Goal: Communication & Community: Connect with others

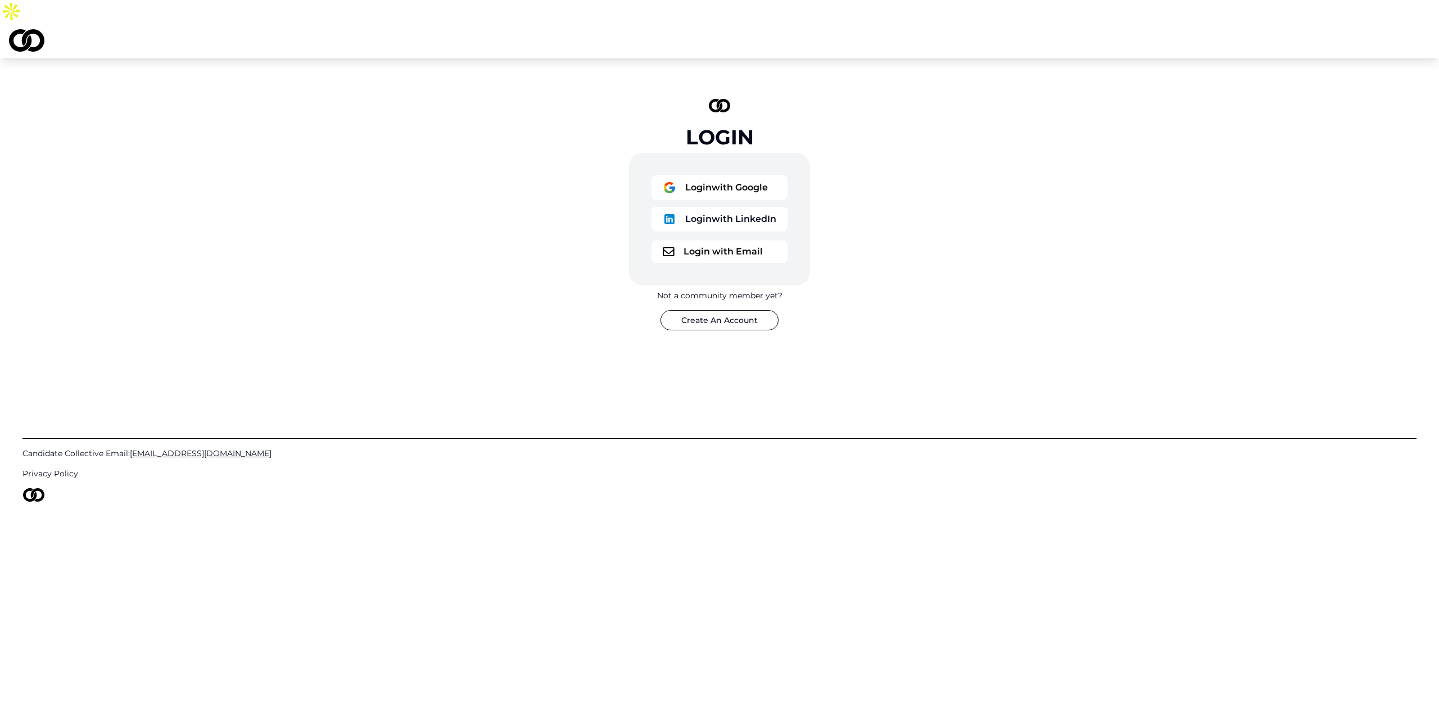
click at [687, 175] on button "Login with Google" at bounding box center [720, 187] width 136 height 25
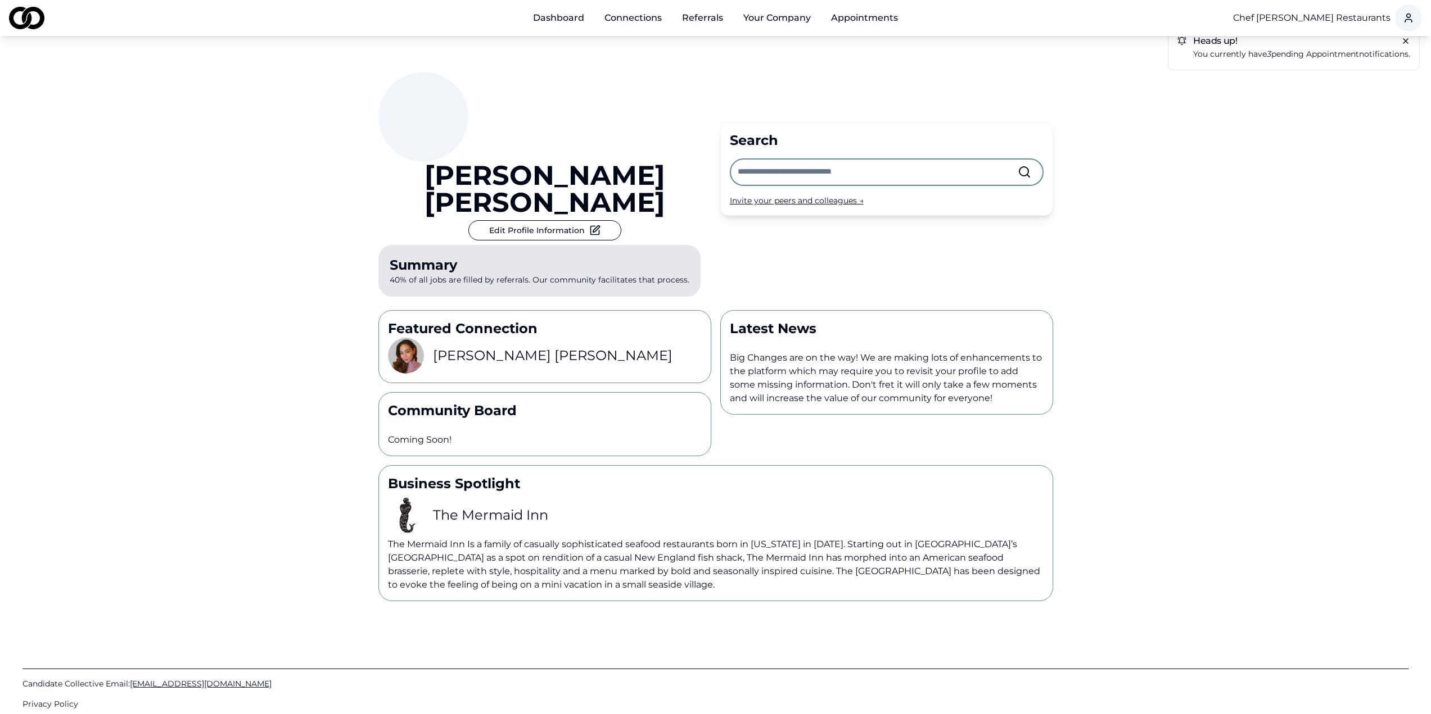
click at [210, 215] on div "Heads up! You currently have 3 pending appointment notifications. Michael Sherm…" at bounding box center [715, 319] width 1431 height 566
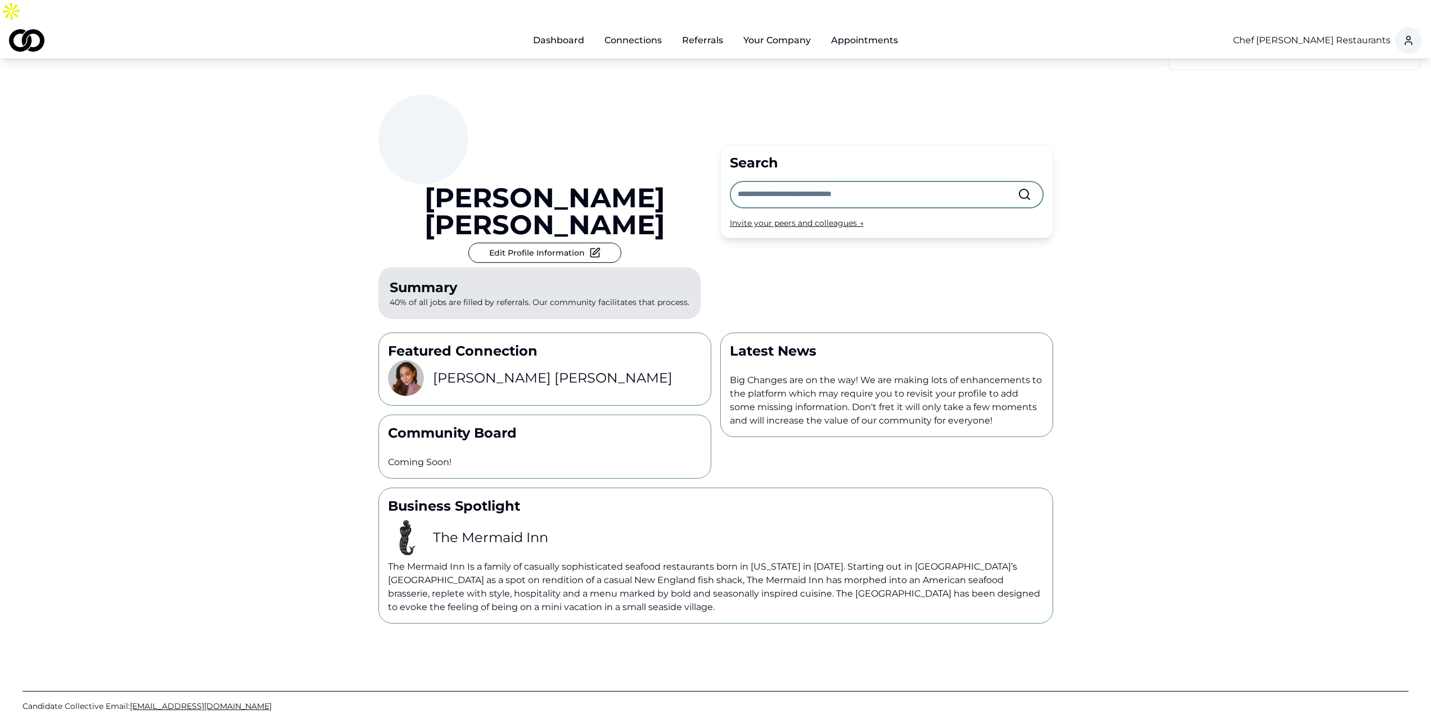
click at [624, 29] on link "Connections" at bounding box center [632, 40] width 75 height 22
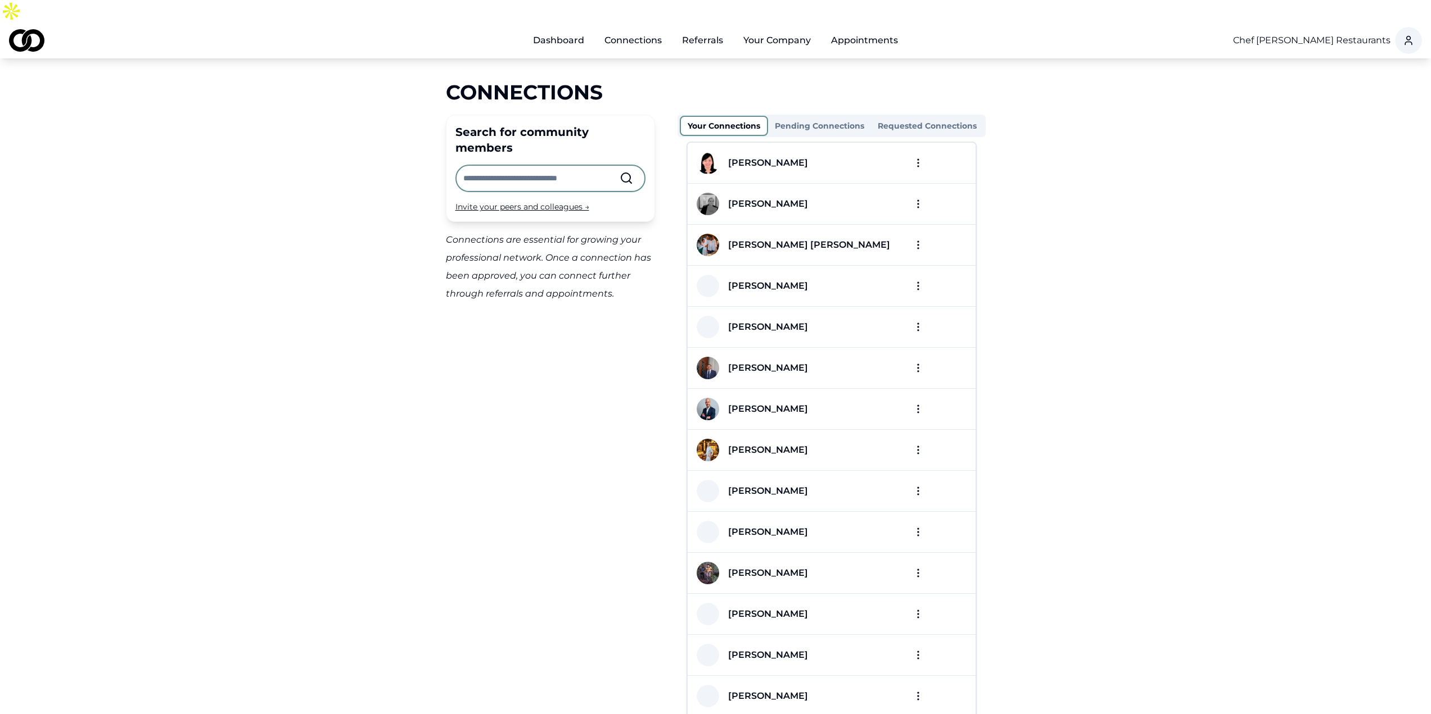
click at [690, 29] on link "Referrals" at bounding box center [702, 40] width 59 height 22
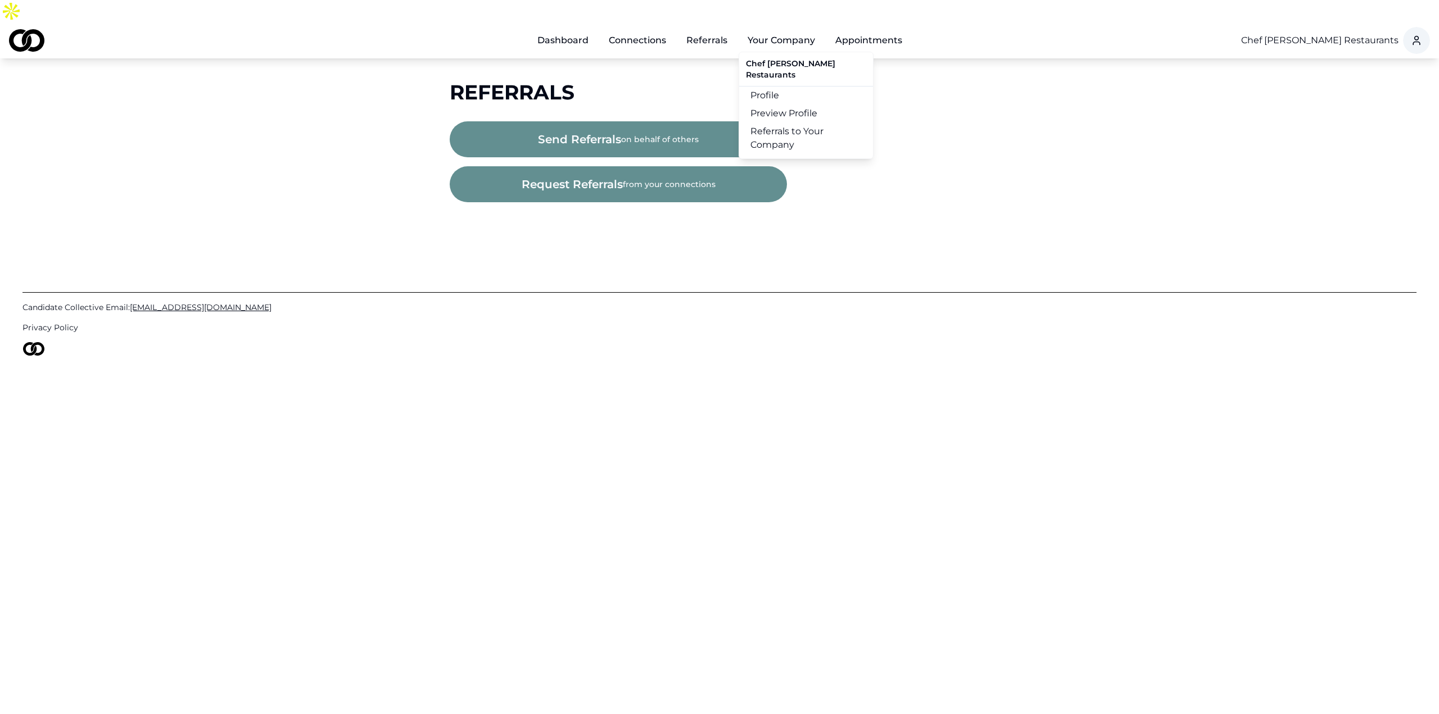
click at [785, 29] on button "Your Company" at bounding box center [781, 40] width 85 height 22
click at [786, 29] on button "Your Company" at bounding box center [781, 40] width 85 height 22
click at [784, 87] on link "Profile" at bounding box center [806, 96] width 134 height 18
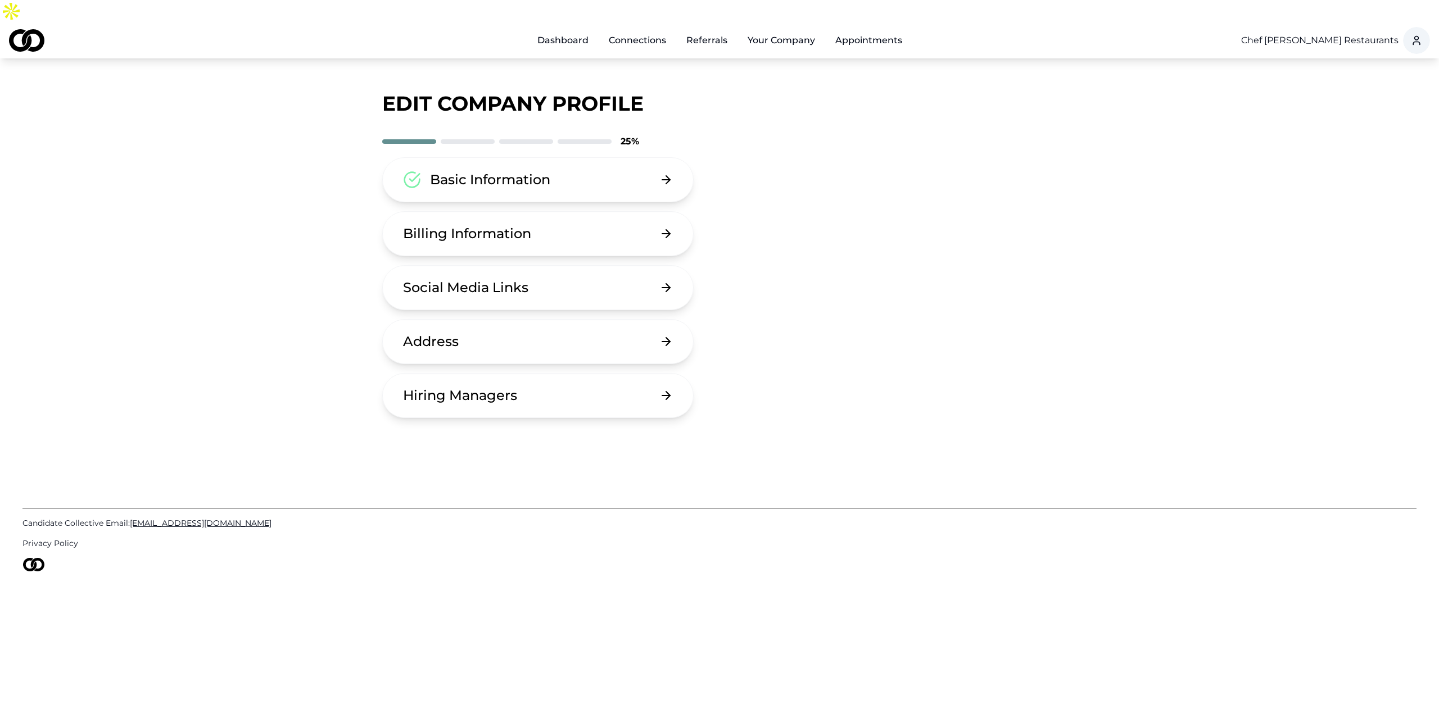
click at [852, 29] on link "Appointments" at bounding box center [868, 40] width 85 height 22
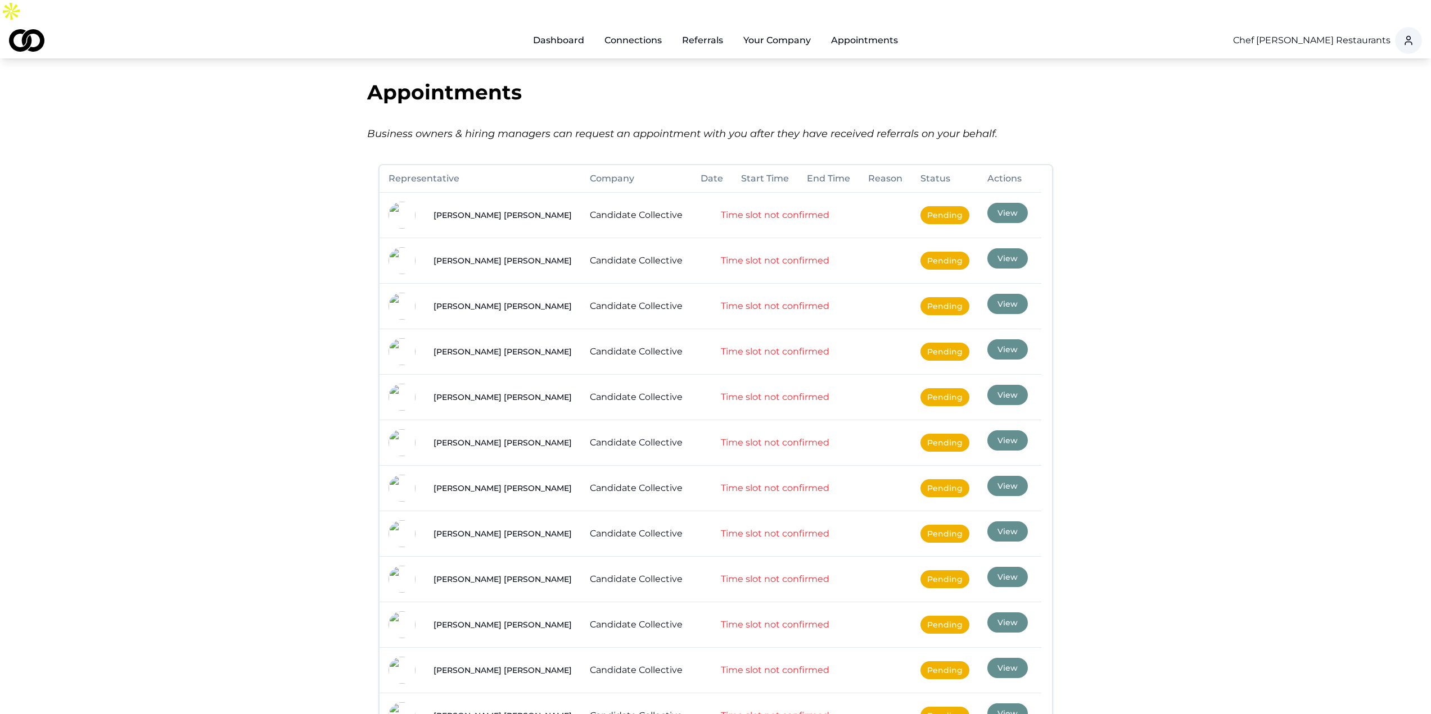
click at [631, 29] on link "Connections" at bounding box center [632, 40] width 75 height 22
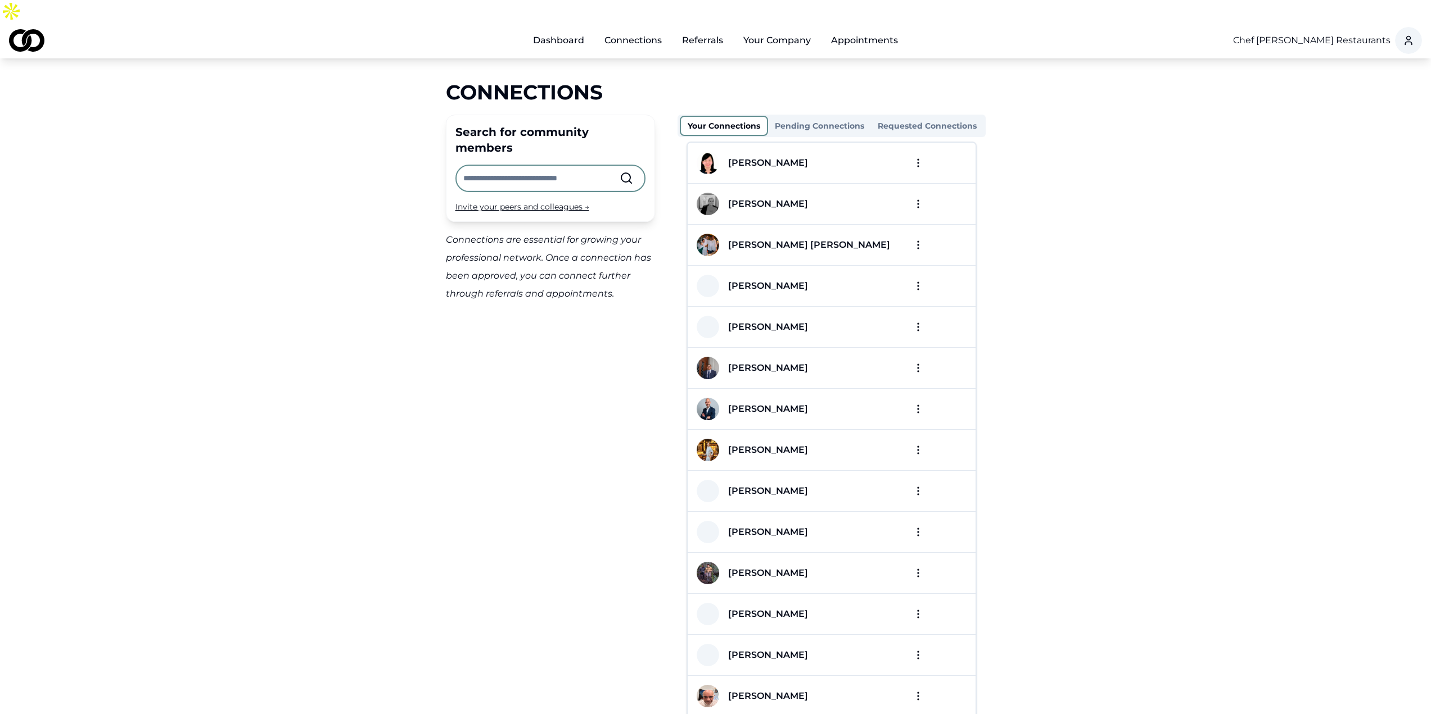
click at [702, 29] on link "Referrals" at bounding box center [702, 40] width 59 height 22
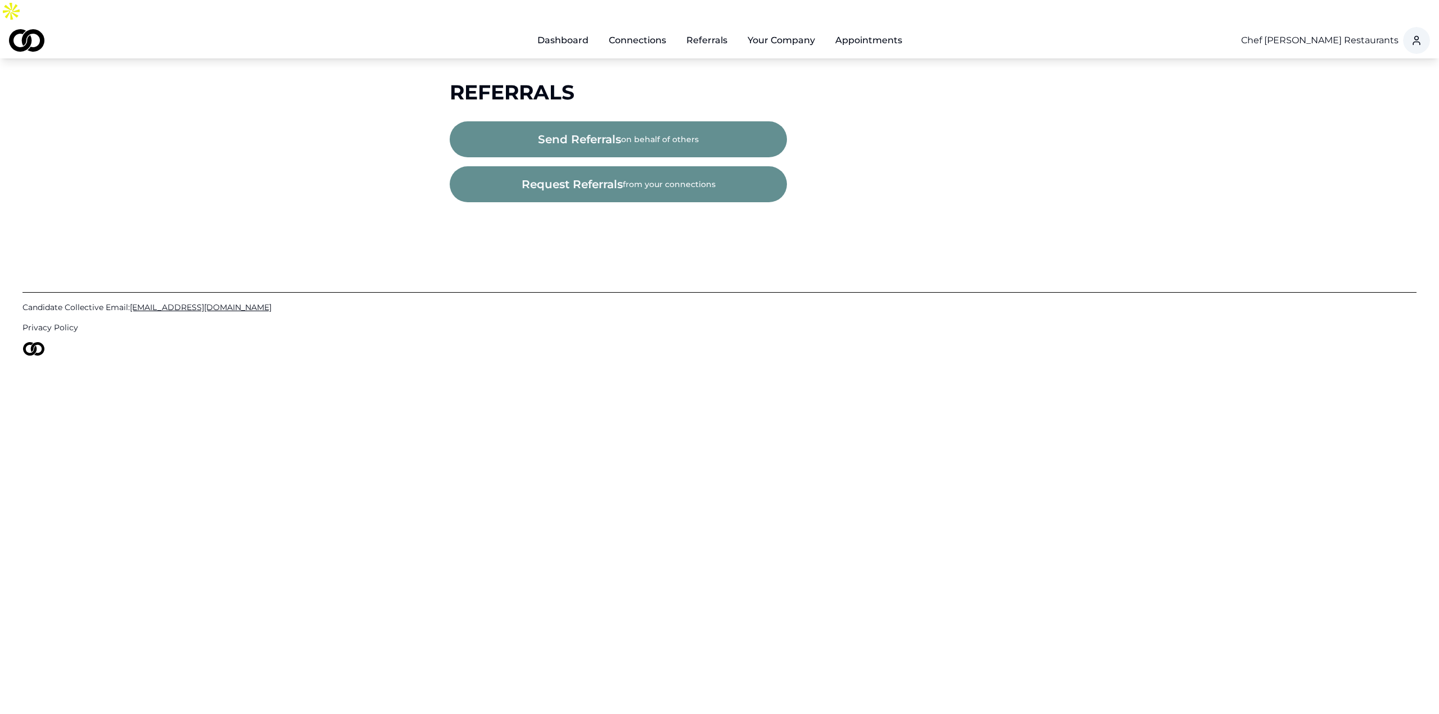
click at [569, 29] on link "Dashboard" at bounding box center [562, 40] width 69 height 22
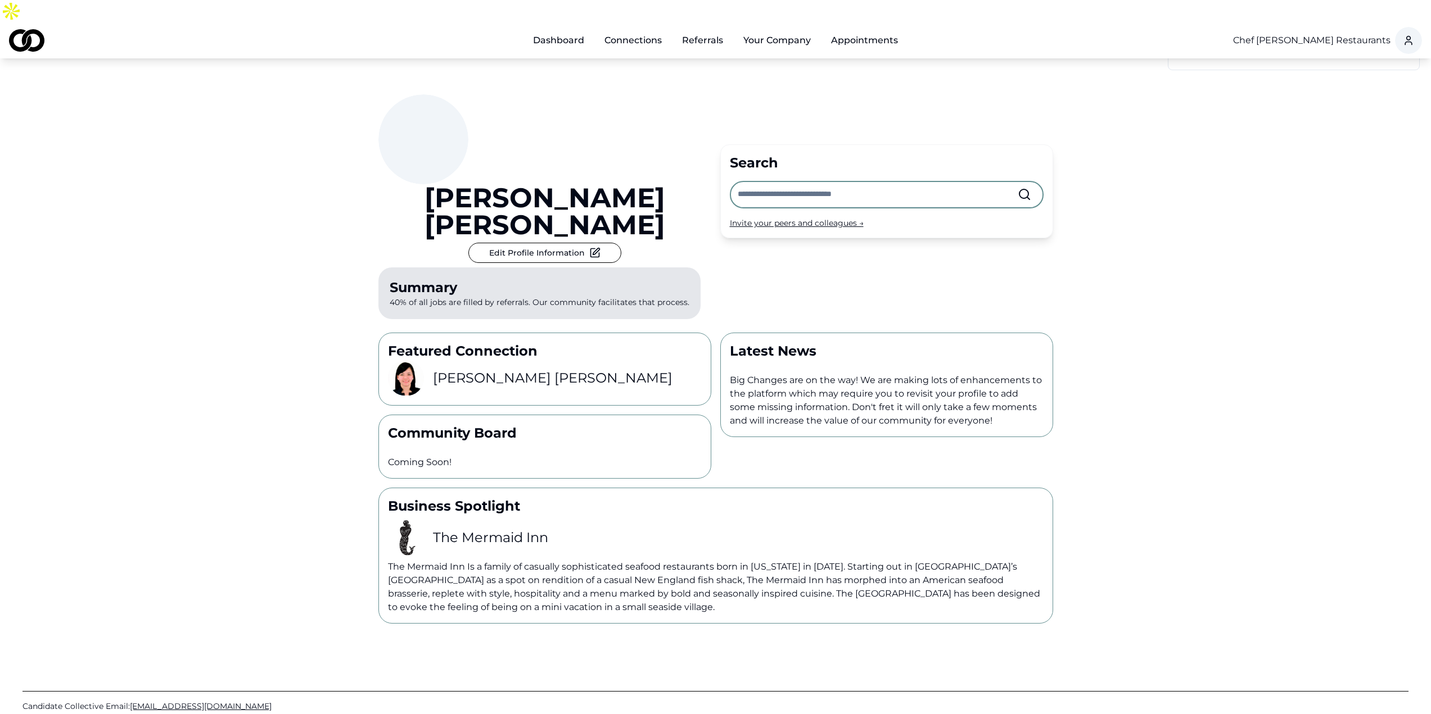
click at [678, 94] on div "Michael Sherman Edit Profile Information Summary 40% of all jobs are filled by …" at bounding box center [544, 208] width 333 height 229
click at [641, 29] on link "Connections" at bounding box center [632, 40] width 75 height 22
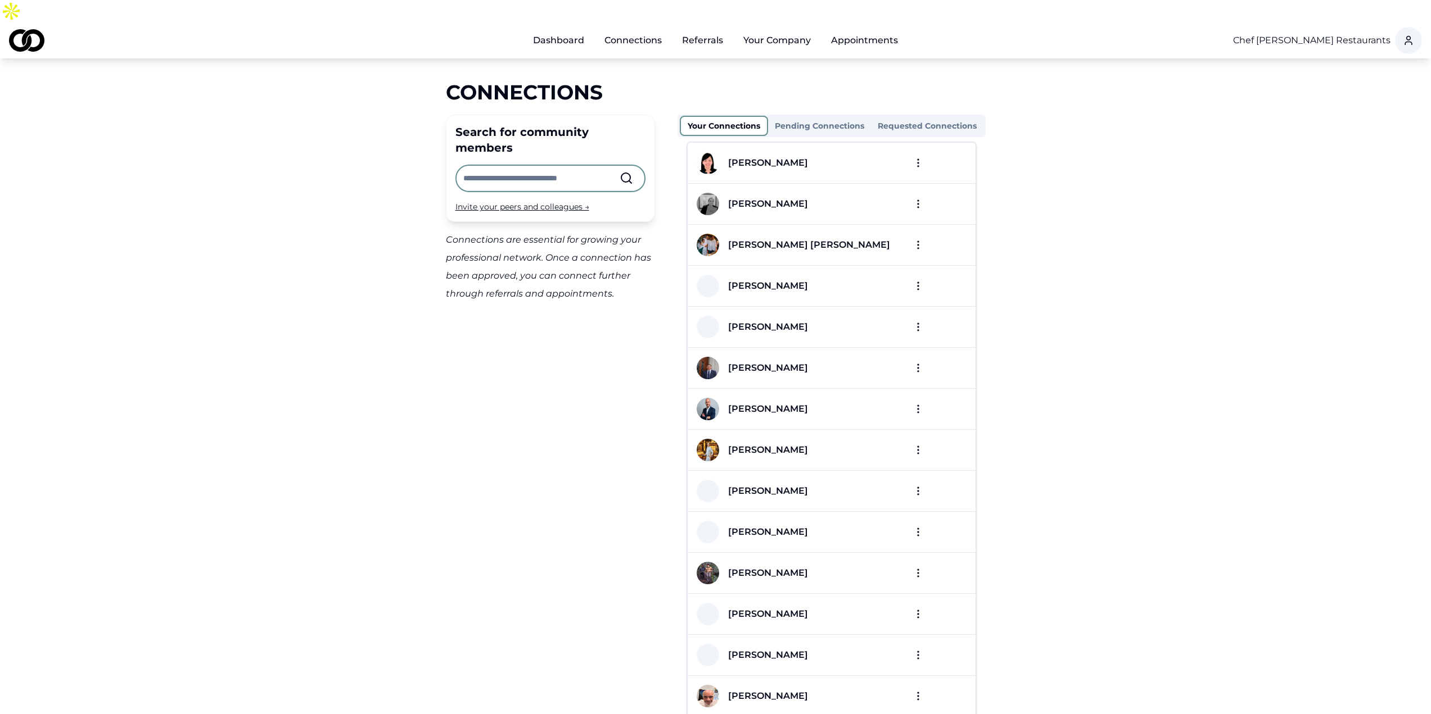
click at [713, 29] on link "Referrals" at bounding box center [702, 40] width 59 height 22
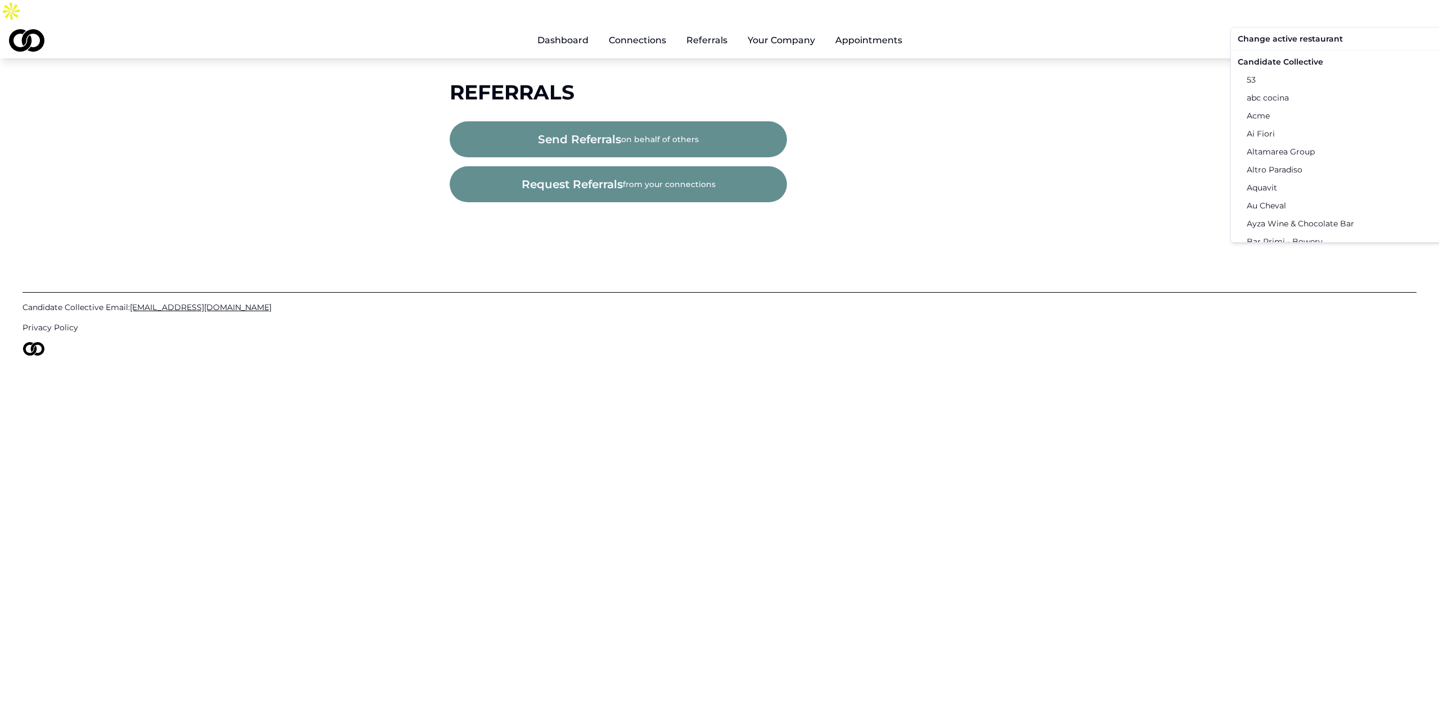
click at [1288, 24] on html "Dashboard Connections Referrals Your Company Appointments Chef Daniel Boulud Re…" at bounding box center [719, 357] width 1439 height 714
click at [1133, 80] on html "Dashboard Connections Referrals Your Company Appointments Chef Daniel Boulud Re…" at bounding box center [719, 357] width 1439 height 714
click at [1406, 13] on html "Dashboard Connections Referrals Your Company Appointments Chef Daniel Boulud Re…" at bounding box center [719, 357] width 1439 height 714
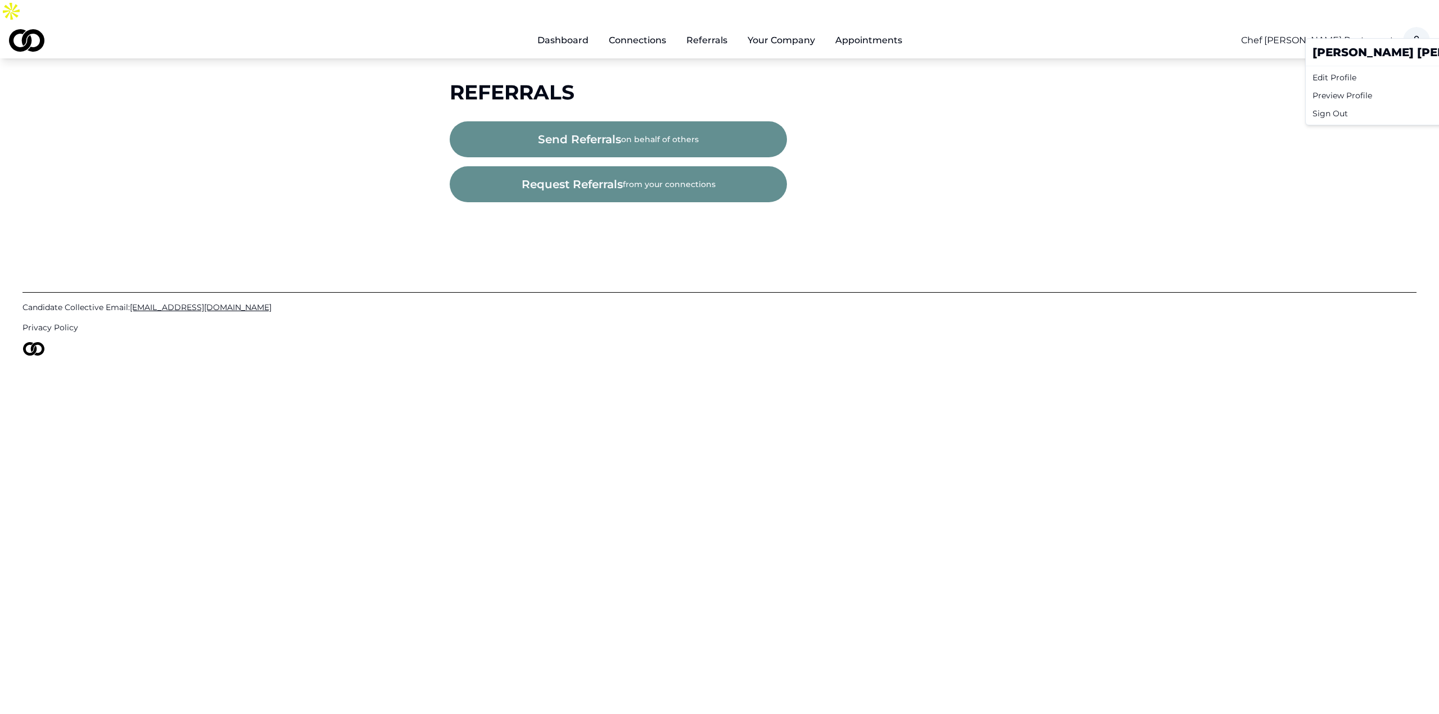
click at [1210, 60] on html "Dashboard Connections Referrals Your Company Appointments Chef Daniel Boulud Re…" at bounding box center [719, 357] width 1439 height 714
click at [1327, 15] on html "Dashboard Connections Referrals Your Company Appointments Chef Daniel Boulud Re…" at bounding box center [719, 357] width 1439 height 714
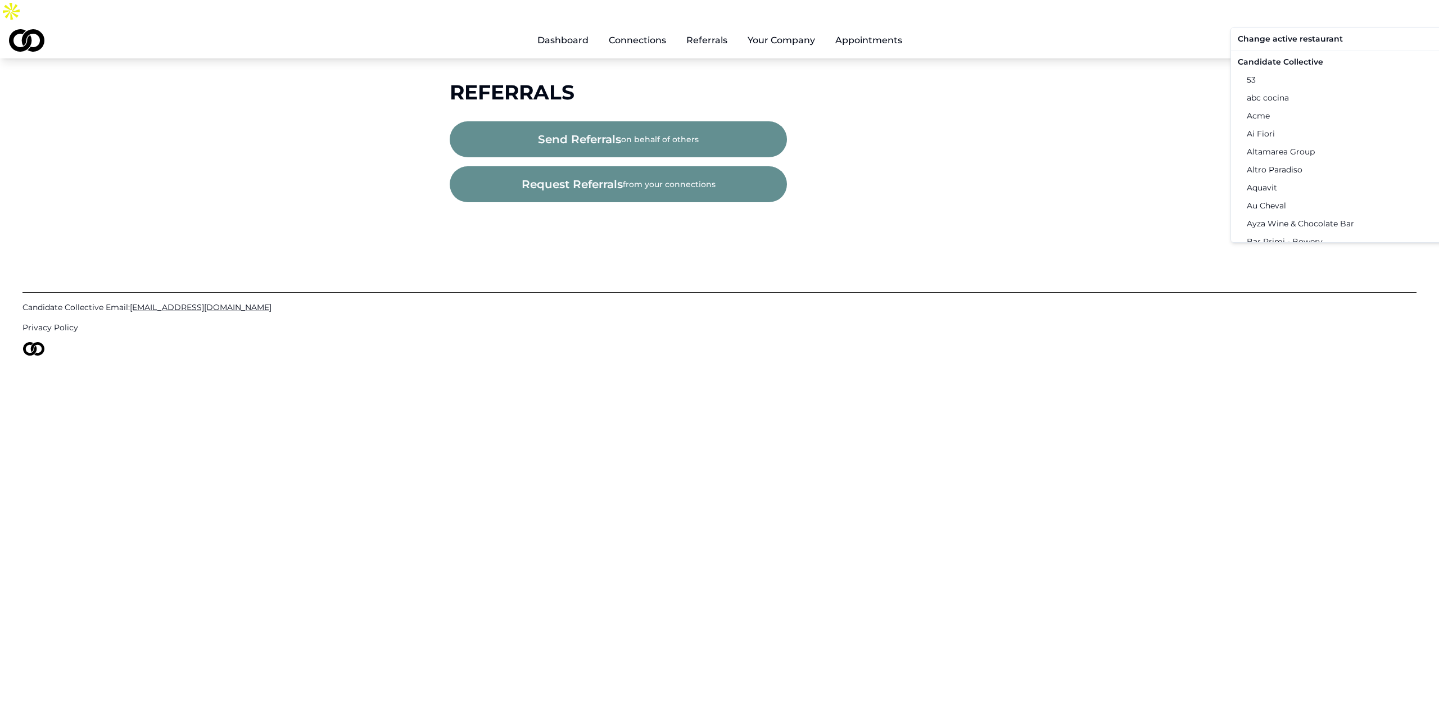
click at [1293, 84] on div "53" at bounding box center [1349, 80] width 233 height 18
click at [1412, 15] on html "Dashboard Connections Referrals Your Company Appointments 53 Referrals send ref…" at bounding box center [719, 357] width 1439 height 714
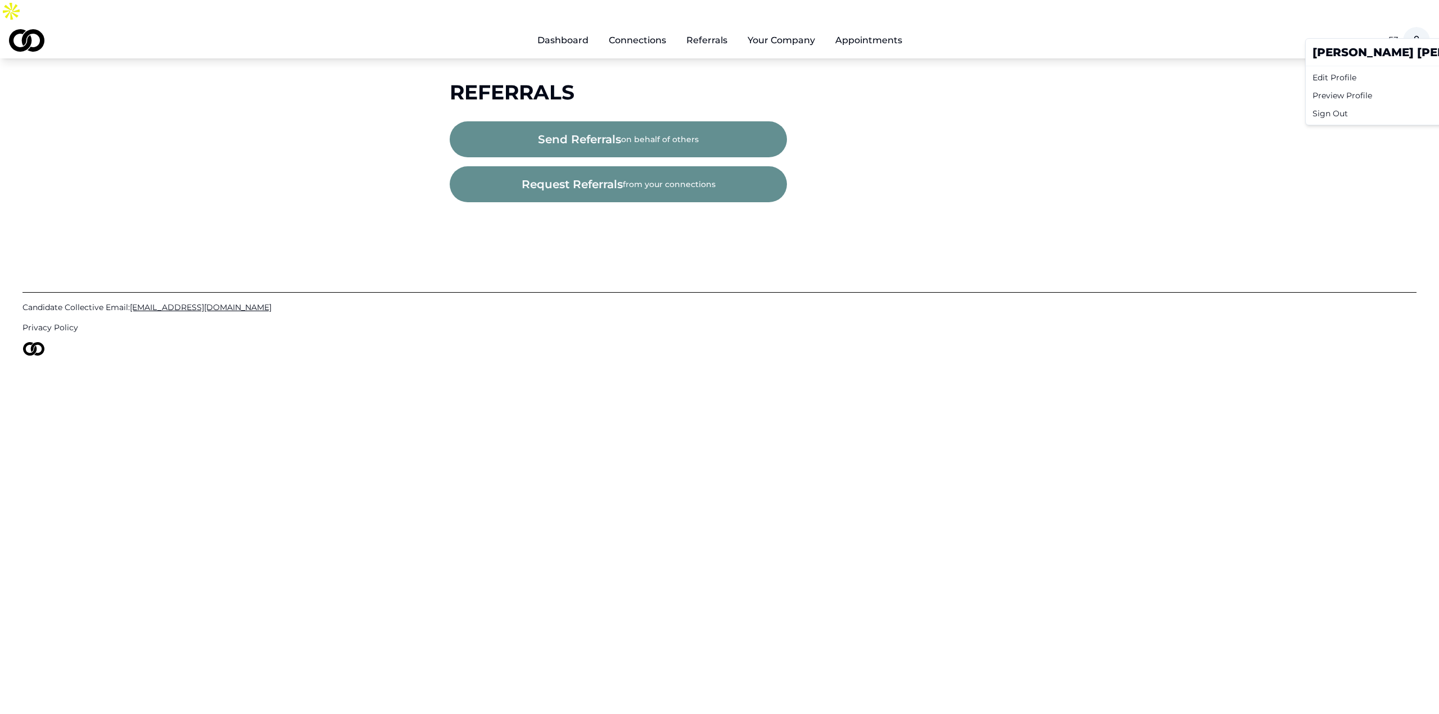
click at [1386, 14] on html "Dashboard Connections Referrals Your Company Appointments 53 Referrals send ref…" at bounding box center [719, 357] width 1439 height 714
click at [1389, 16] on html "Dashboard Connections Referrals Your Company Appointments 53 Referrals send ref…" at bounding box center [719, 357] width 1439 height 714
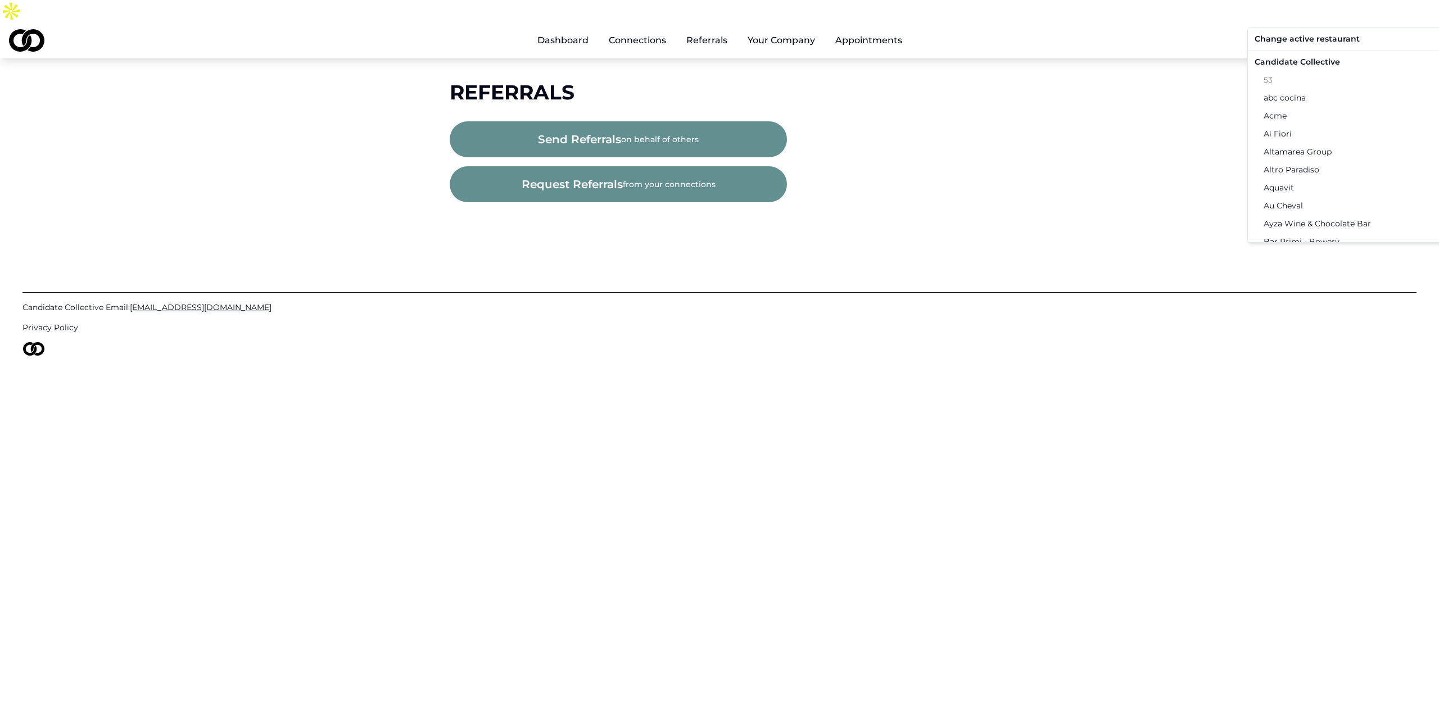
click at [1331, 41] on p "Change active restaurant" at bounding box center [1367, 38] width 224 height 11
click at [1328, 60] on div "Candidate Collective" at bounding box center [1366, 62] width 233 height 18
click at [1293, 81] on main "Referrals send referrals on behalf of others request referrals from your connec…" at bounding box center [719, 141] width 1439 height 121
click at [604, 171] on button "request referrals from your connections" at bounding box center [618, 184] width 337 height 36
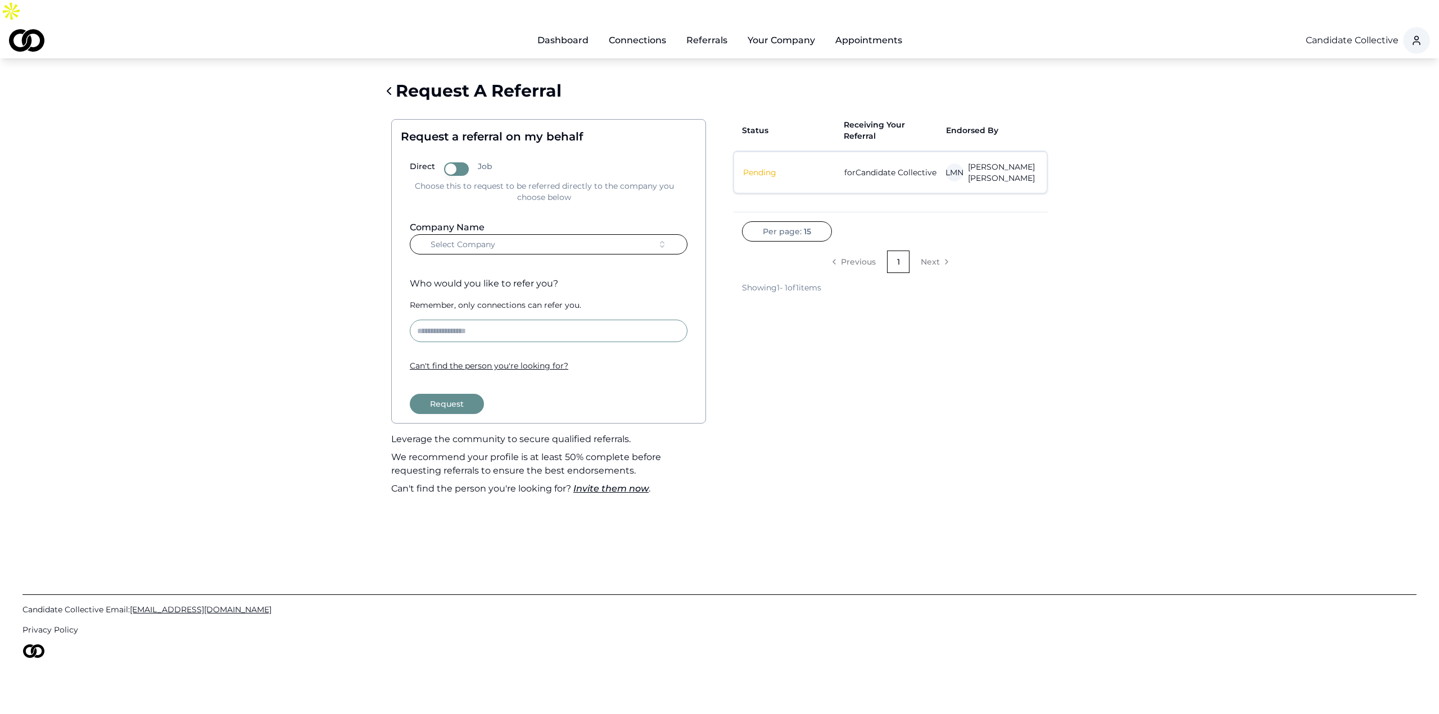
click at [630, 29] on link "Connections" at bounding box center [637, 40] width 75 height 22
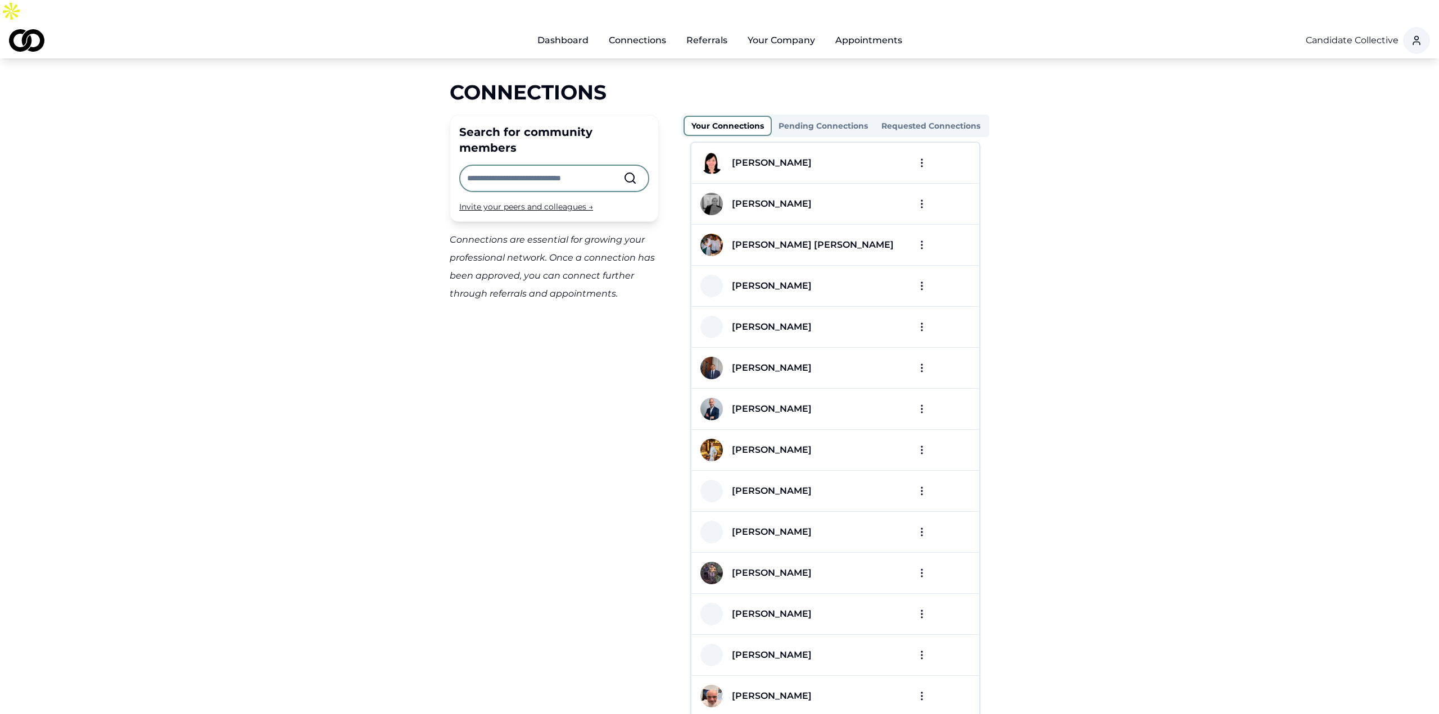
click at [799, 117] on button "Pending Connections" at bounding box center [823, 126] width 103 height 18
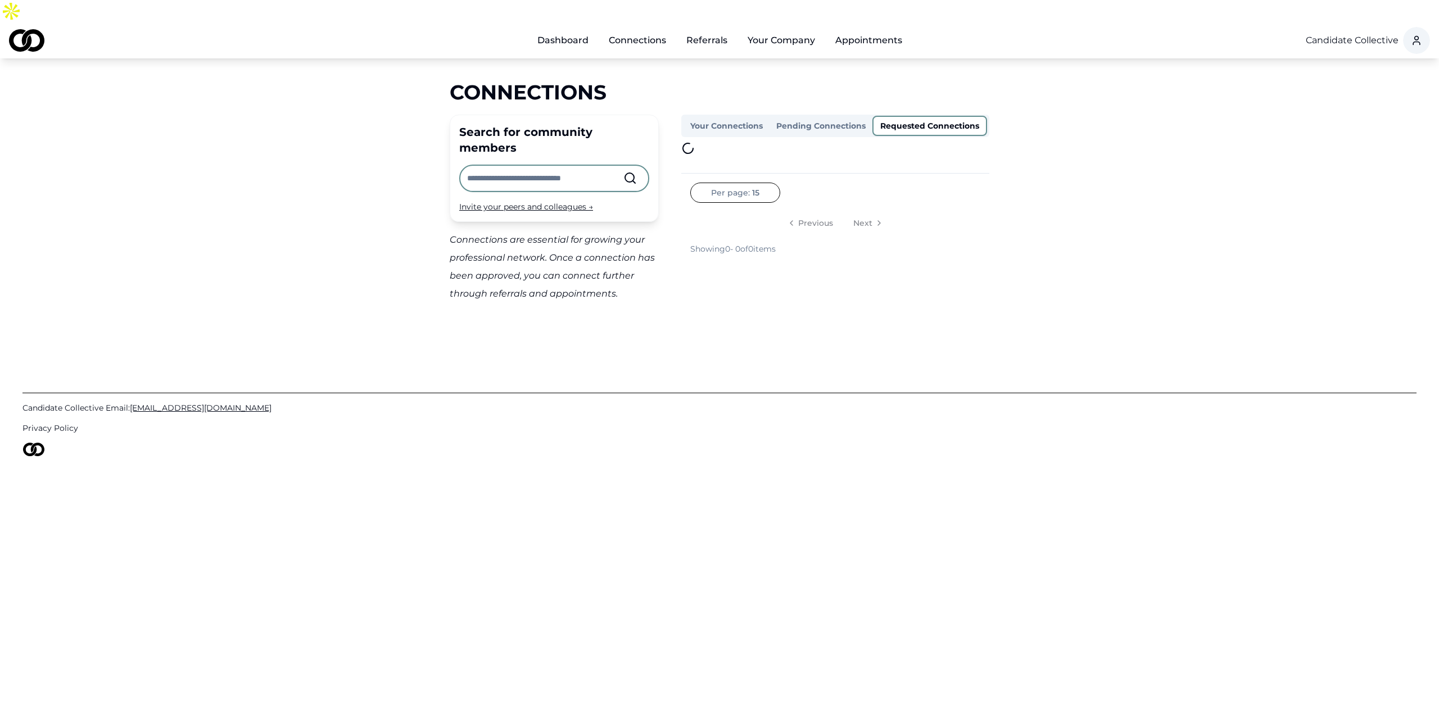
click at [941, 116] on button "Requested Connections" at bounding box center [929, 126] width 115 height 20
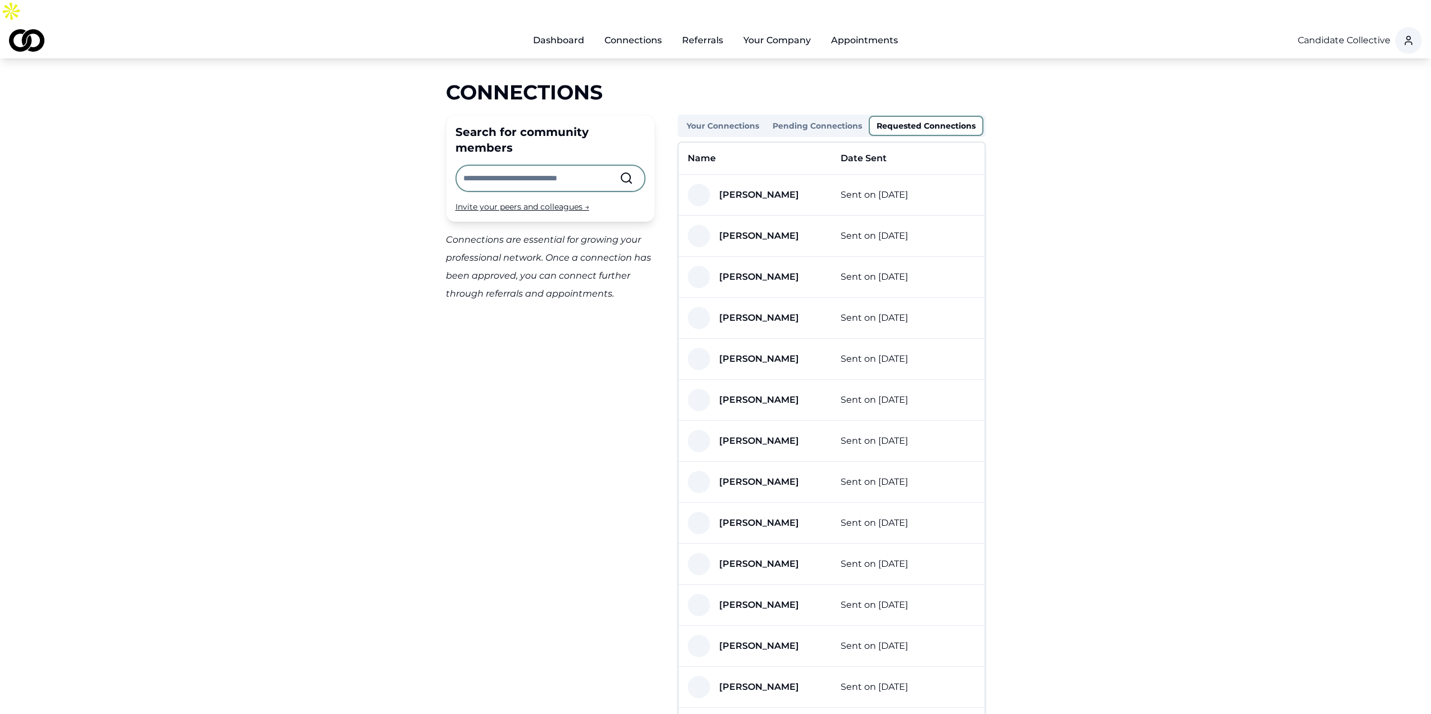
click at [794, 29] on button "Your Company" at bounding box center [776, 40] width 85 height 22
click at [786, 29] on button "Your Company" at bounding box center [776, 40] width 85 height 22
click at [780, 75] on link "Profile" at bounding box center [802, 84] width 134 height 18
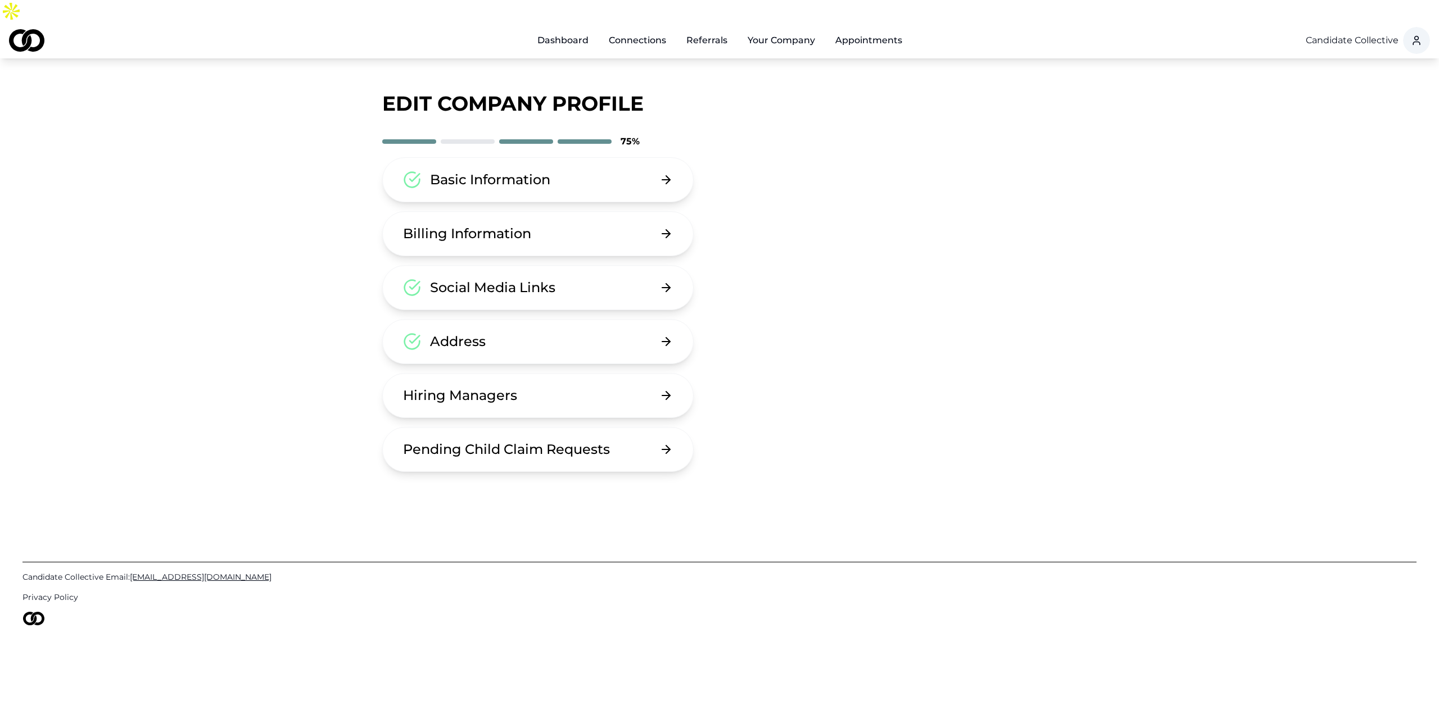
click at [778, 29] on button "Your Company" at bounding box center [781, 40] width 85 height 22
click at [797, 93] on link "Preview Profile" at bounding box center [806, 102] width 134 height 18
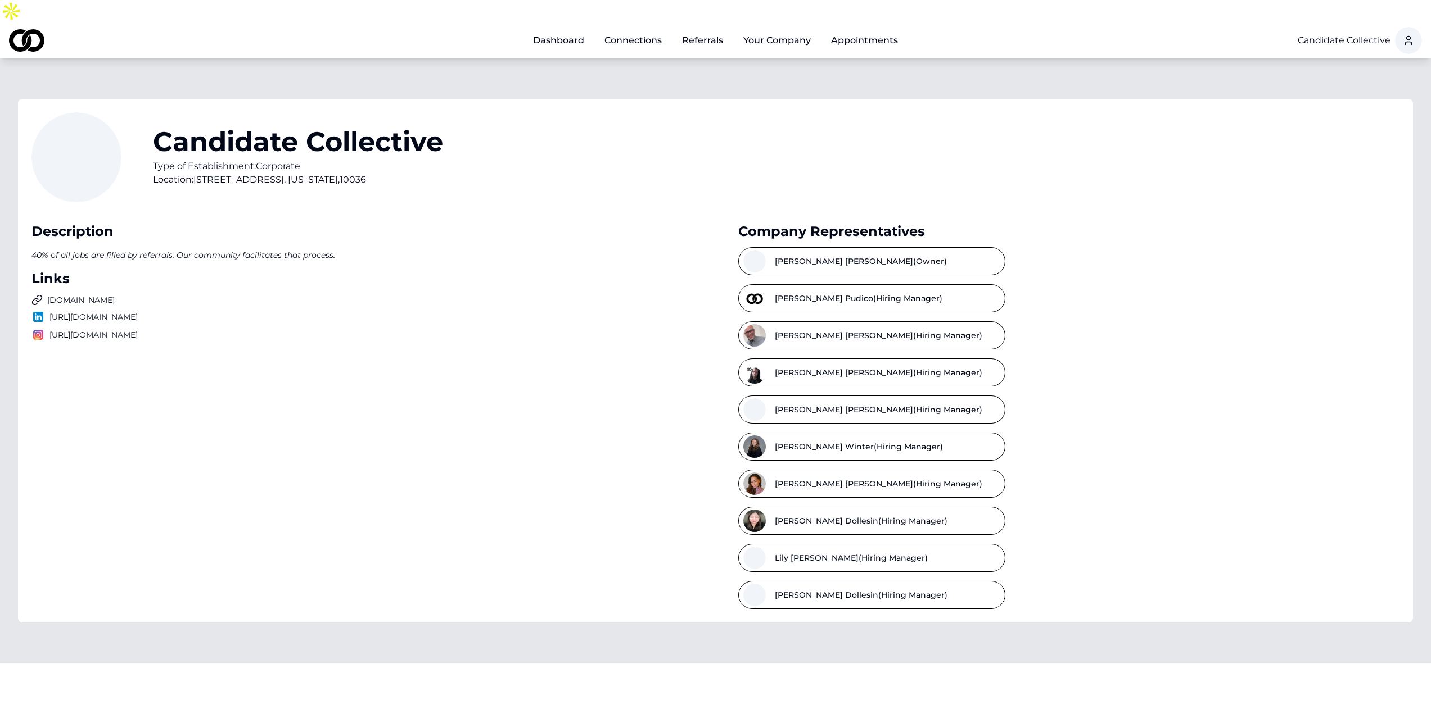
click at [863, 29] on link "Appointments" at bounding box center [864, 40] width 85 height 22
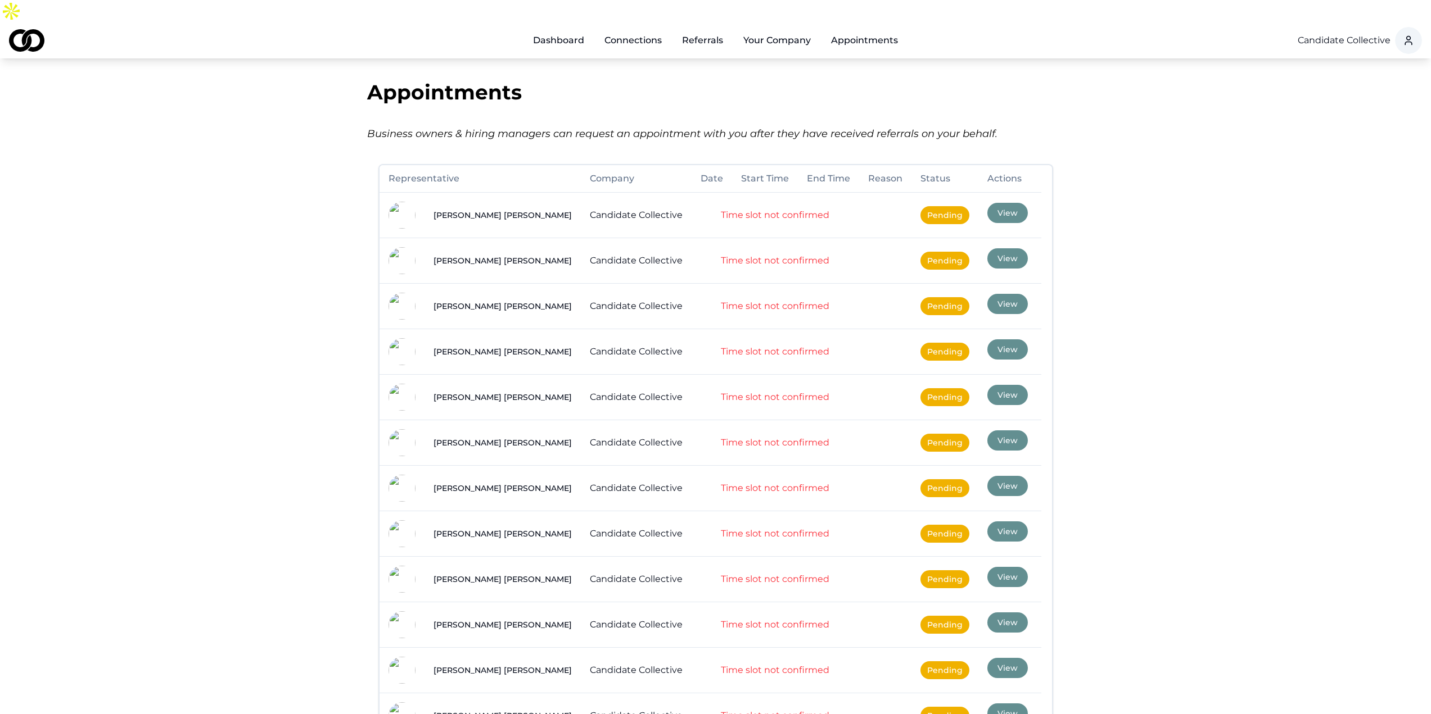
click at [572, 29] on link "Dashboard" at bounding box center [558, 40] width 69 height 22
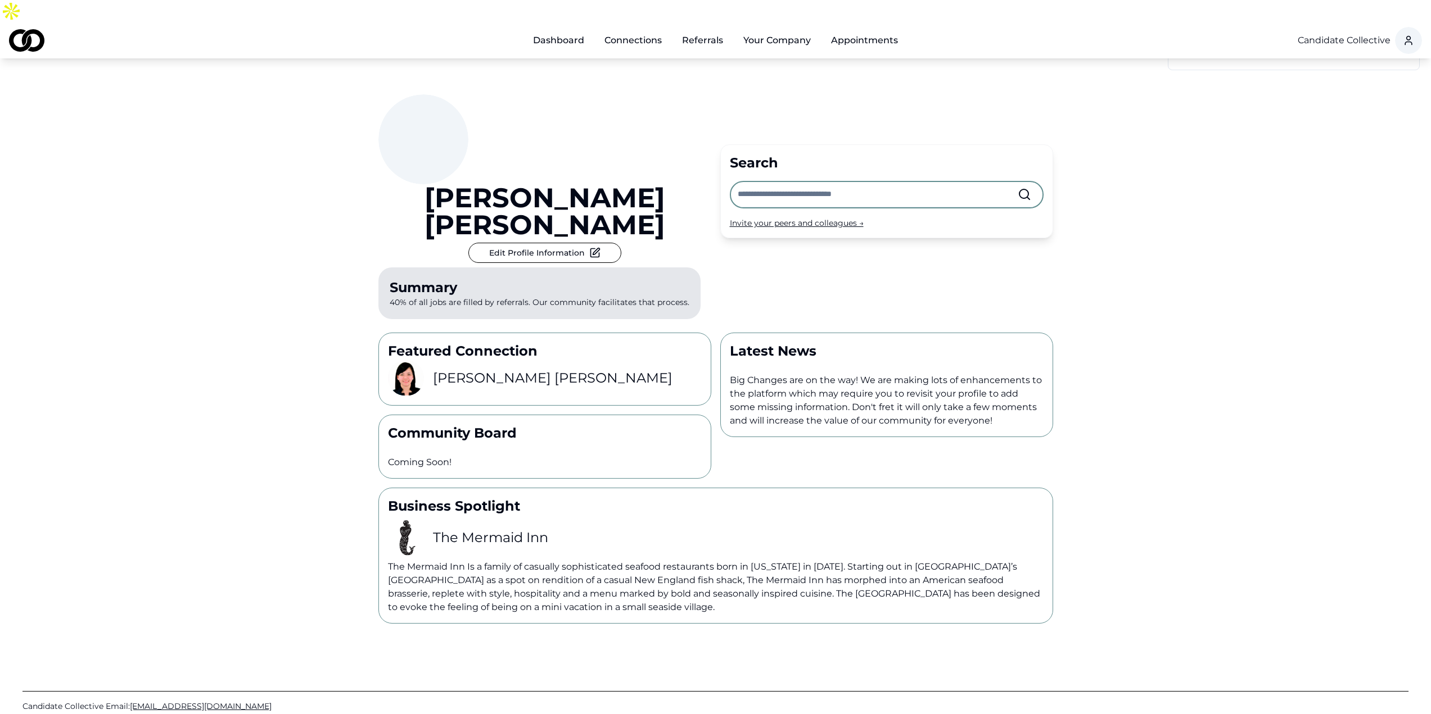
click at [497, 529] on h3 "The Mermaid Inn" at bounding box center [490, 538] width 115 height 18
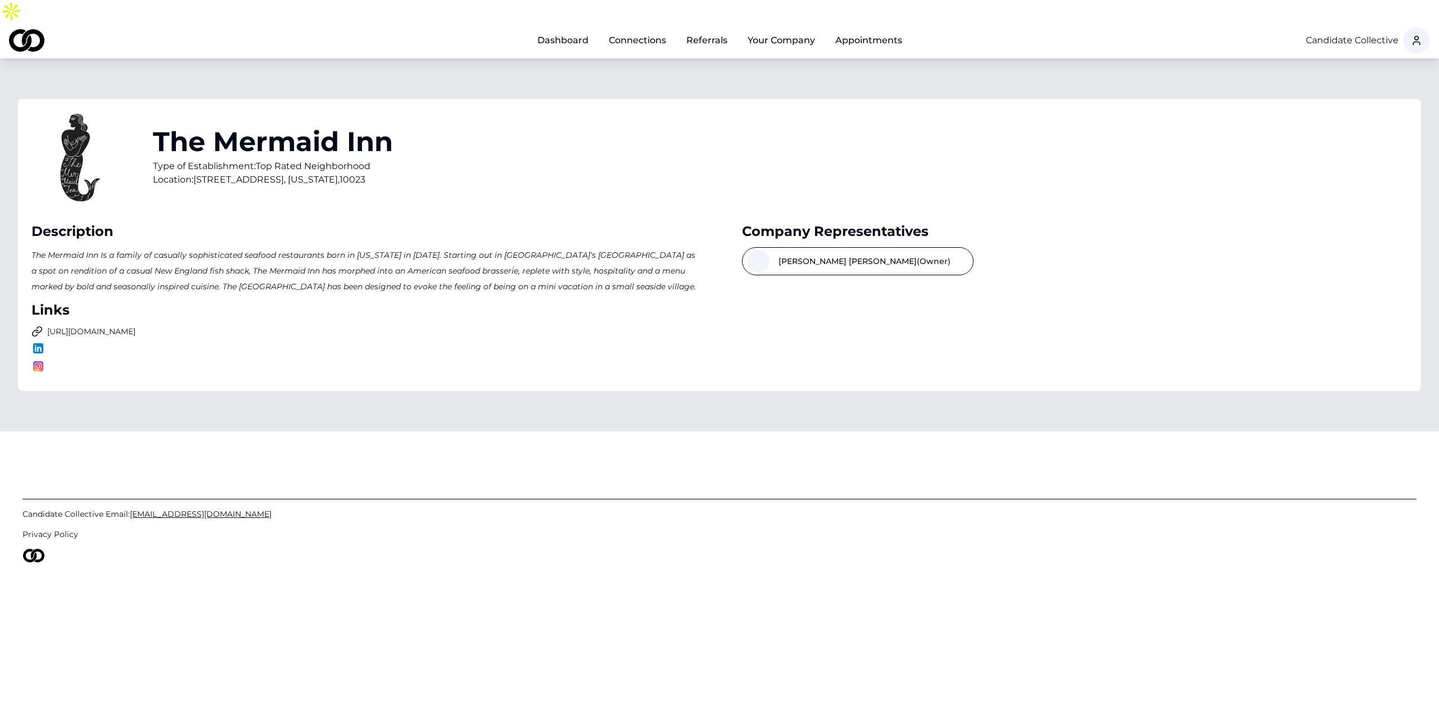
click at [714, 29] on link "Referrals" at bounding box center [706, 40] width 59 height 22
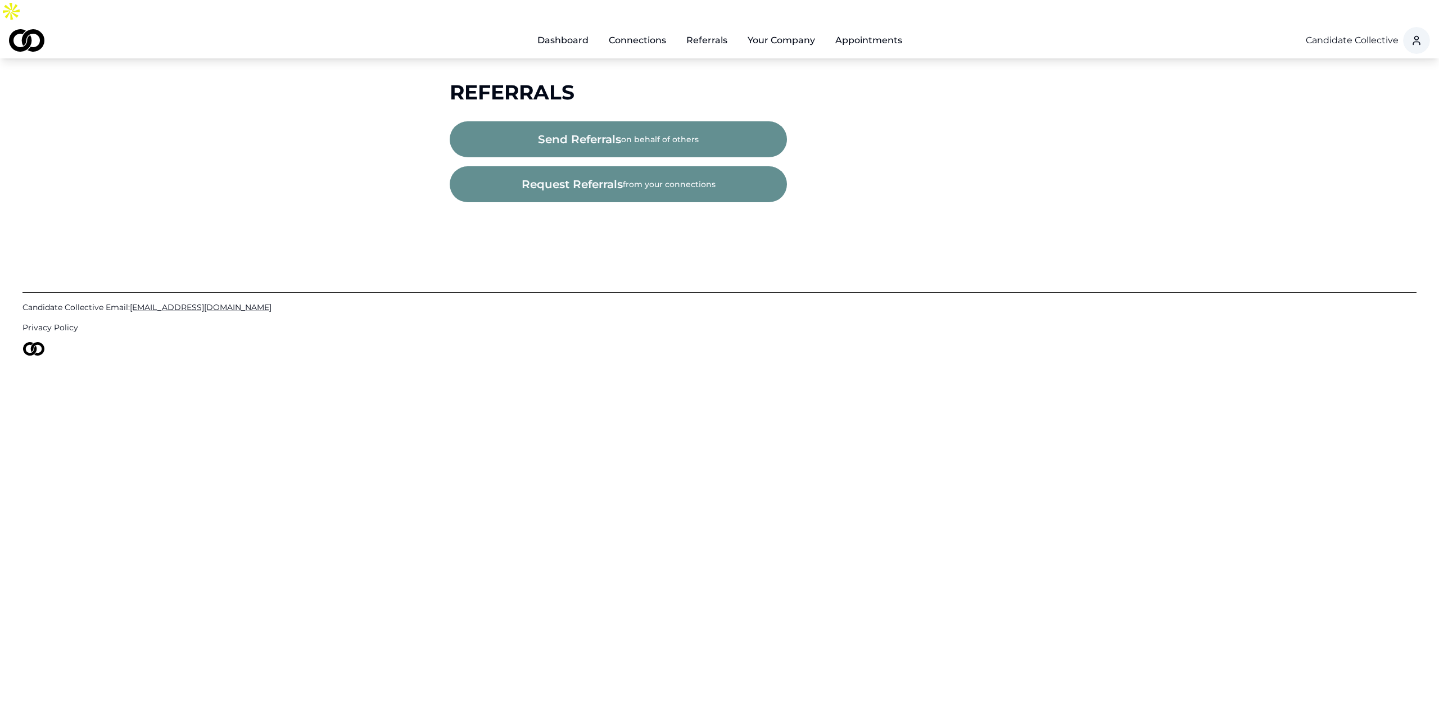
click at [691, 121] on button "send referrals on behalf of others" at bounding box center [618, 139] width 337 height 36
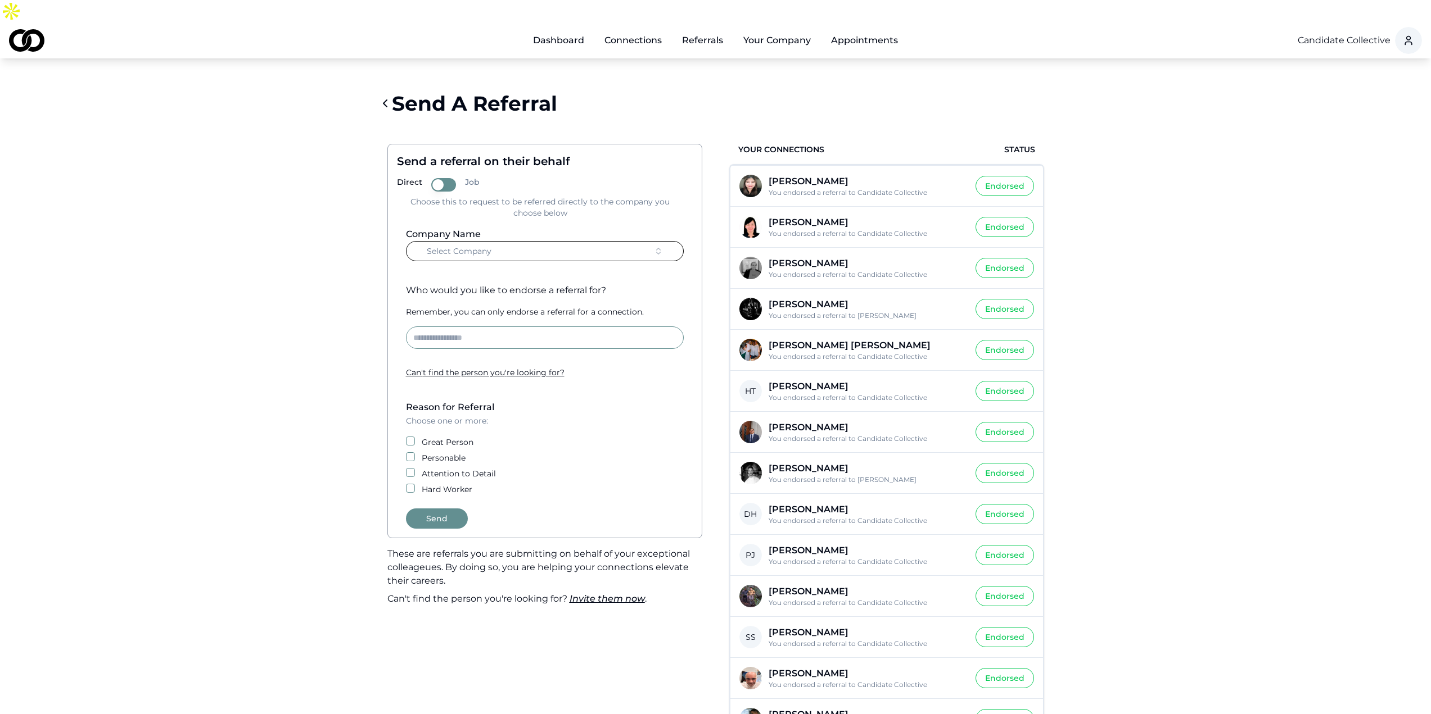
click at [599, 594] on link "Invite them now" at bounding box center [606, 599] width 75 height 11
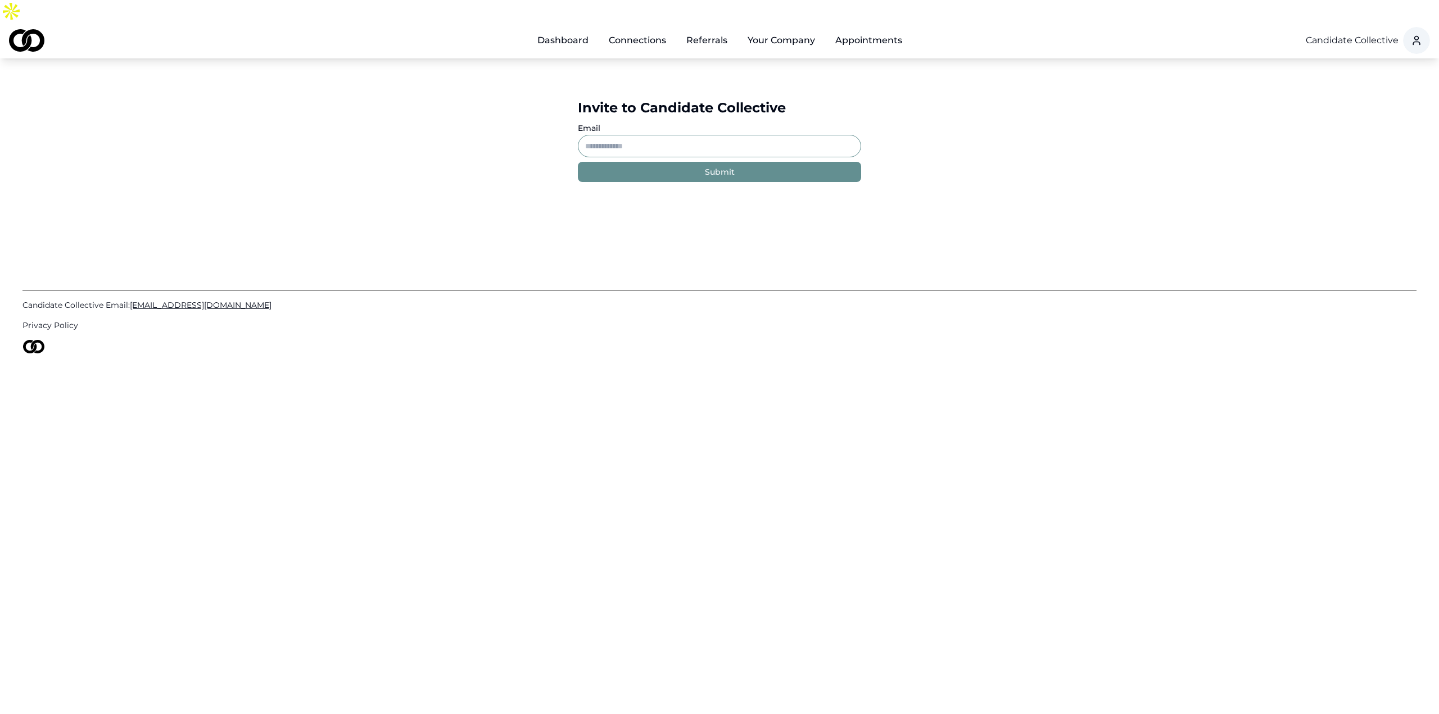
click at [625, 29] on link "Connections" at bounding box center [637, 40] width 75 height 22
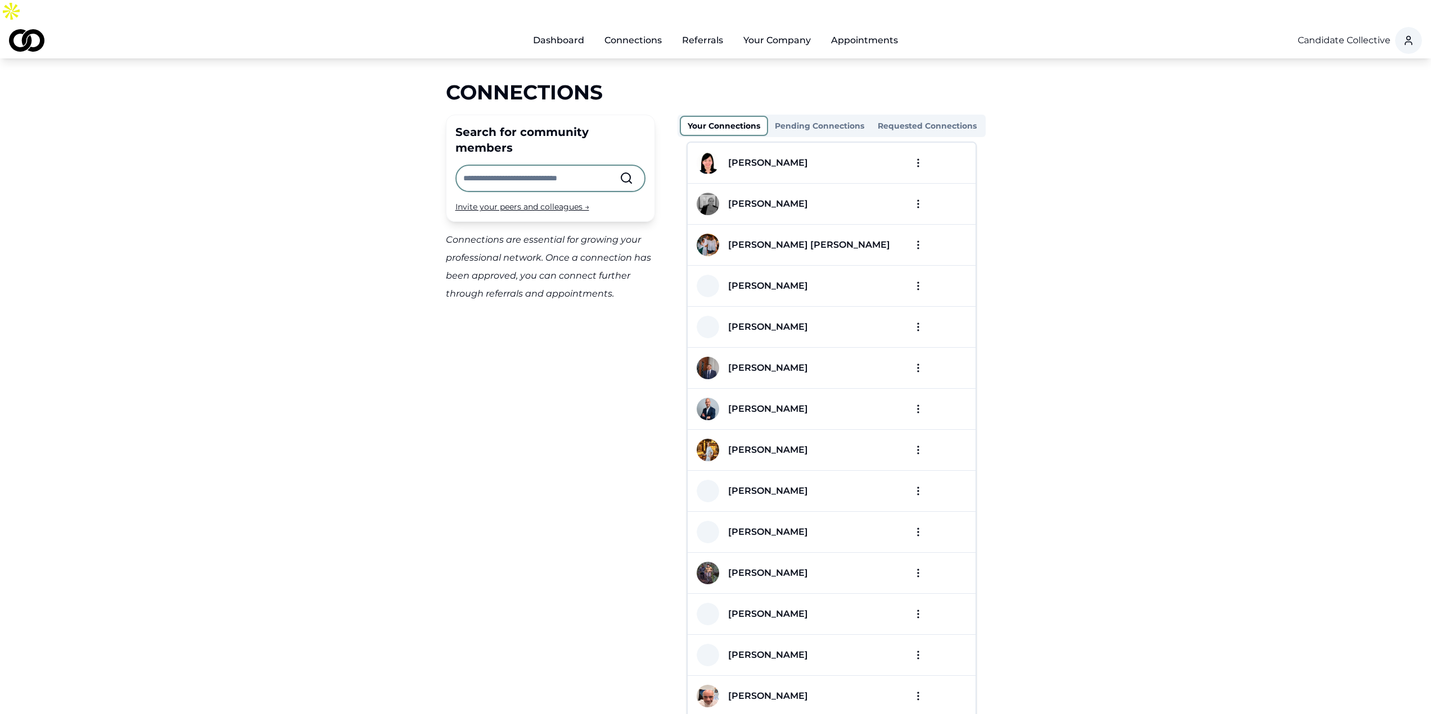
click at [714, 29] on link "Referrals" at bounding box center [702, 40] width 59 height 22
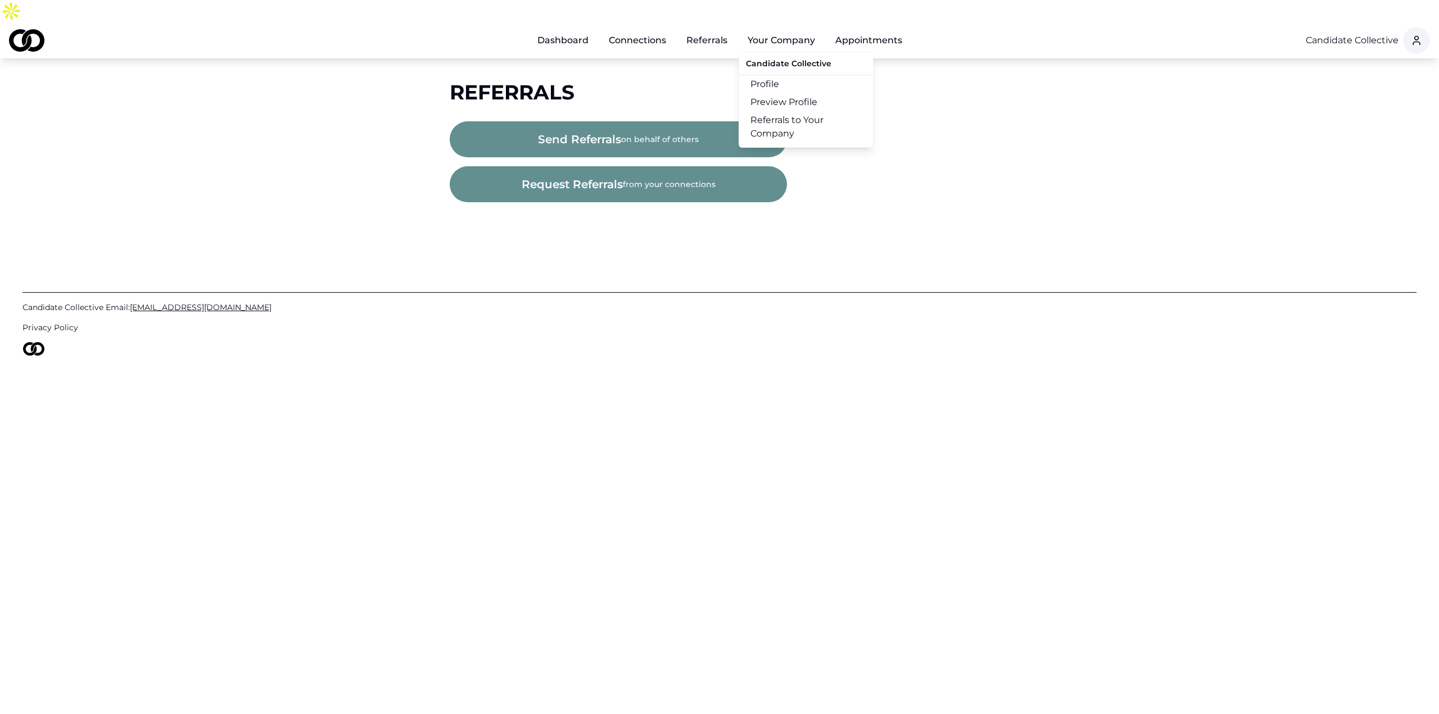
click at [798, 29] on button "Your Company" at bounding box center [781, 40] width 85 height 22
click at [759, 29] on button "Your Company" at bounding box center [781, 40] width 85 height 22
click at [787, 111] on link "Referrals to Your Company" at bounding box center [806, 126] width 134 height 31
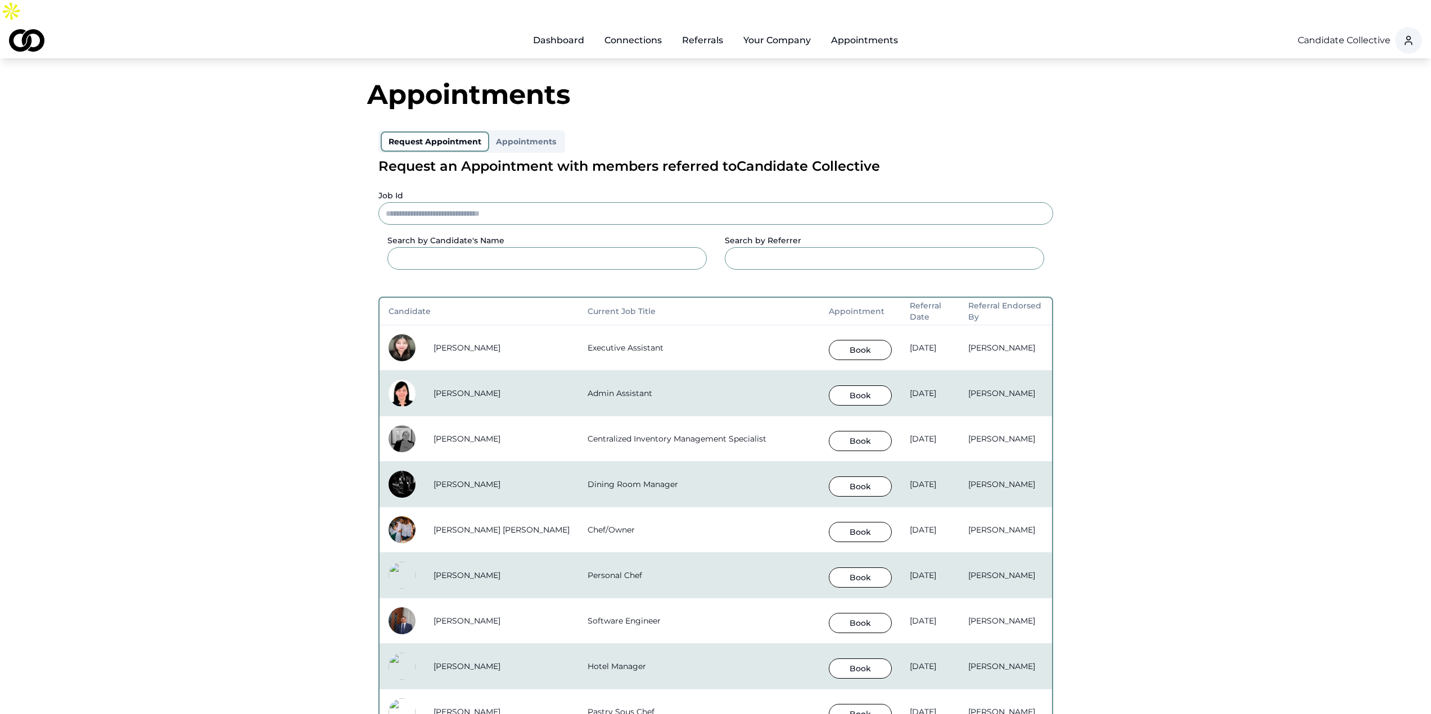
click at [308, 116] on div "Appointments Request Appointment Appointments Request an Appointment with membe…" at bounding box center [715, 680] width 1408 height 1198
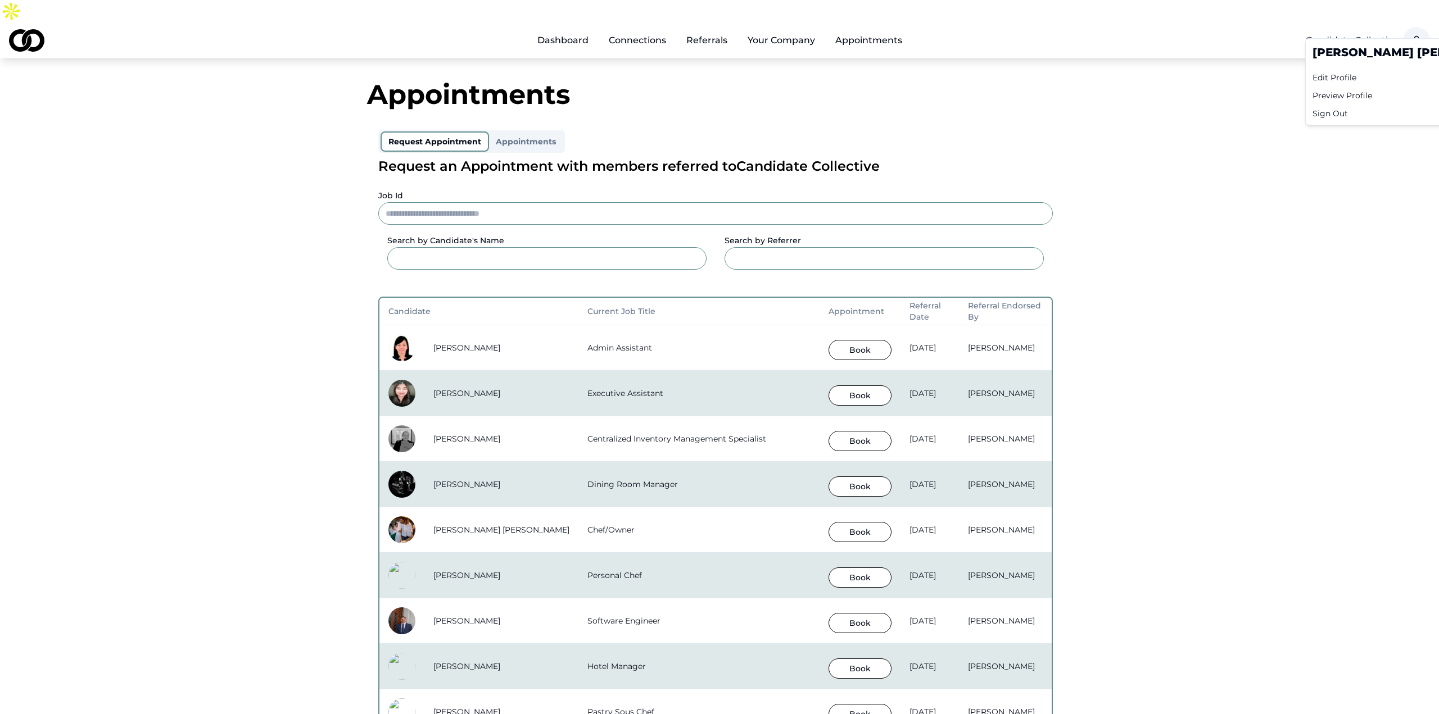
click at [1402, 16] on html "Dashboard Connections Referrals Your Company Appointments Candidate Collective …" at bounding box center [719, 357] width 1439 height 714
click at [1331, 116] on div "Sign Out" at bounding box center [1415, 114] width 215 height 18
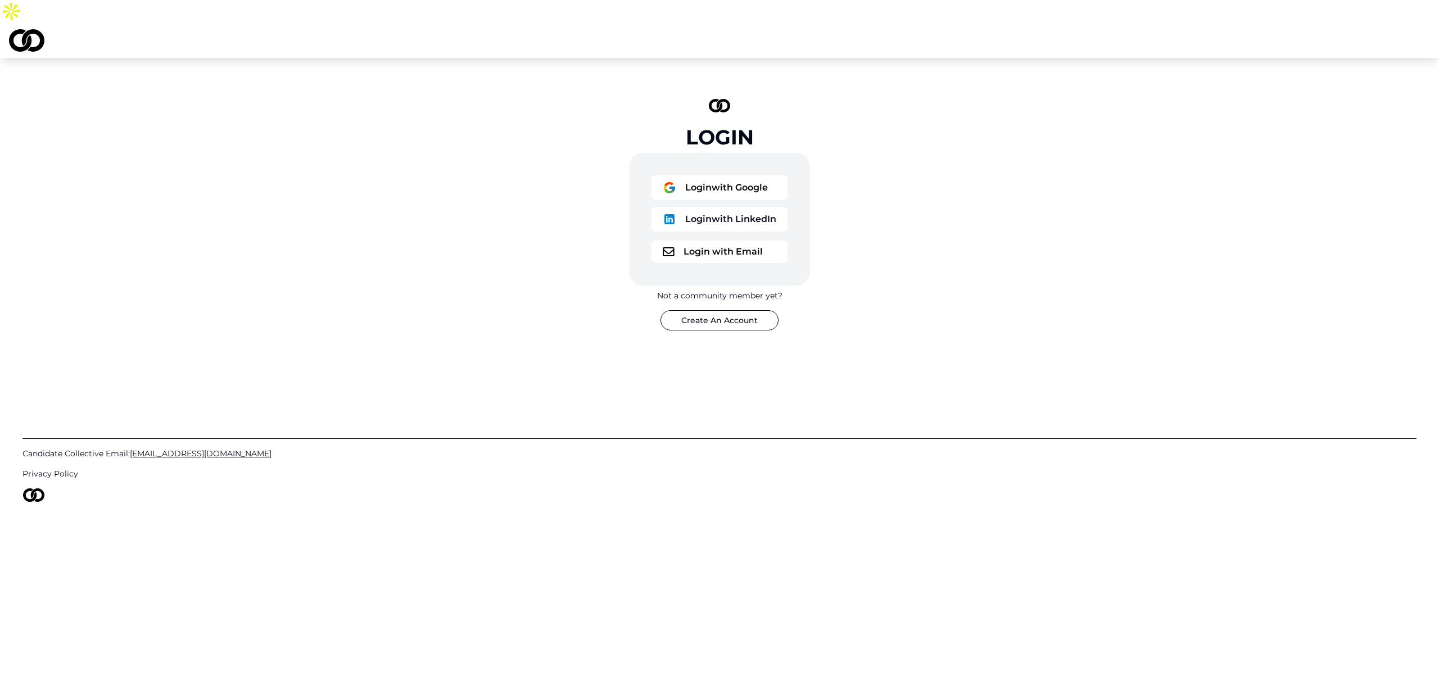
click at [22, 29] on img at bounding box center [26, 40] width 35 height 22
click at [246, 123] on div "Login Login with Google Login with LinkedIn Login with Email Not a community me…" at bounding box center [719, 214] width 1439 height 313
click at [30, 29] on img at bounding box center [26, 40] width 35 height 22
click at [26, 29] on img at bounding box center [26, 40] width 35 height 22
click at [724, 310] on button "Create An Account" at bounding box center [720, 320] width 118 height 20
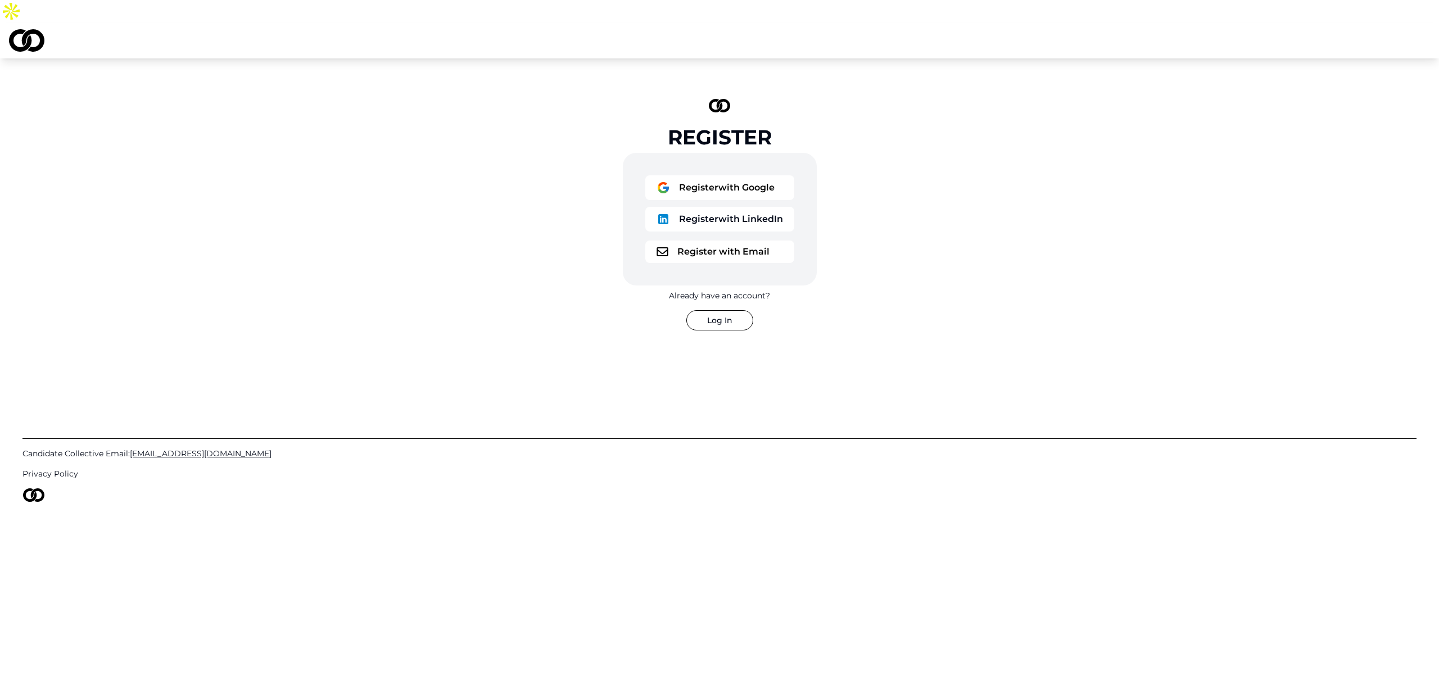
click at [711, 310] on button "Log In" at bounding box center [719, 320] width 67 height 20
click at [727, 175] on button "Login with Google" at bounding box center [720, 187] width 136 height 25
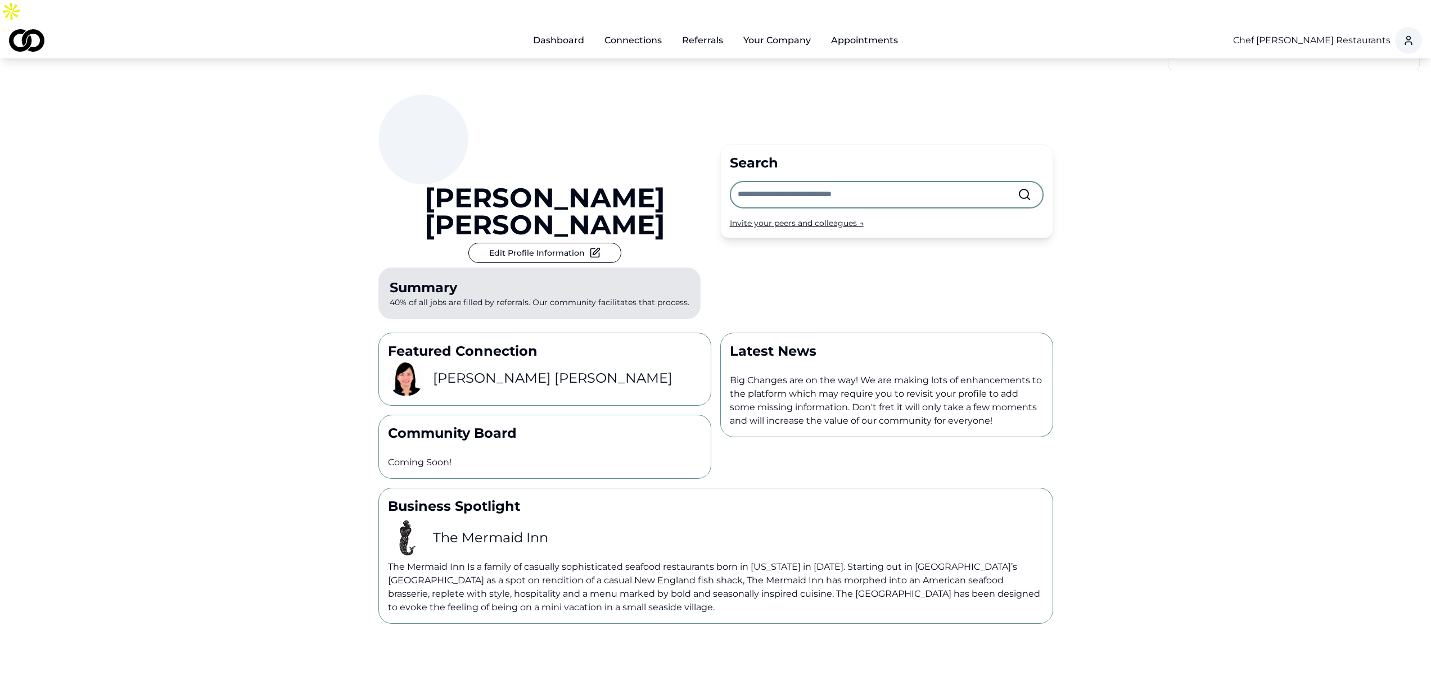
click at [845, 182] on input "text" at bounding box center [878, 194] width 280 height 25
type input "*"
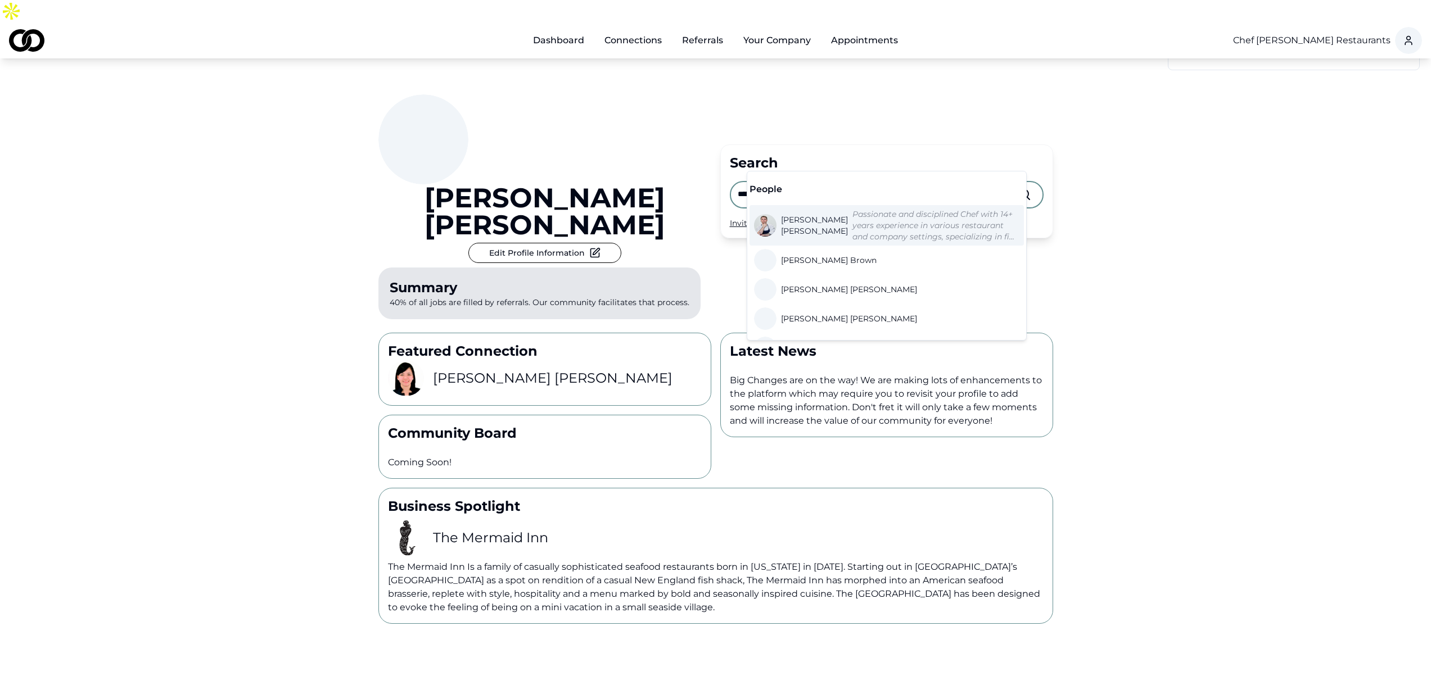
type input "******"
click at [799, 221] on span "Daniel Lugovtsov" at bounding box center [814, 225] width 67 height 22
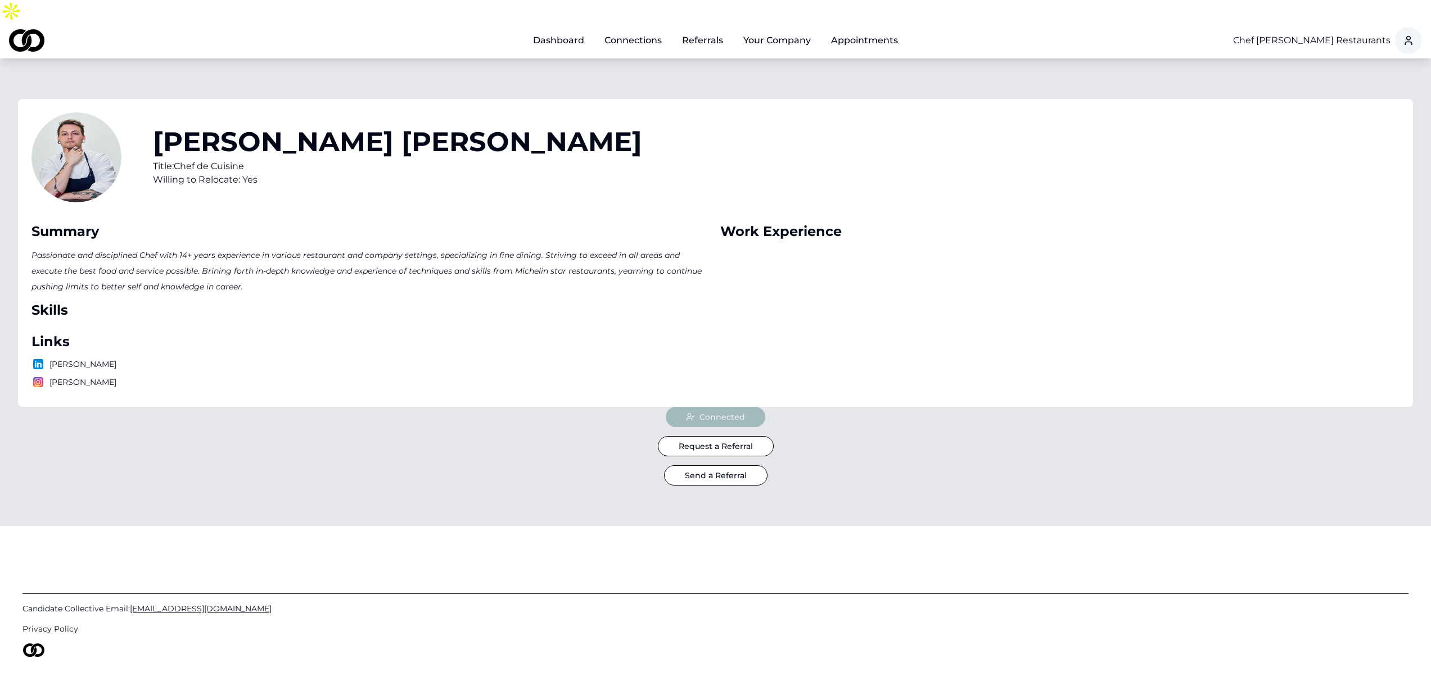
click at [633, 29] on link "Connections" at bounding box center [632, 40] width 75 height 22
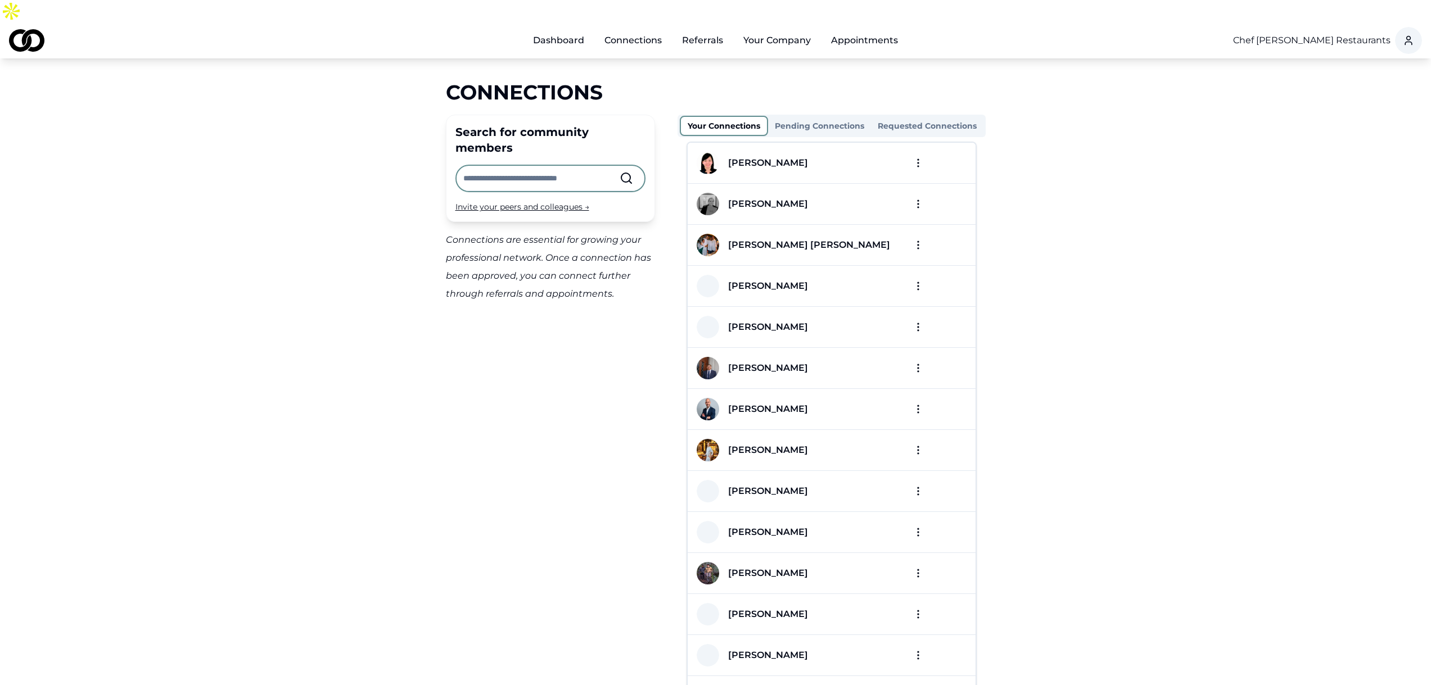
click at [535, 166] on input "text" at bounding box center [541, 178] width 156 height 25
click at [634, 81] on div "Connections" at bounding box center [716, 92] width 540 height 22
click at [510, 166] on input "text" at bounding box center [541, 178] width 156 height 25
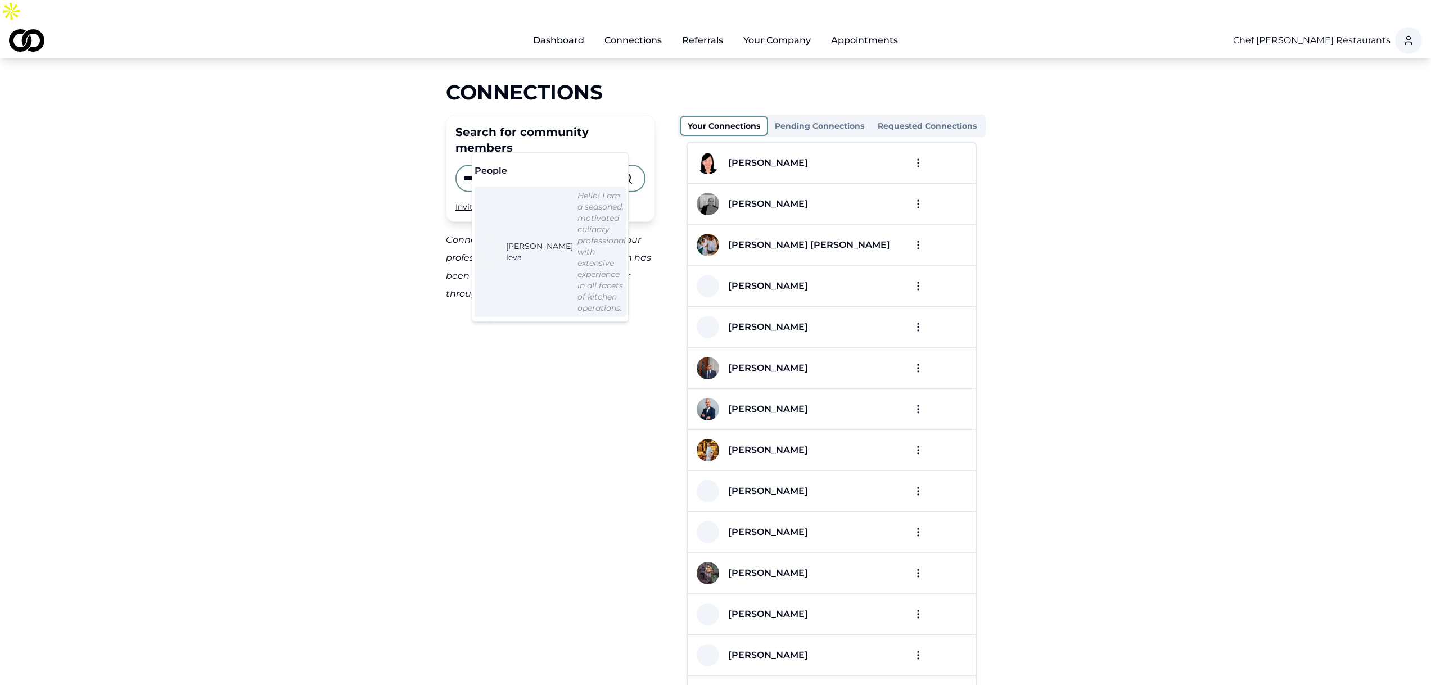
type input "******"
click at [522, 241] on span "robert leva" at bounding box center [539, 252] width 67 height 22
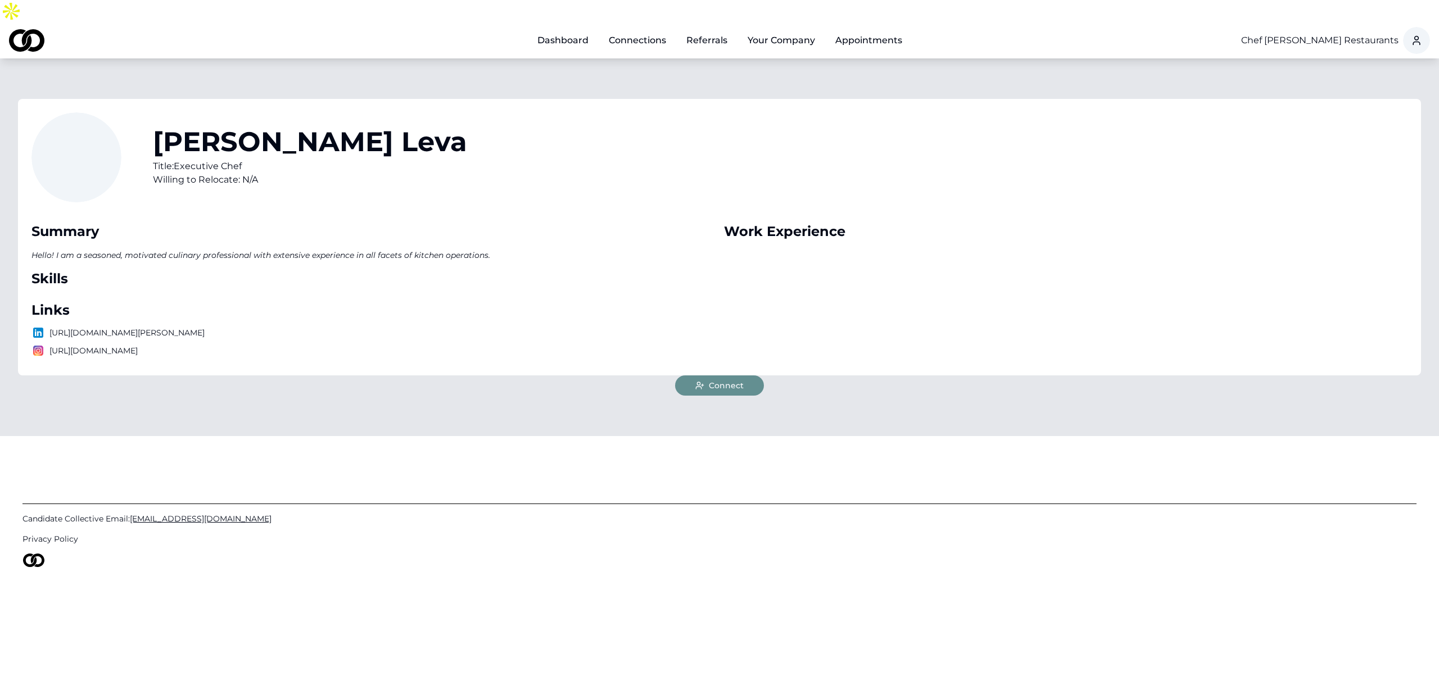
click at [714, 380] on span "Connect" at bounding box center [726, 385] width 35 height 11
click at [690, 29] on link "Referrals" at bounding box center [706, 40] width 59 height 22
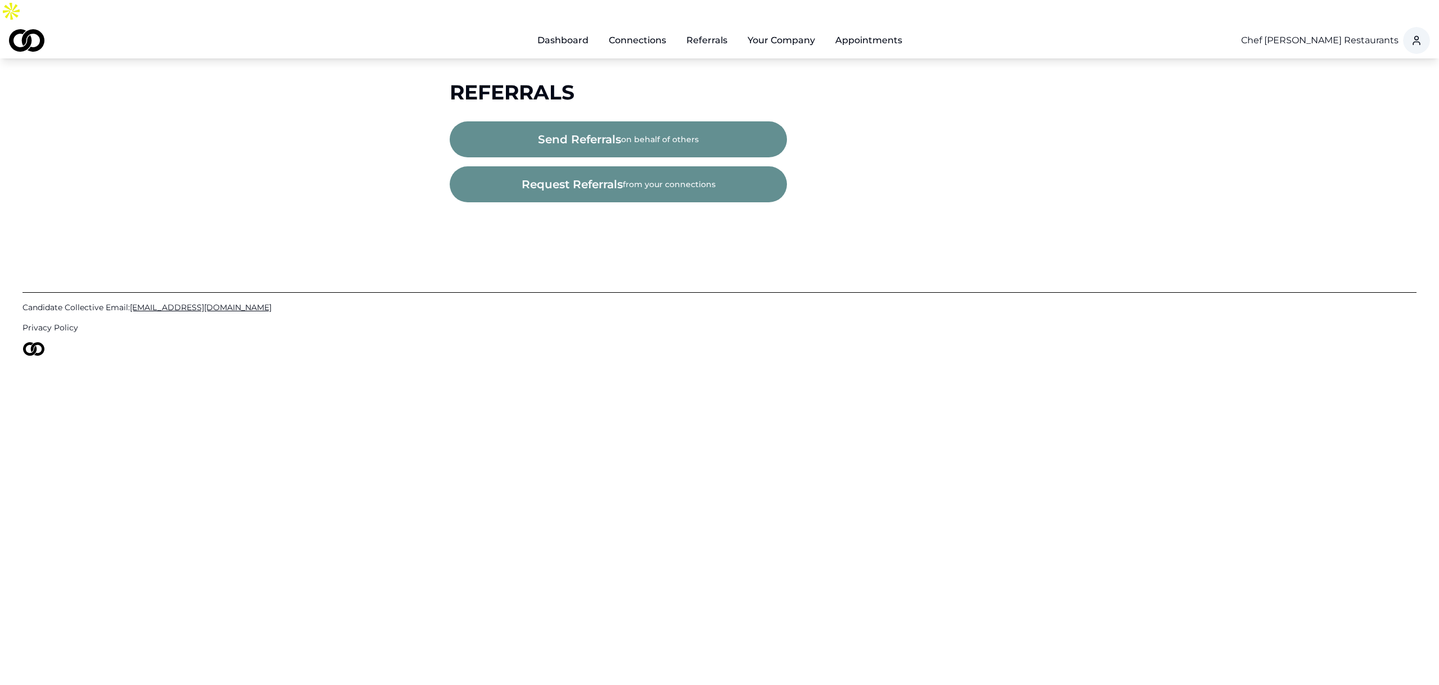
click at [587, 132] on span "send referrals" at bounding box center [579, 140] width 83 height 16
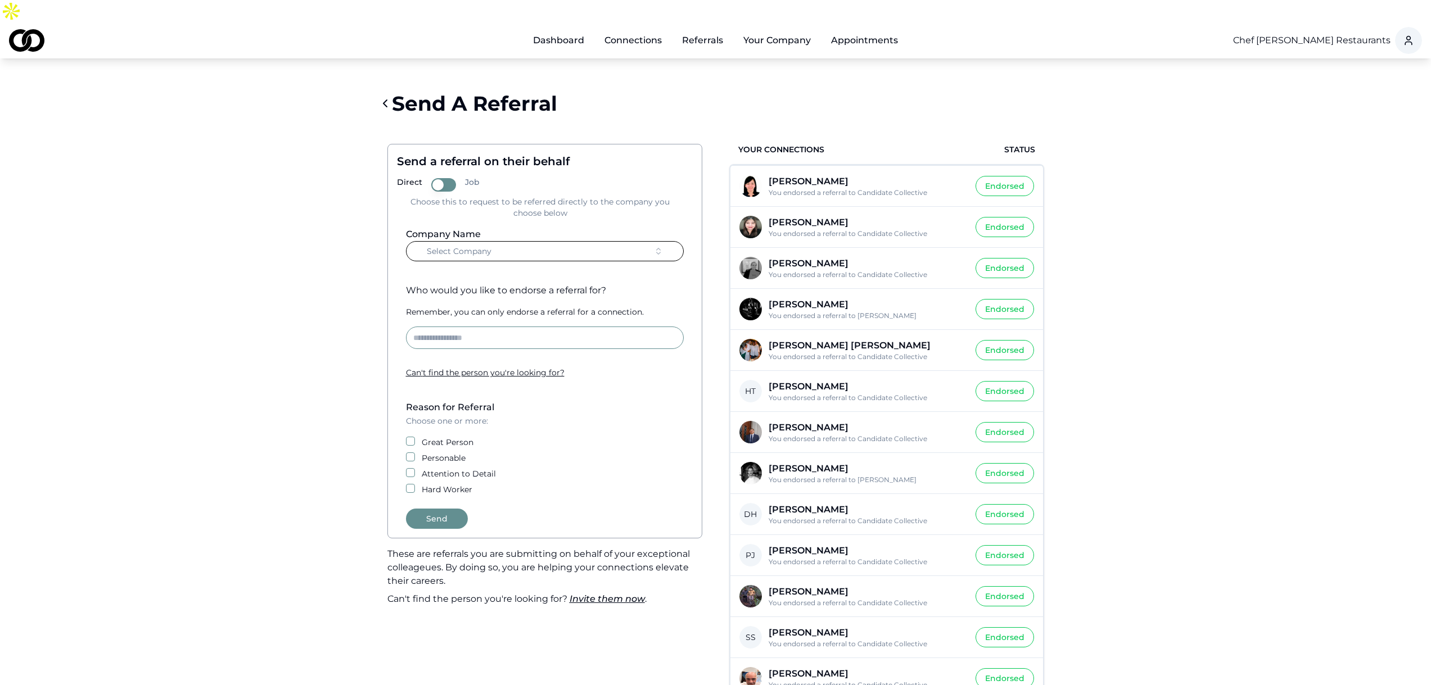
click at [442, 178] on button "Job" at bounding box center [443, 184] width 25 height 13
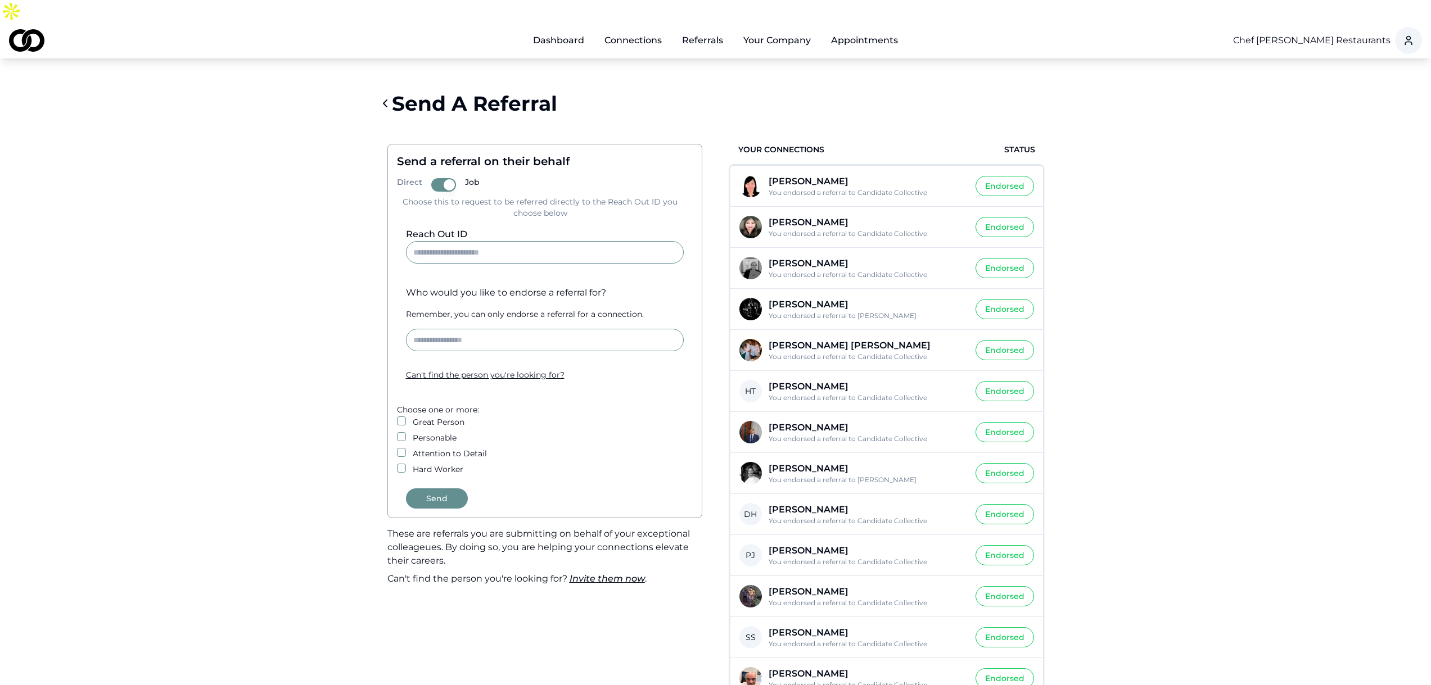
click at [444, 178] on button "Job" at bounding box center [443, 184] width 25 height 13
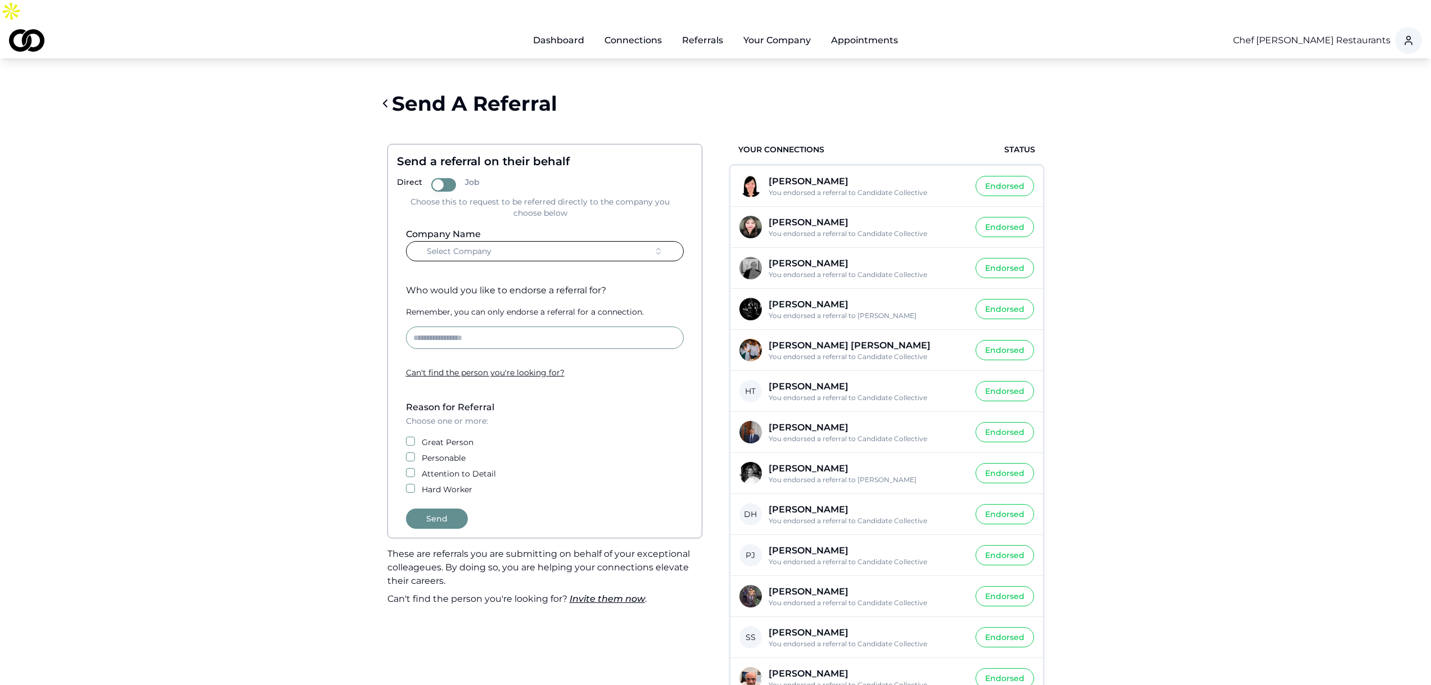
click at [497, 241] on button "Select Company" at bounding box center [545, 251] width 278 height 20
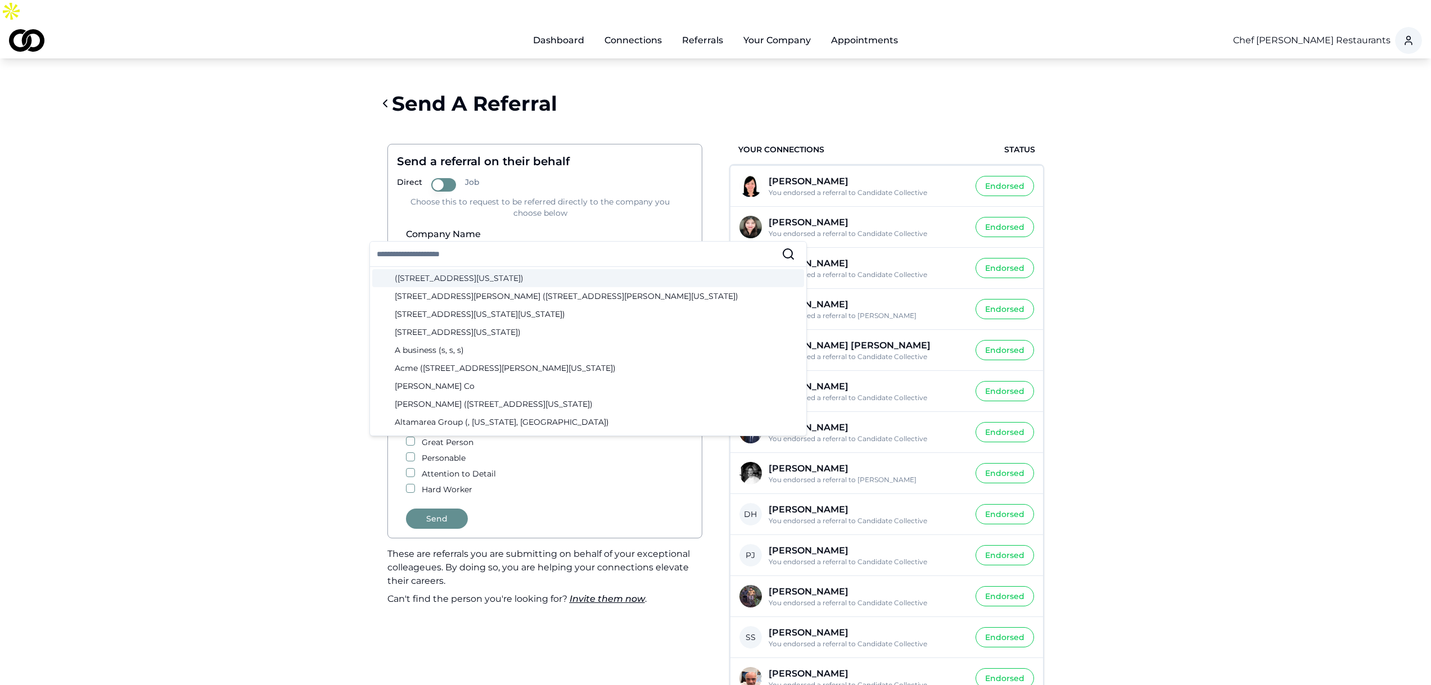
click at [491, 256] on input "text" at bounding box center [579, 254] width 405 height 25
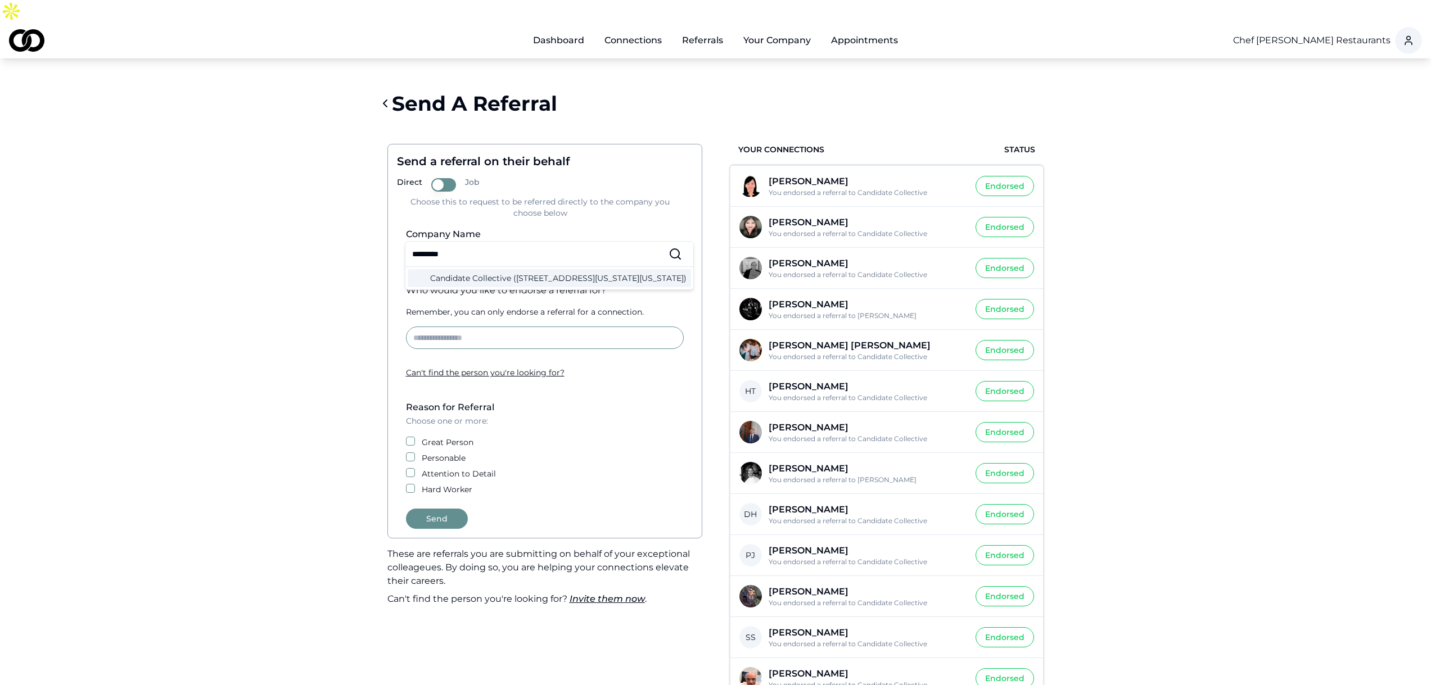
type input "*********"
click at [485, 286] on div "Candidate Collective (12 West 44th Street, New York, New York)" at bounding box center [549, 278] width 283 height 18
click at [487, 327] on input at bounding box center [545, 338] width 278 height 22
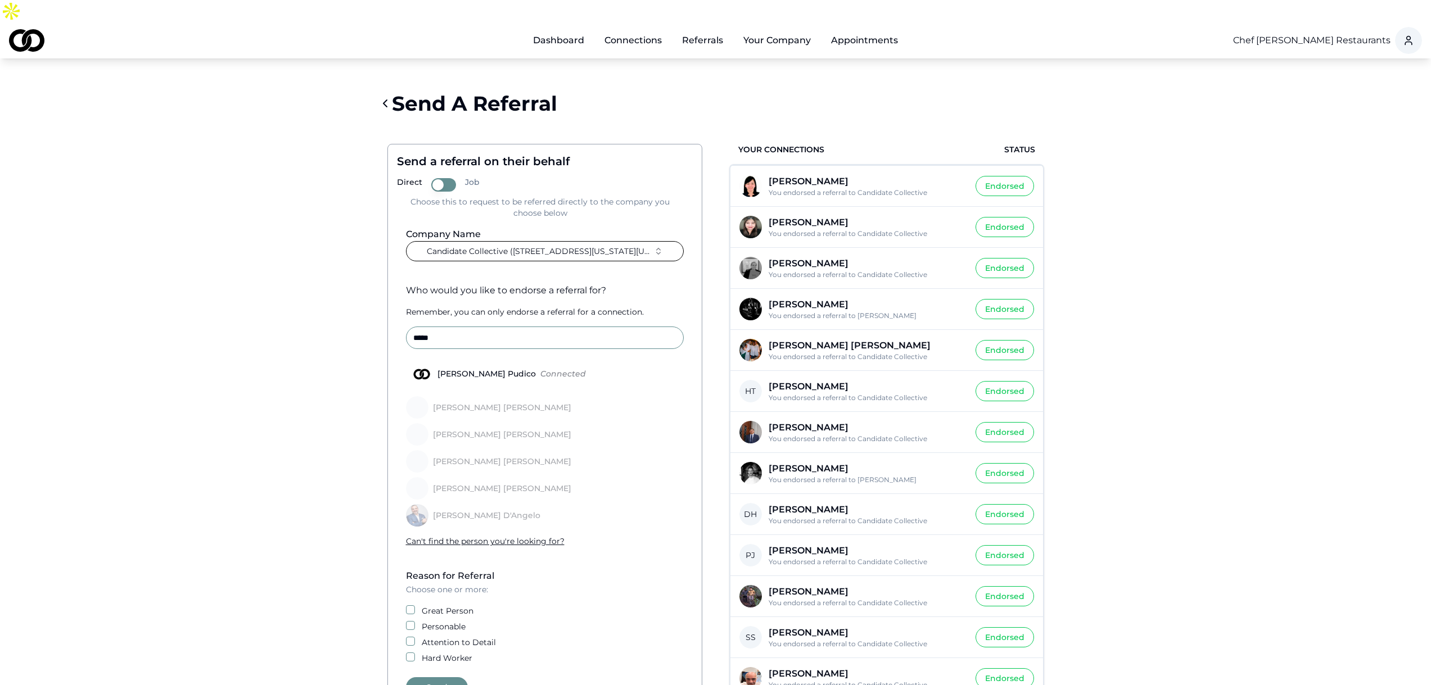
type input "*****"
click at [457, 370] on div "[PERSON_NAME] Pudico" at bounding box center [486, 374] width 107 height 8
click at [414, 369] on button "Angie Pudico Connected" at bounding box center [409, 373] width 9 height 9
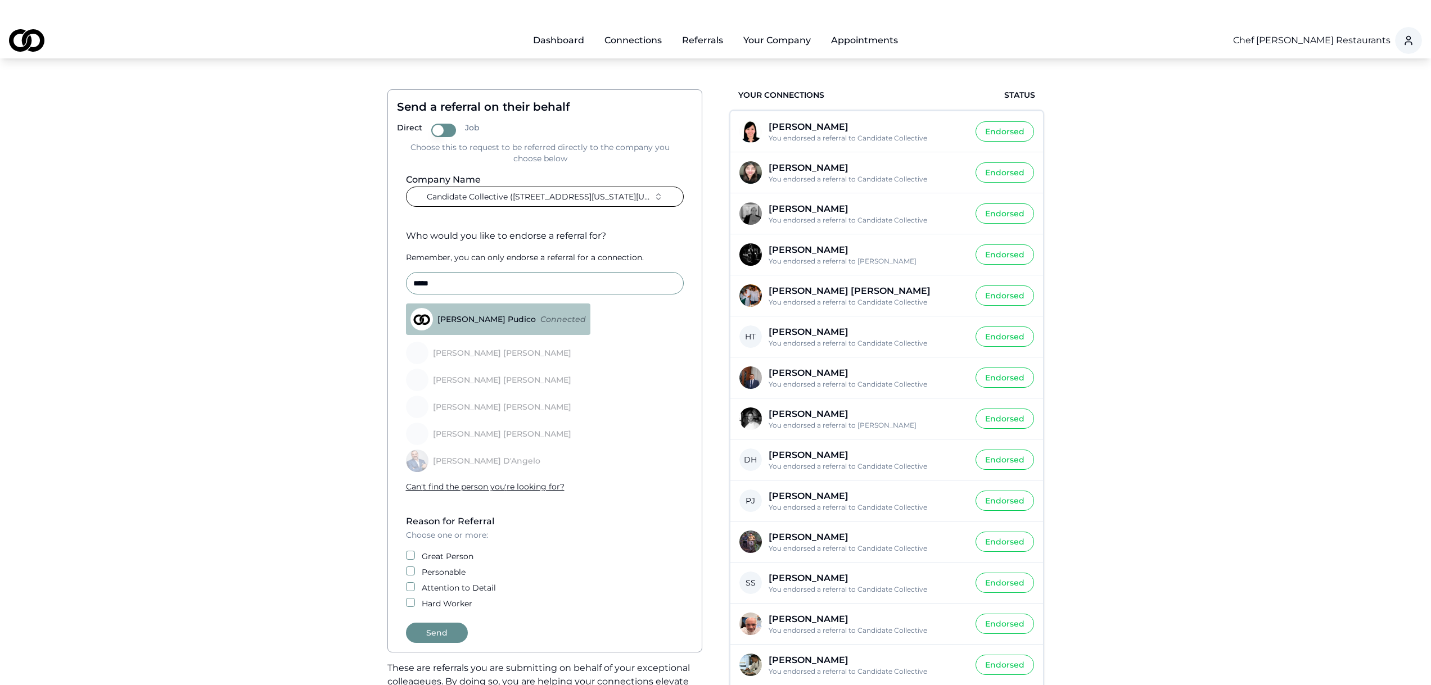
scroll to position [56, 0]
click at [411, 549] on button "Great Person" at bounding box center [410, 553] width 9 height 9
click at [444, 621] on button "Send" at bounding box center [437, 631] width 62 height 20
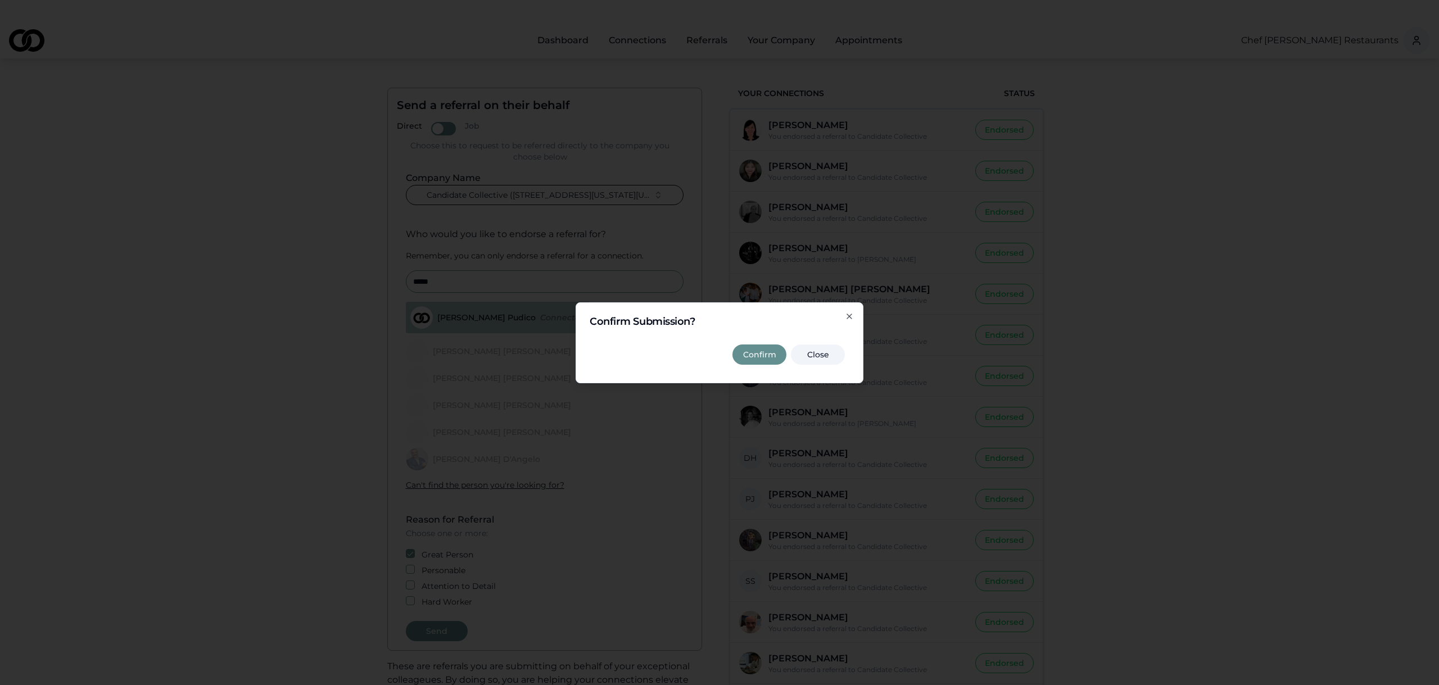
click at [757, 356] on button "Confirm" at bounding box center [759, 355] width 54 height 20
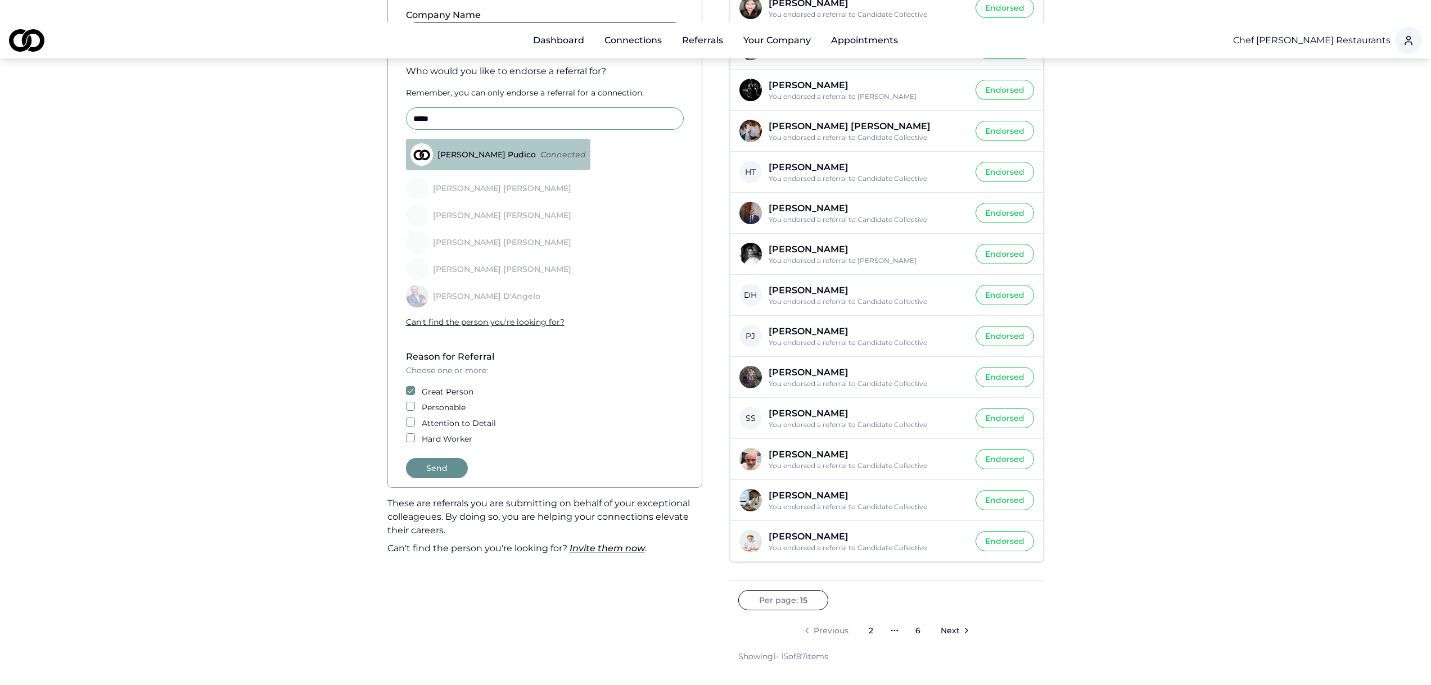
scroll to position [281, 0]
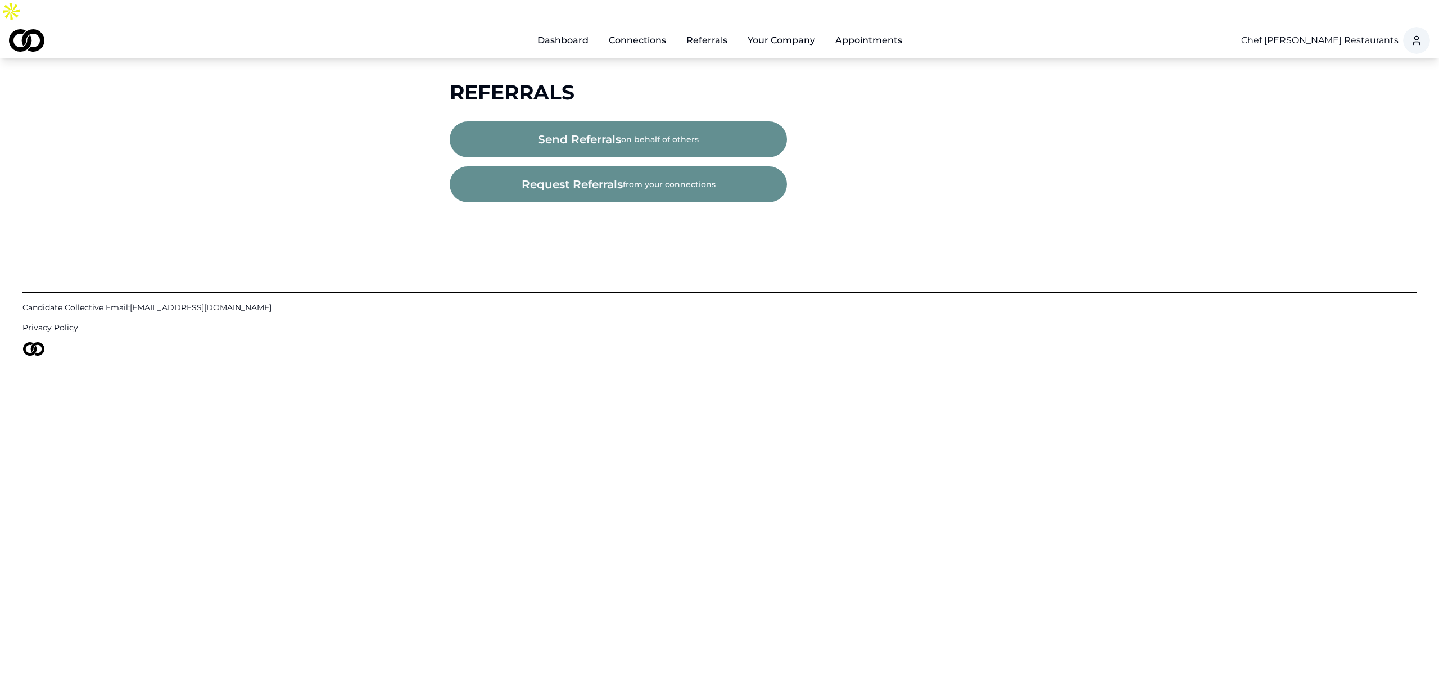
click at [691, 81] on div "Referrals" at bounding box center [720, 92] width 540 height 22
click at [645, 166] on button "request referrals from your connections" at bounding box center [618, 184] width 337 height 36
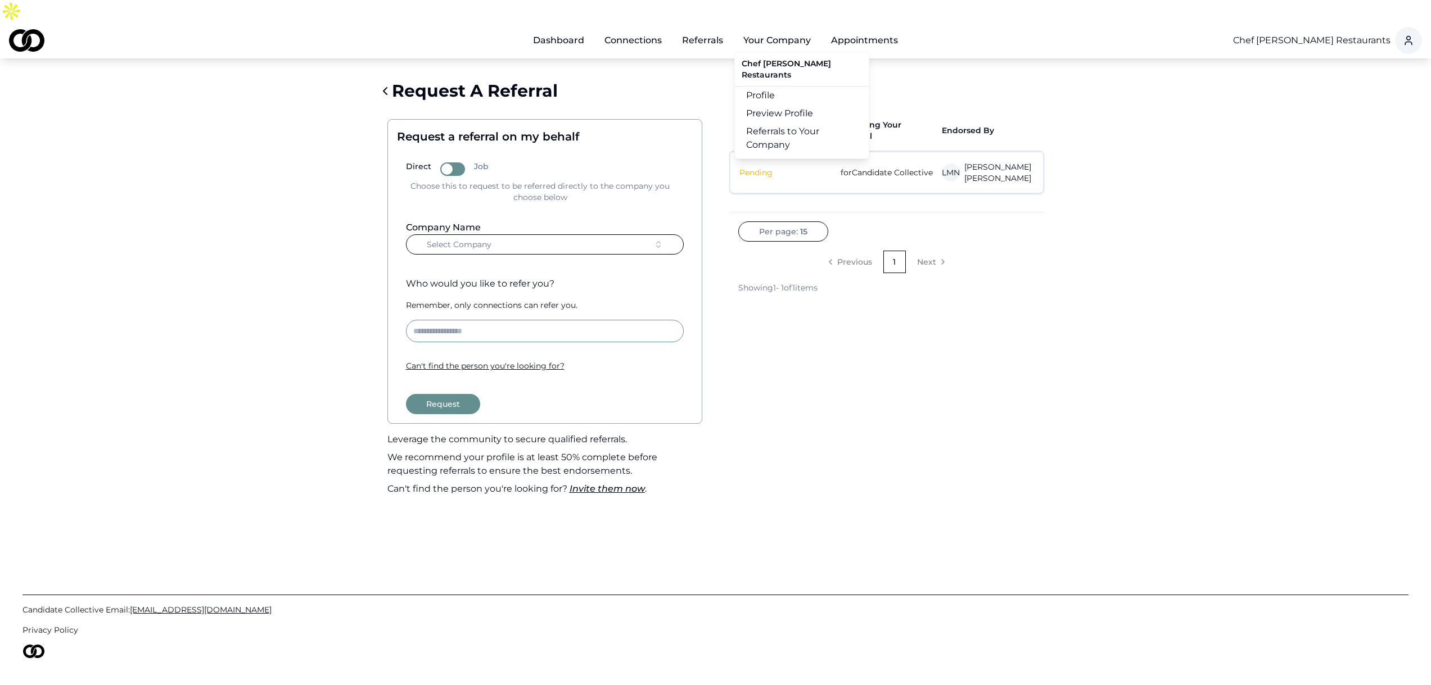
click at [774, 29] on button "Your Company" at bounding box center [776, 40] width 85 height 22
click at [1284, 18] on html "Dashboard Connections Referrals Your Company Appointments Chef Daniel Boulud Re…" at bounding box center [719, 342] width 1439 height 685
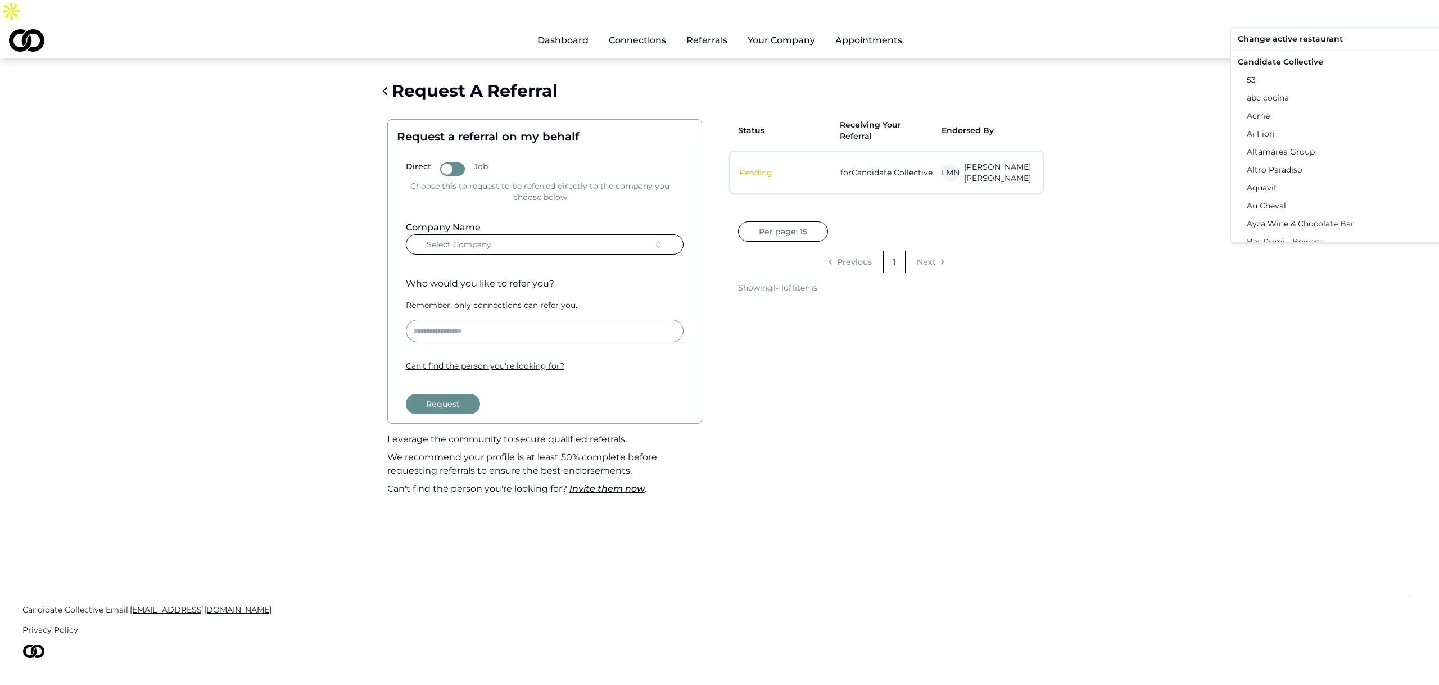
click at [1290, 61] on div "Candidate Collective" at bounding box center [1349, 62] width 233 height 18
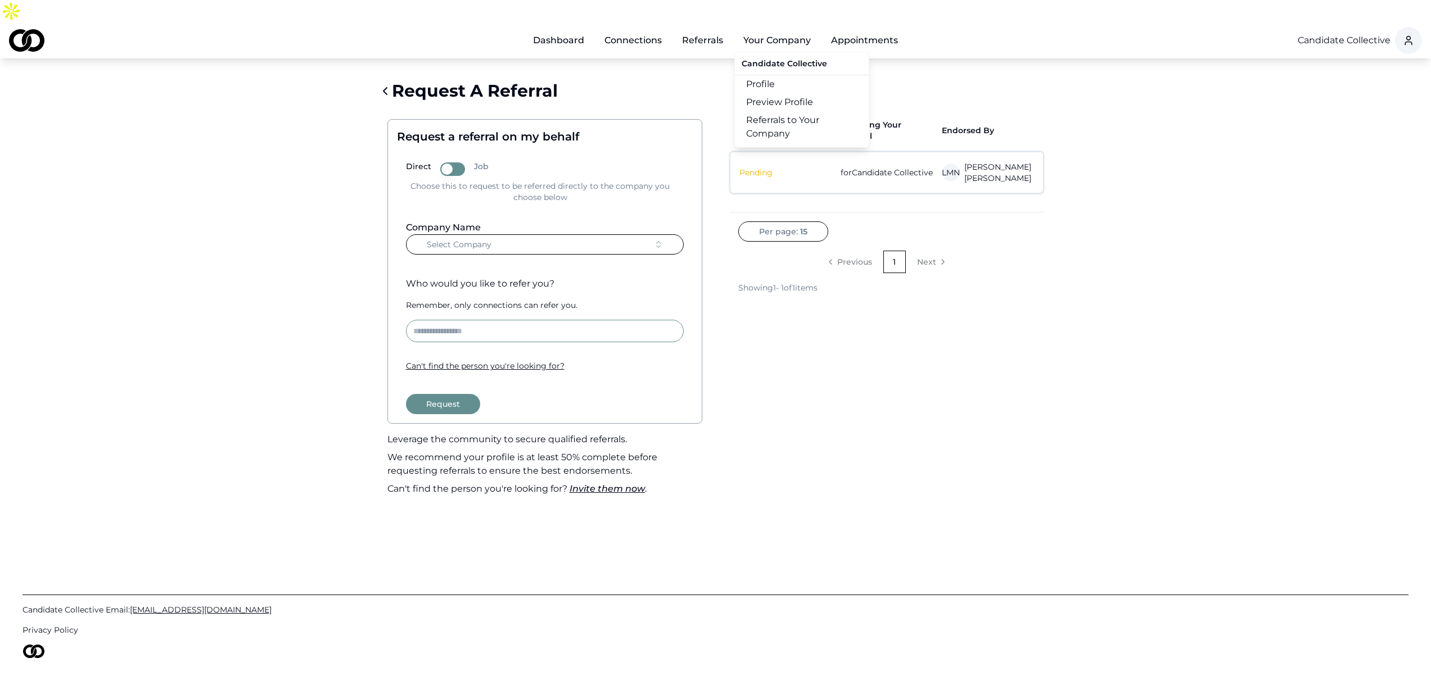
click at [781, 75] on link "Profile" at bounding box center [802, 84] width 134 height 18
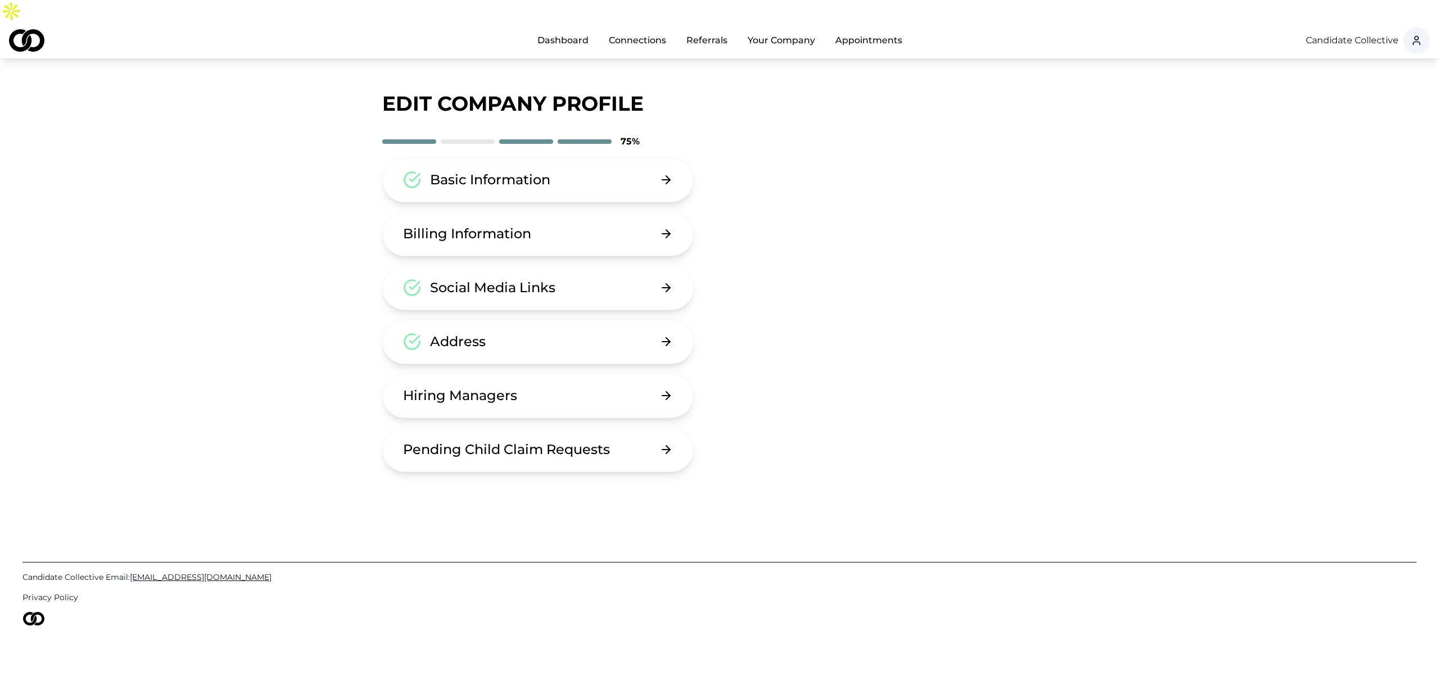
click at [777, 29] on button "Your Company" at bounding box center [781, 40] width 85 height 22
click at [780, 93] on link "Preview Profile" at bounding box center [806, 102] width 134 height 18
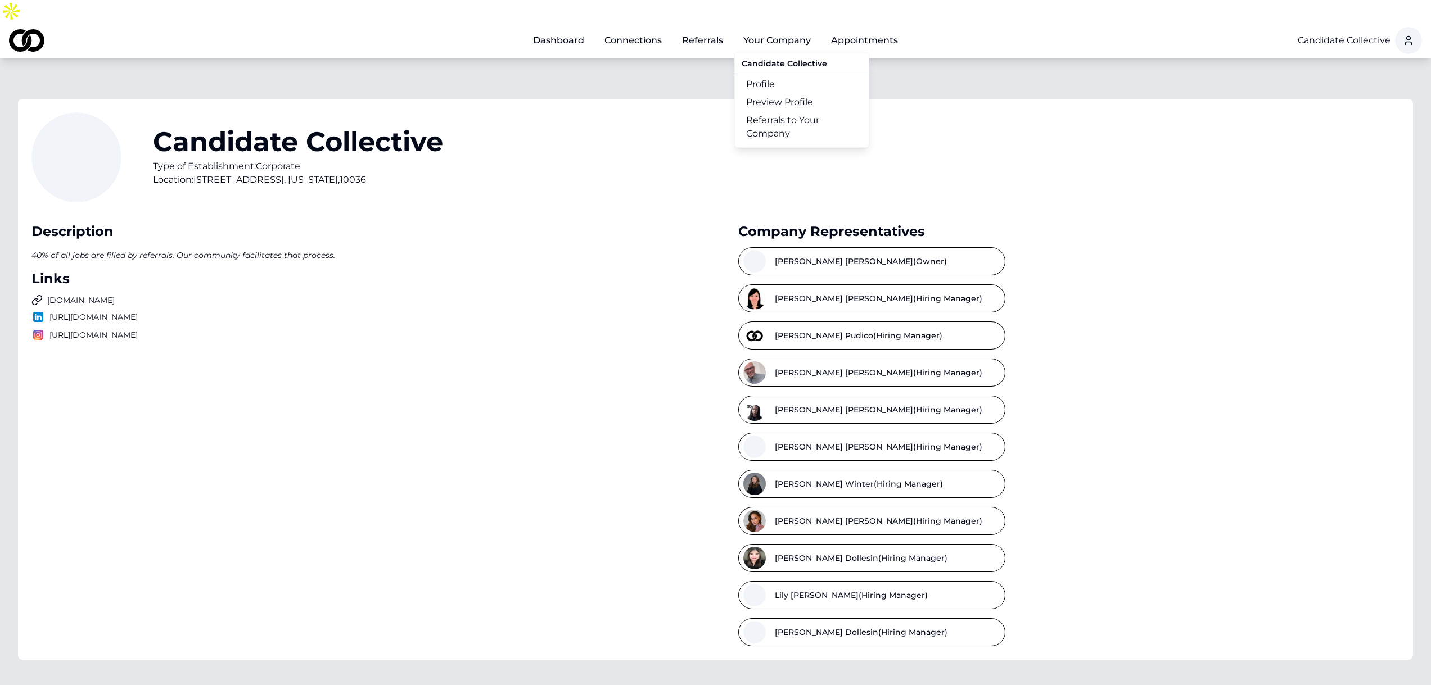
click at [798, 111] on link "Referrals to Your Company" at bounding box center [802, 126] width 134 height 31
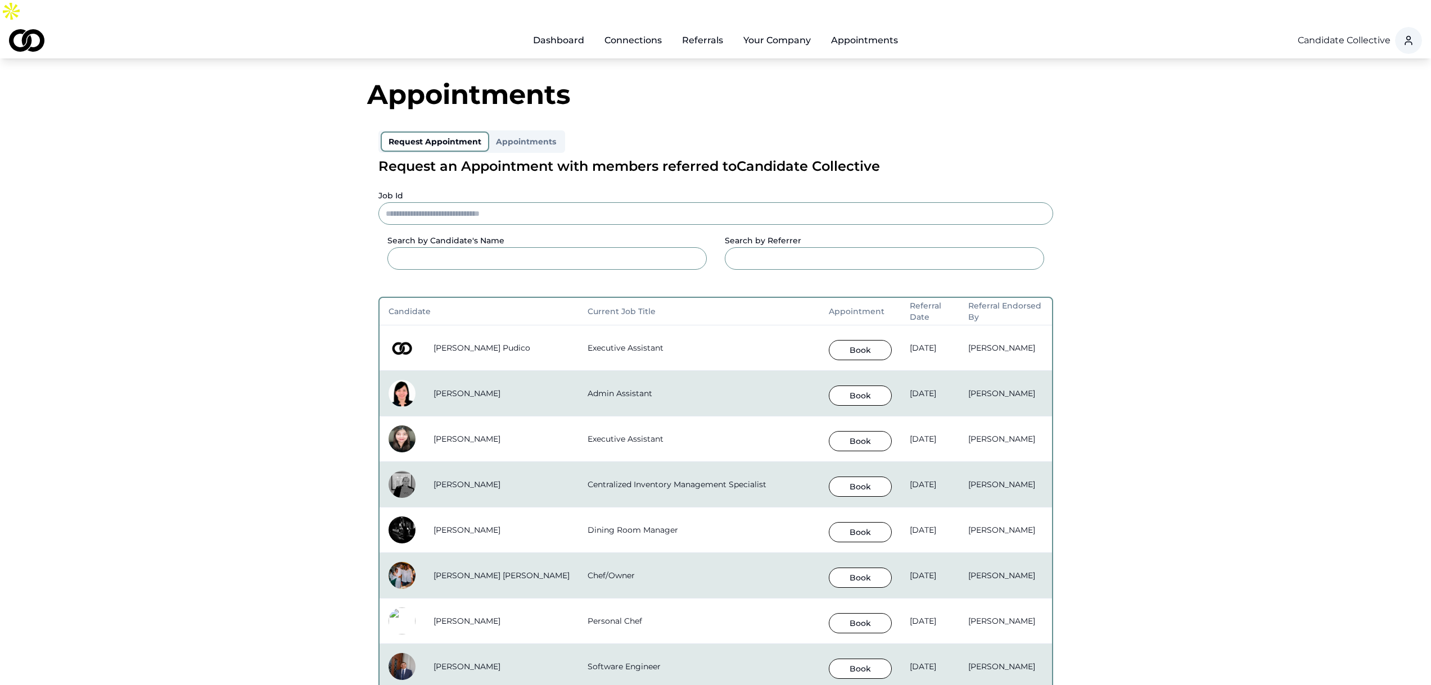
click at [829, 340] on button "Book" at bounding box center [860, 350] width 63 height 20
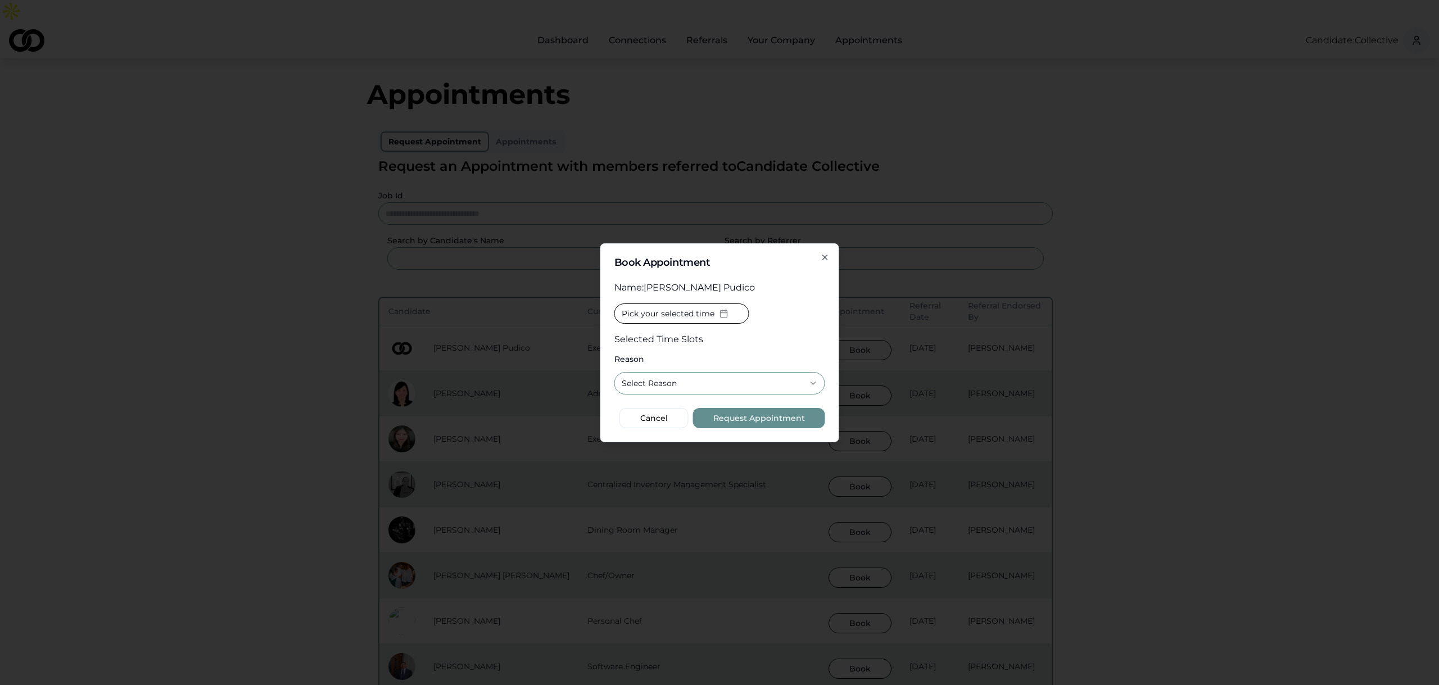
click at [688, 315] on span "Pick your selected time" at bounding box center [668, 313] width 93 height 11
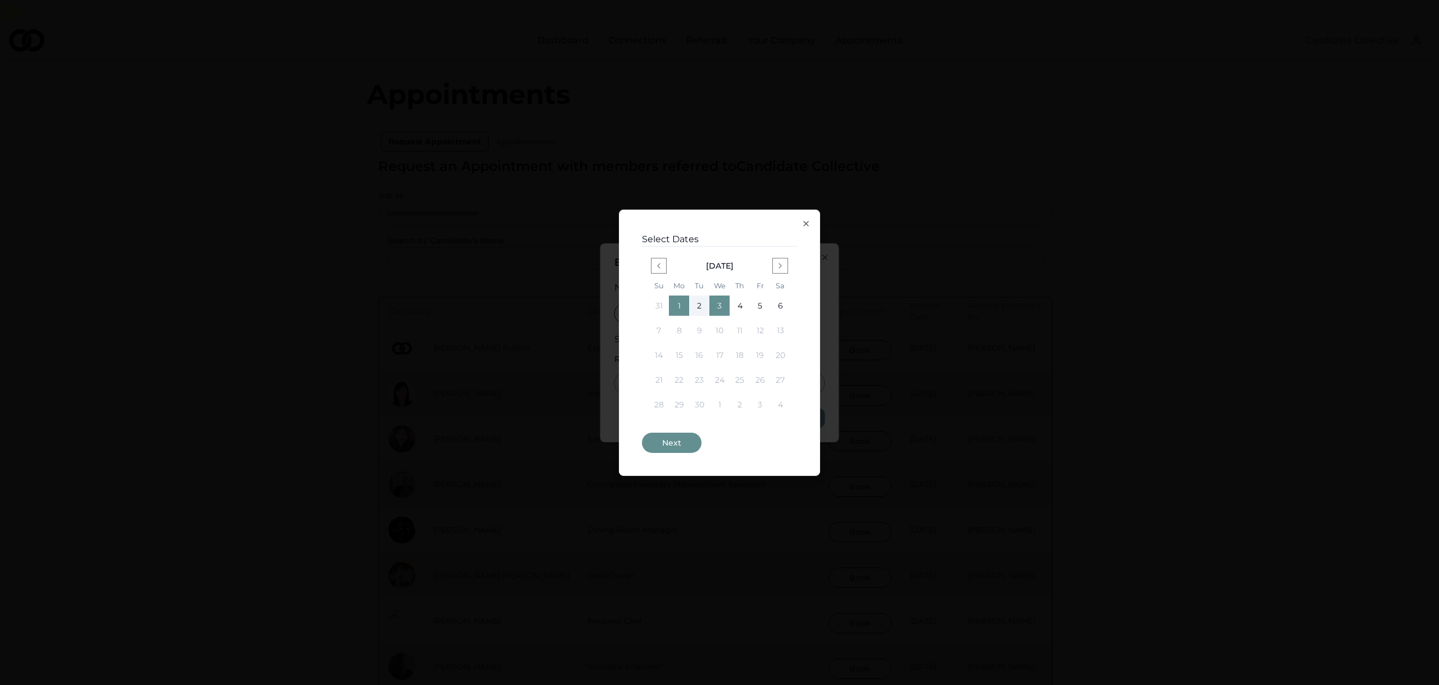
click at [680, 309] on button "1" at bounding box center [679, 306] width 20 height 20
click at [680, 311] on button "1" at bounding box center [679, 306] width 20 height 20
click at [689, 434] on button "Next" at bounding box center [672, 443] width 60 height 20
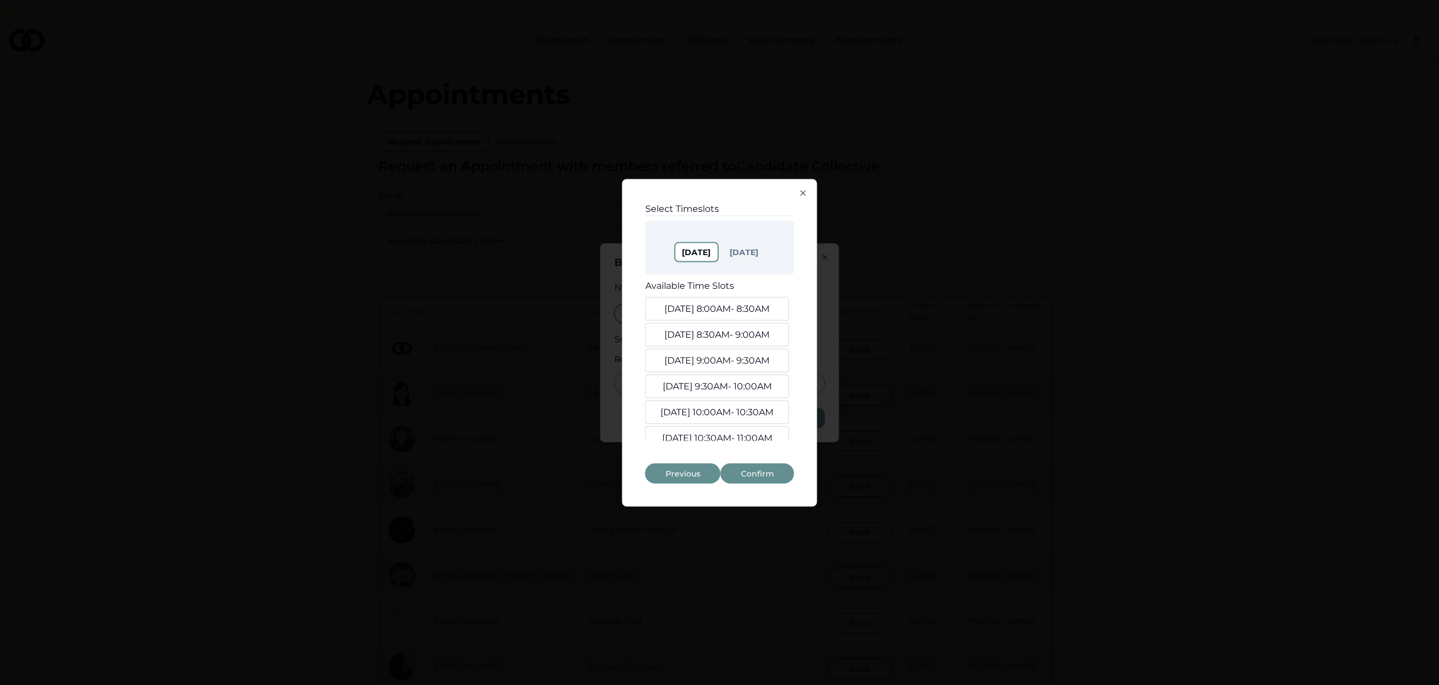
click at [707, 310] on button "Sep. 2, 8:00AM - 8:30AM" at bounding box center [717, 309] width 144 height 24
click at [703, 340] on button "Sep. 2, 8:30AM - 9:00AM" at bounding box center [717, 335] width 144 height 24
click at [707, 359] on button "Sep. 2, 9:00AM - 9:30AM" at bounding box center [717, 361] width 144 height 24
click at [741, 251] on button "Sep 4" at bounding box center [743, 252] width 44 height 20
click at [723, 307] on button "Sep. 3, 8:00AM - 8:30AM" at bounding box center [717, 309] width 144 height 24
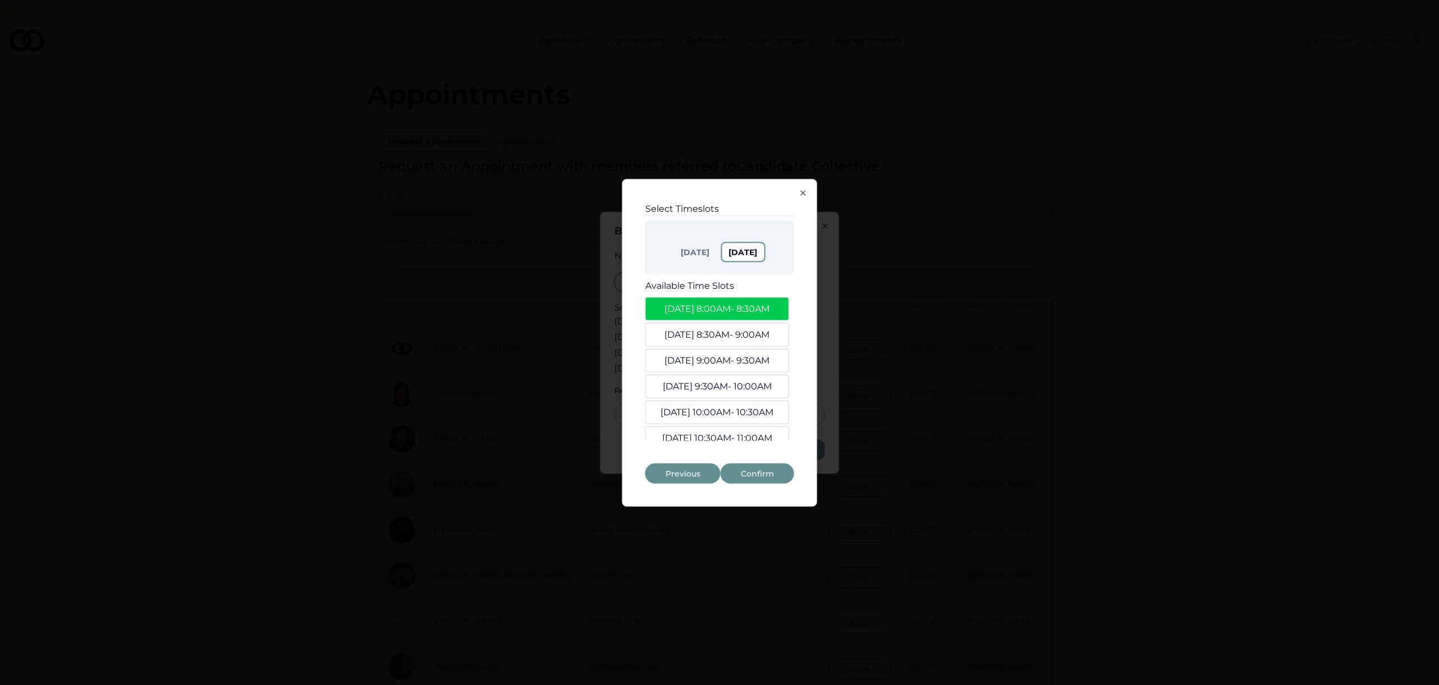
click at [723, 334] on button "Sep. 3, 8:30AM - 9:00AM" at bounding box center [717, 335] width 144 height 24
click at [729, 360] on button "Sep. 3, 9:00AM - 9:30AM" at bounding box center [717, 361] width 144 height 24
click at [768, 471] on button "Confirm" at bounding box center [758, 473] width 74 height 20
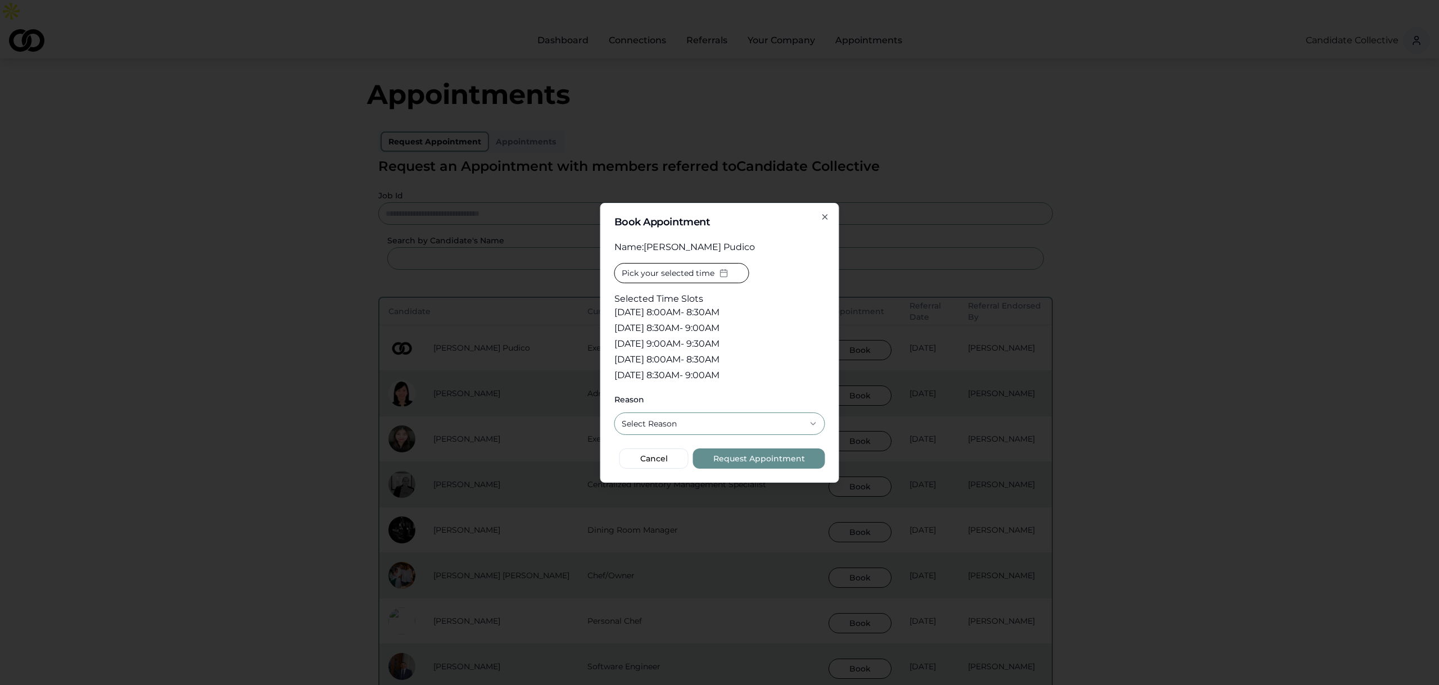
click at [687, 410] on div "**********" at bounding box center [719, 415] width 211 height 39
click at [685, 423] on button "Select Reason" at bounding box center [719, 424] width 211 height 22
click at [788, 336] on div "Pick your selected time Selected Time Slots Sep. 2, 8:00AM - 8:30AM Sep. 2, 8:3…" at bounding box center [719, 325] width 211 height 124
click at [698, 418] on button "Select Reason" at bounding box center [719, 424] width 211 height 22
select select "**********"
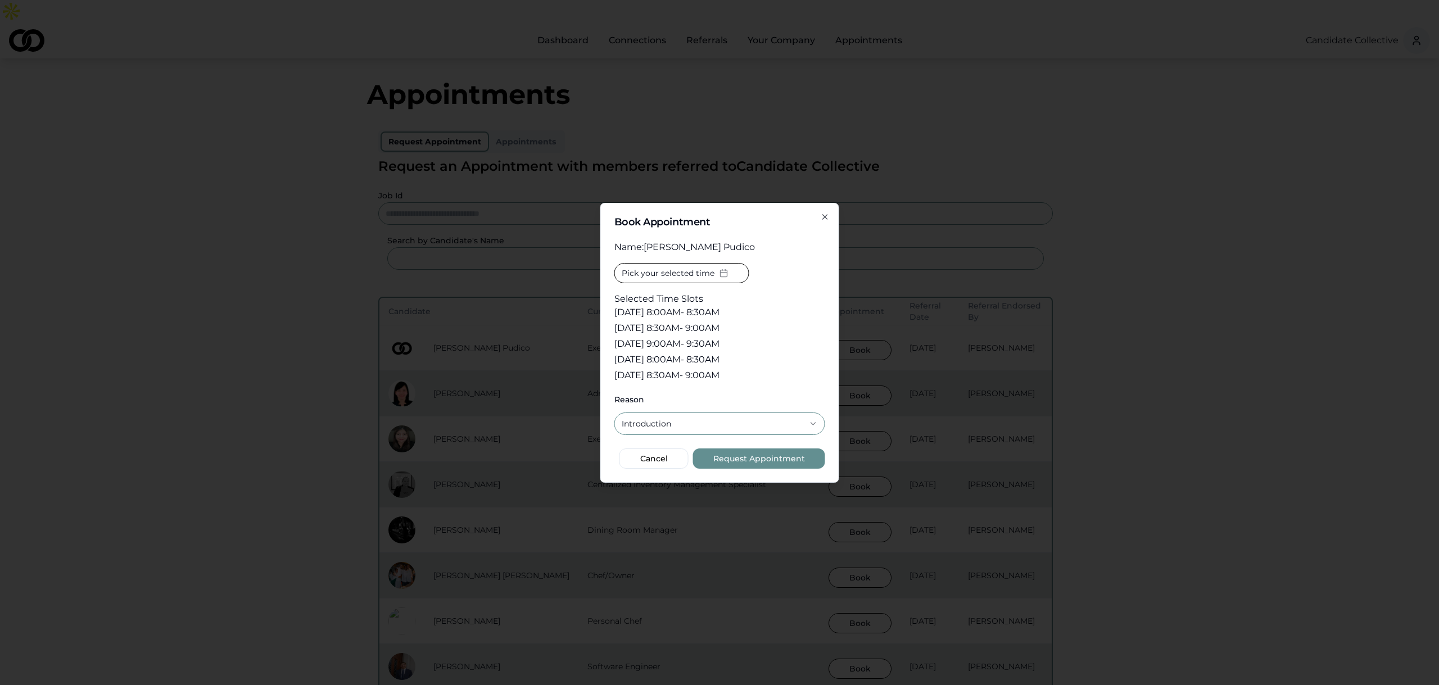
click at [732, 457] on button "Request Appointment" at bounding box center [759, 459] width 132 height 20
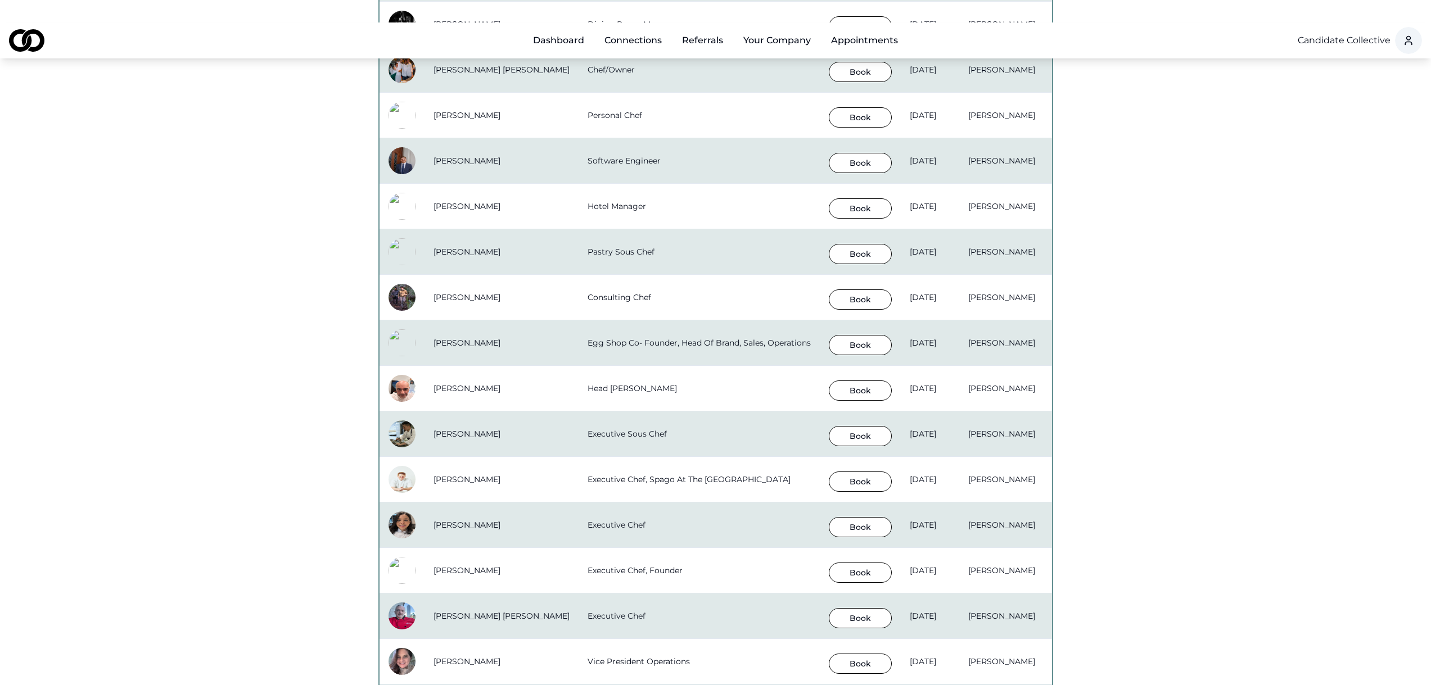
scroll to position [757, 0]
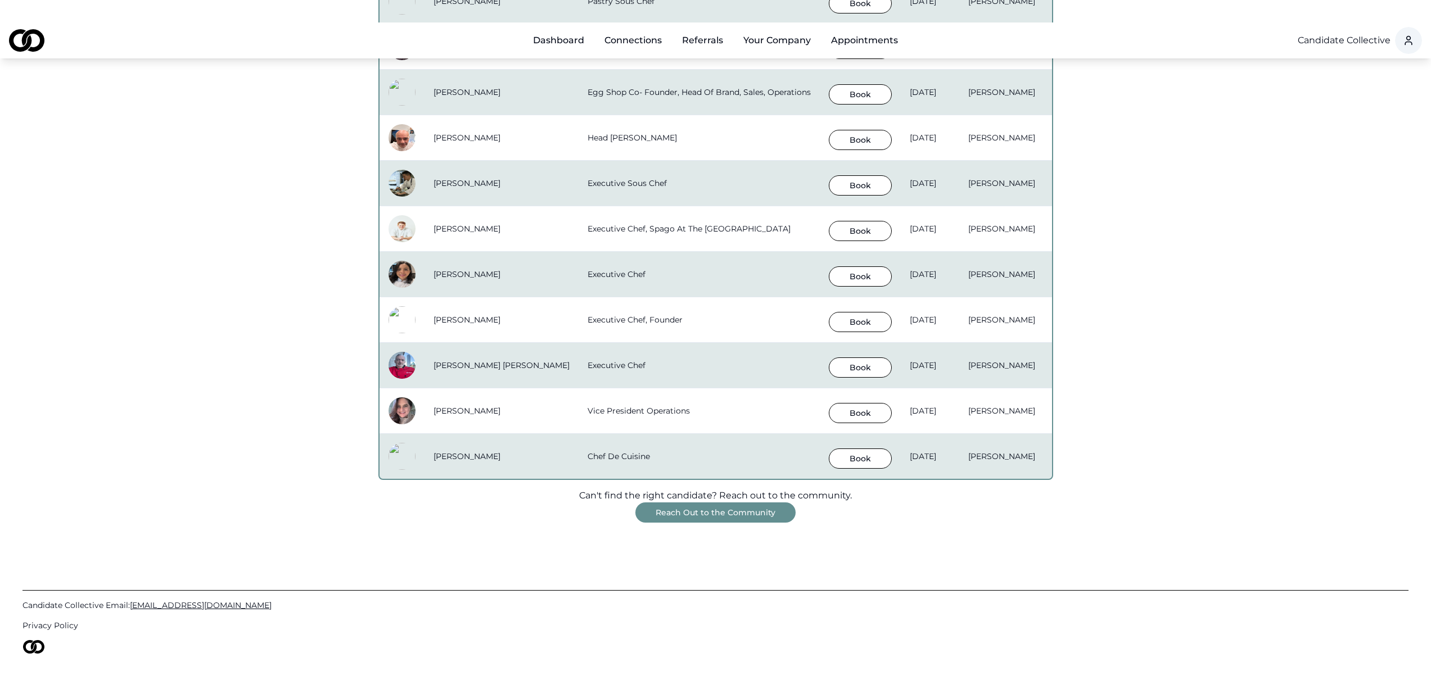
click at [704, 503] on button "Reach Out to the Community" at bounding box center [715, 513] width 160 height 20
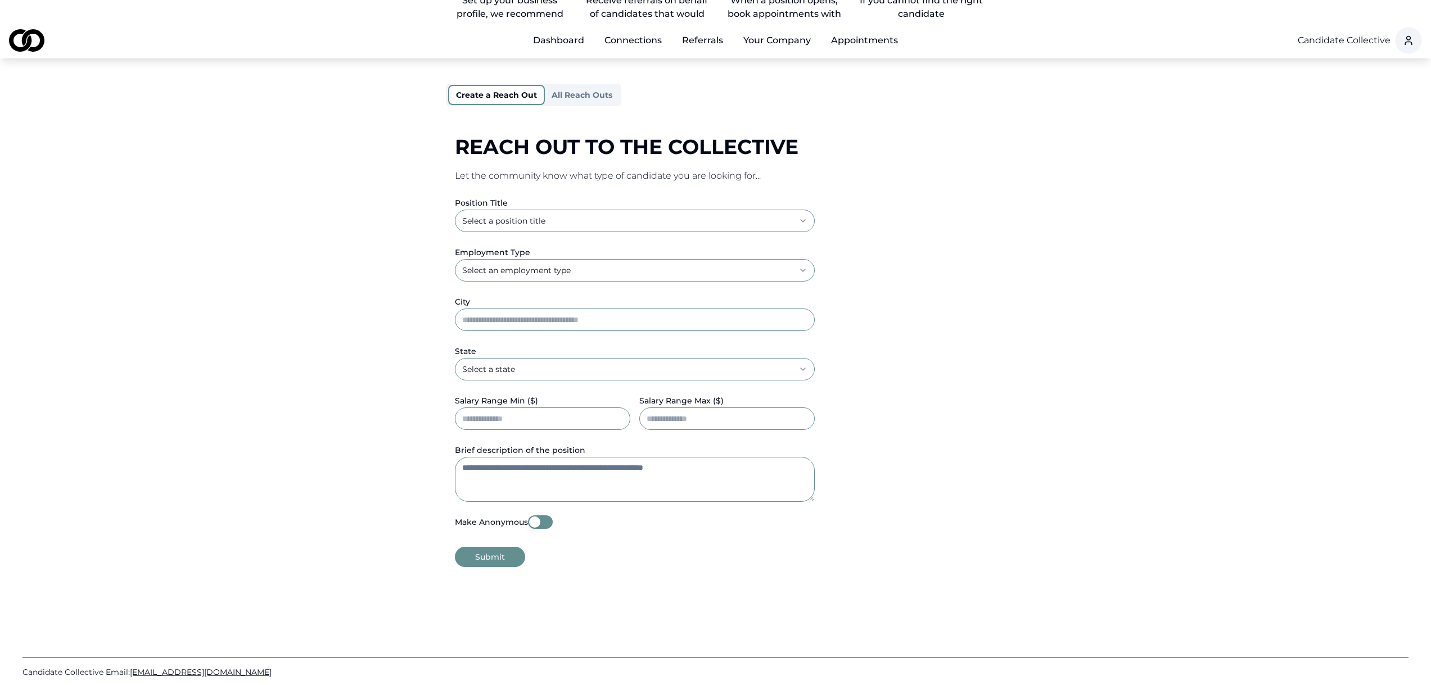
scroll to position [112, 0]
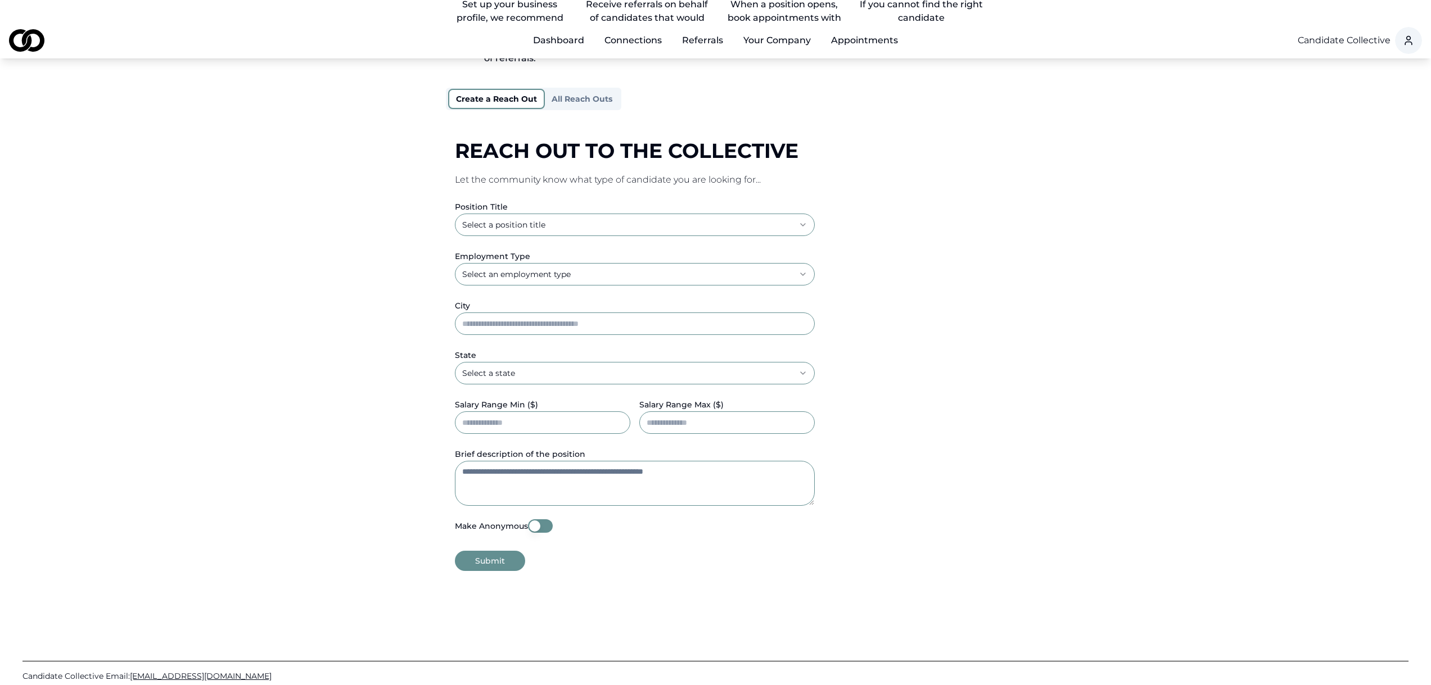
click at [595, 208] on html "**********" at bounding box center [715, 230] width 1431 height 685
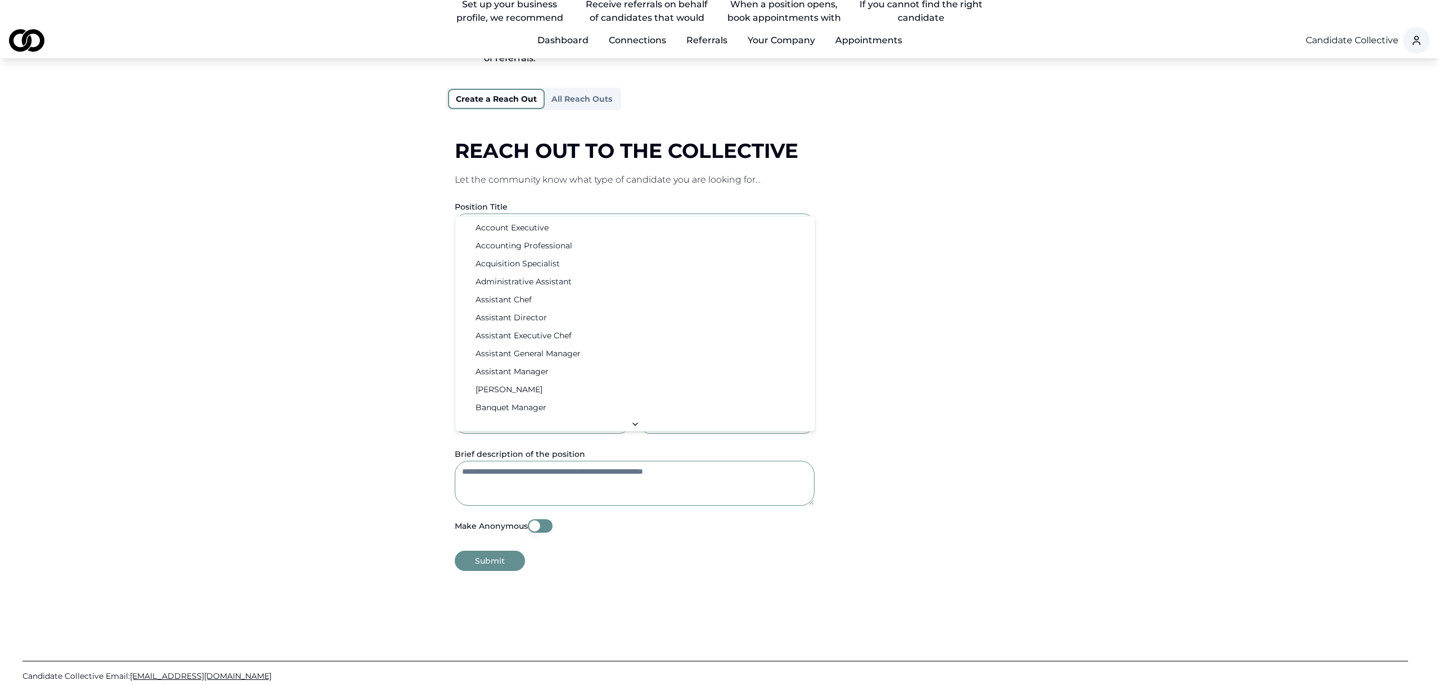
select select "**********"
click at [522, 253] on html "**********" at bounding box center [715, 230] width 1431 height 685
select select "*********"
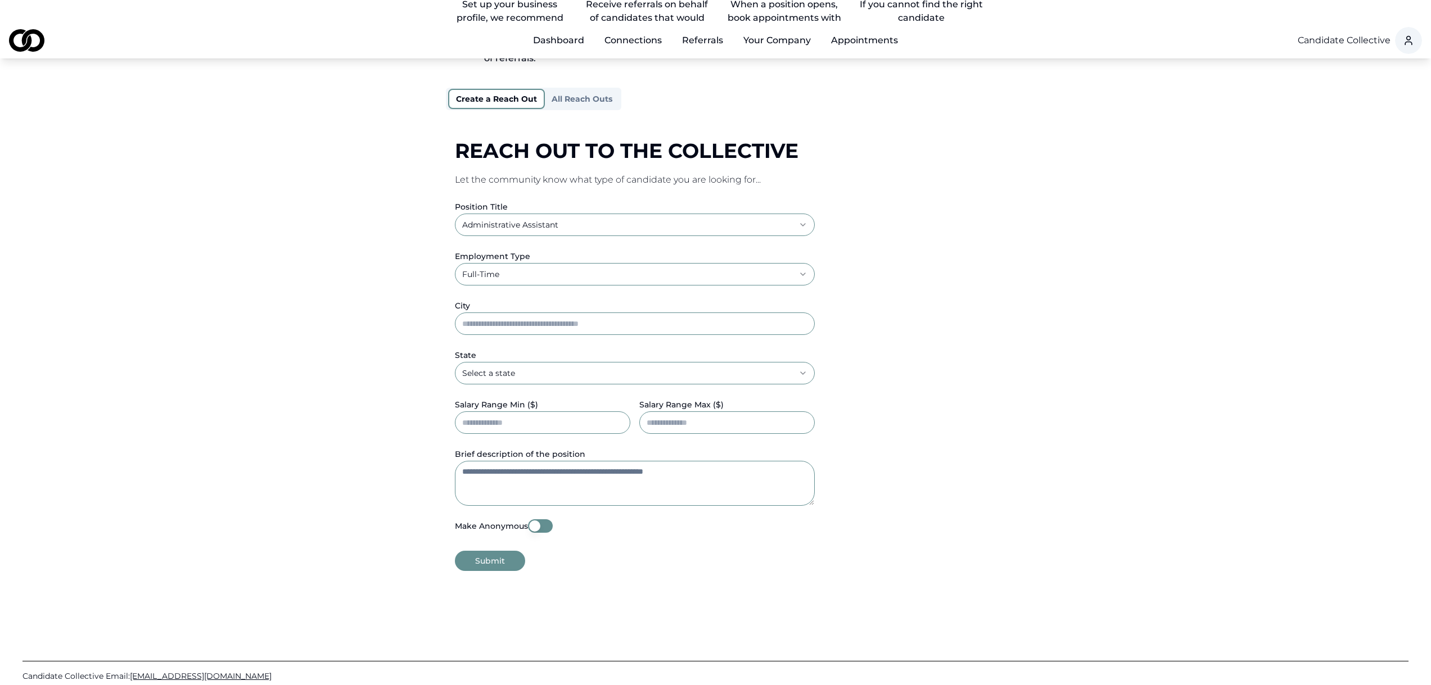
click at [503, 313] on input "City" at bounding box center [635, 324] width 360 height 22
click at [359, 308] on div "**********" at bounding box center [716, 270] width 720 height 603
click at [481, 313] on input "City" at bounding box center [635, 324] width 360 height 22
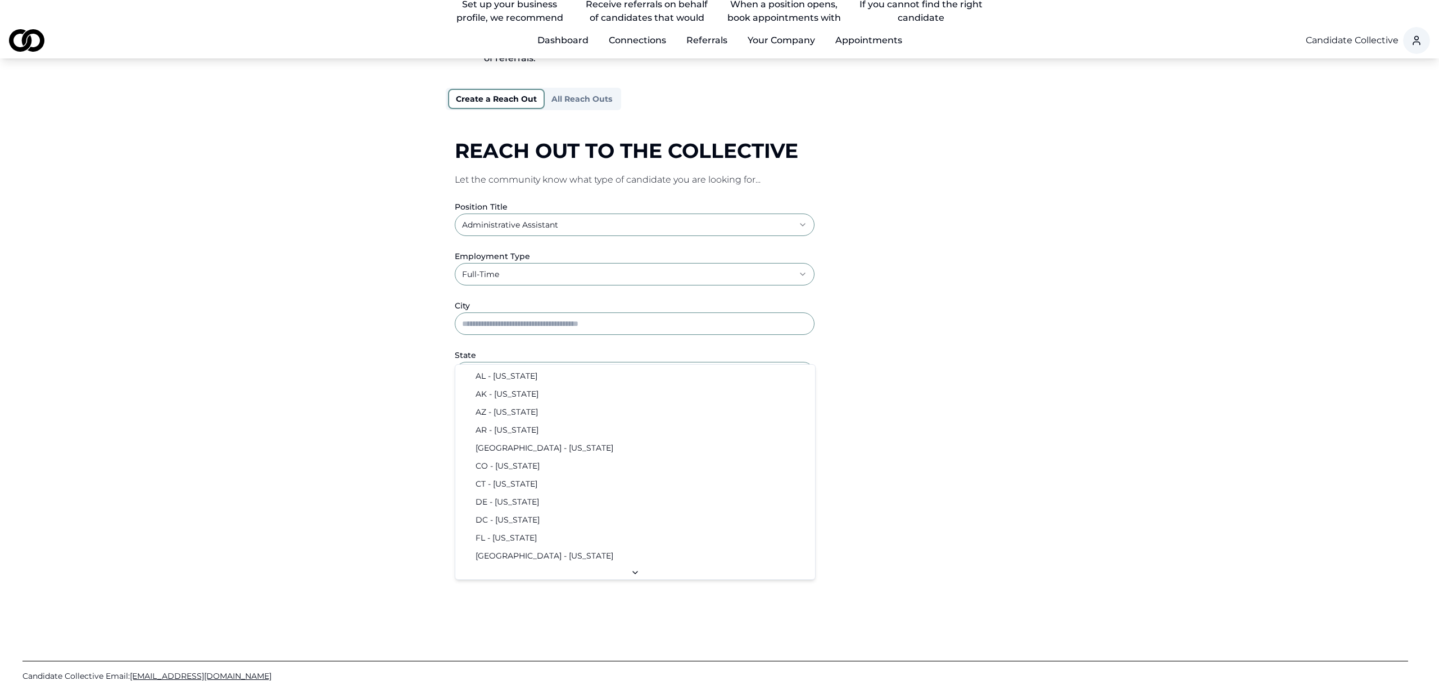
click at [476, 351] on html "**********" at bounding box center [719, 230] width 1439 height 685
click at [381, 373] on html "**********" at bounding box center [719, 230] width 1439 height 685
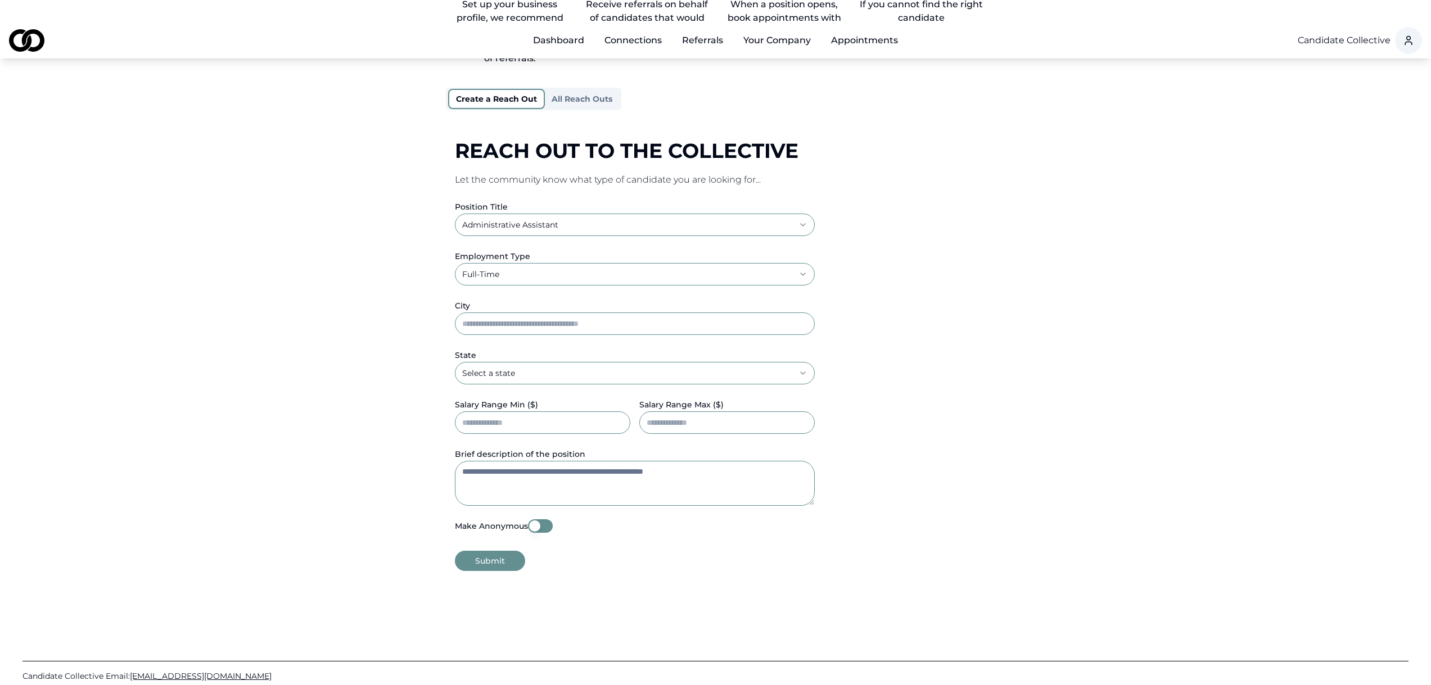
click at [535, 519] on button "Make Anonymous" at bounding box center [540, 525] width 25 height 13
click at [539, 519] on button "Make Anonymous" at bounding box center [540, 525] width 25 height 13
click at [540, 519] on button "Make Anonymous" at bounding box center [540, 525] width 25 height 13
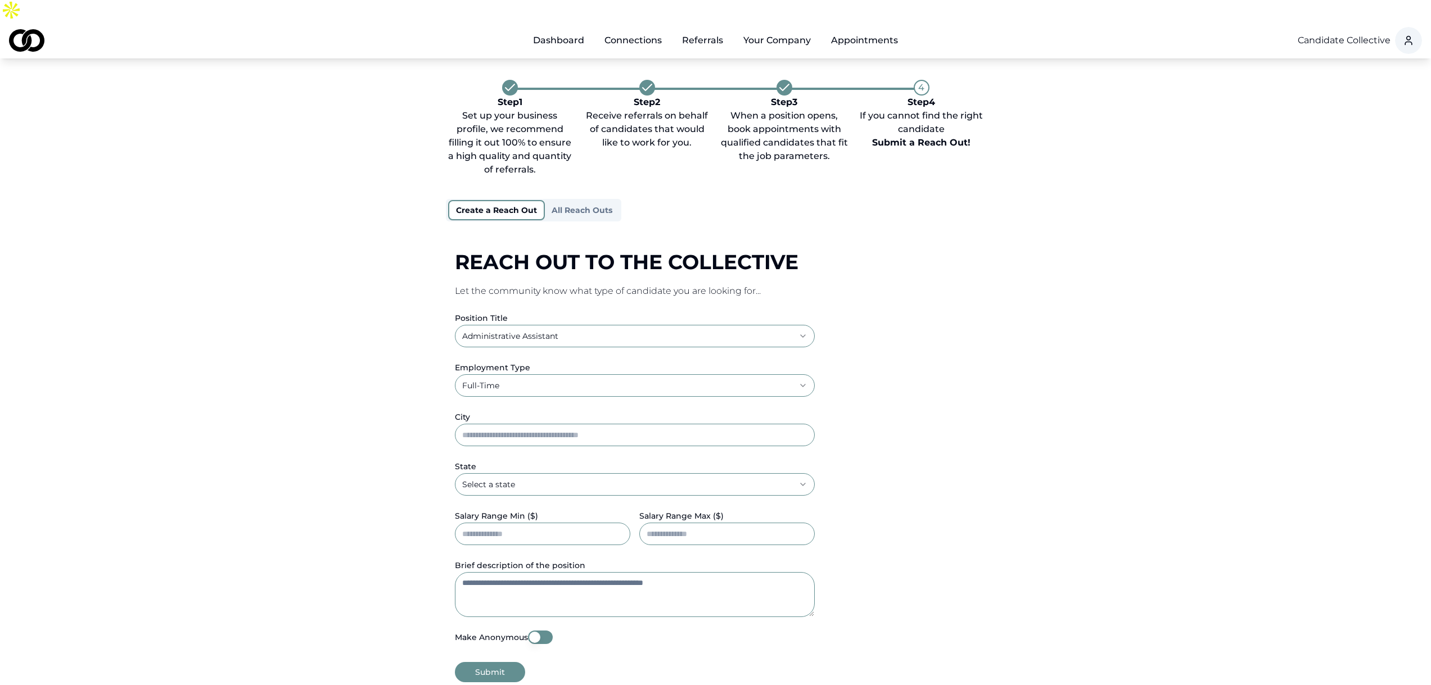
scroll to position [0, 0]
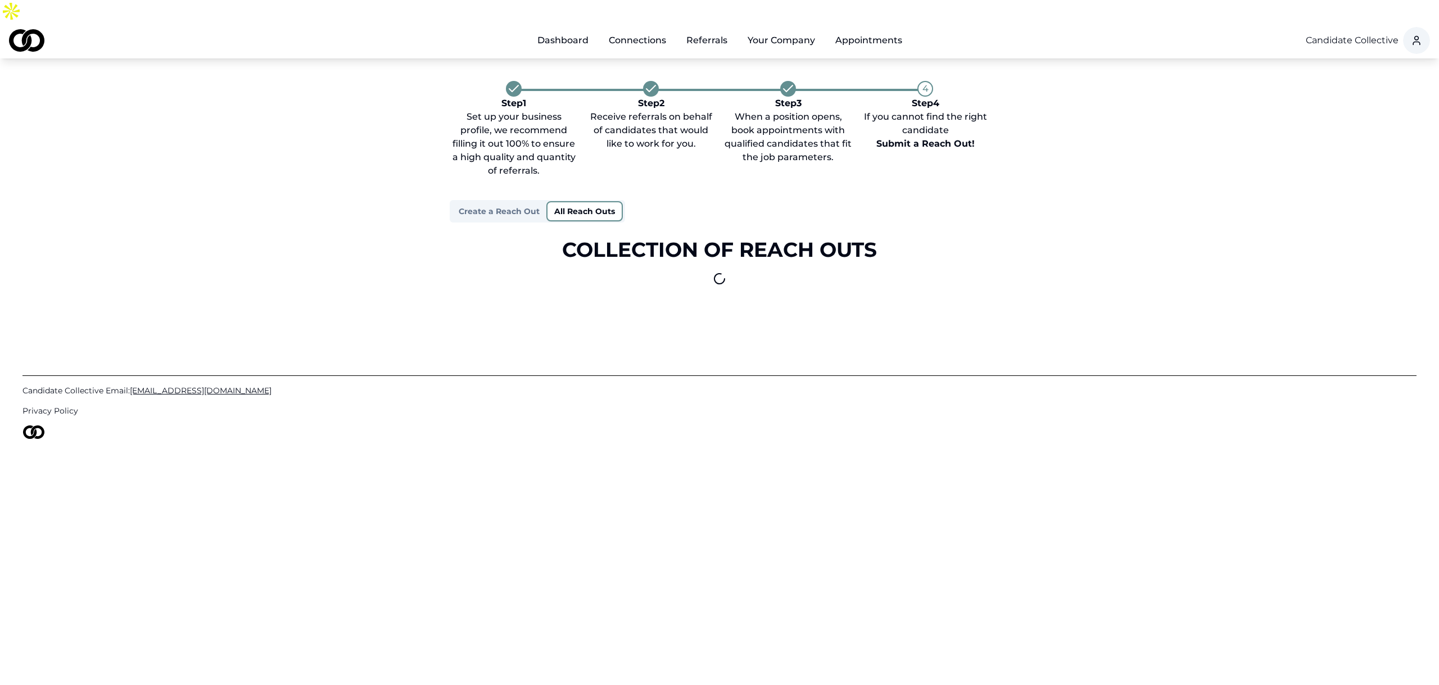
click at [589, 201] on button "All Reach Outs" at bounding box center [584, 211] width 76 height 20
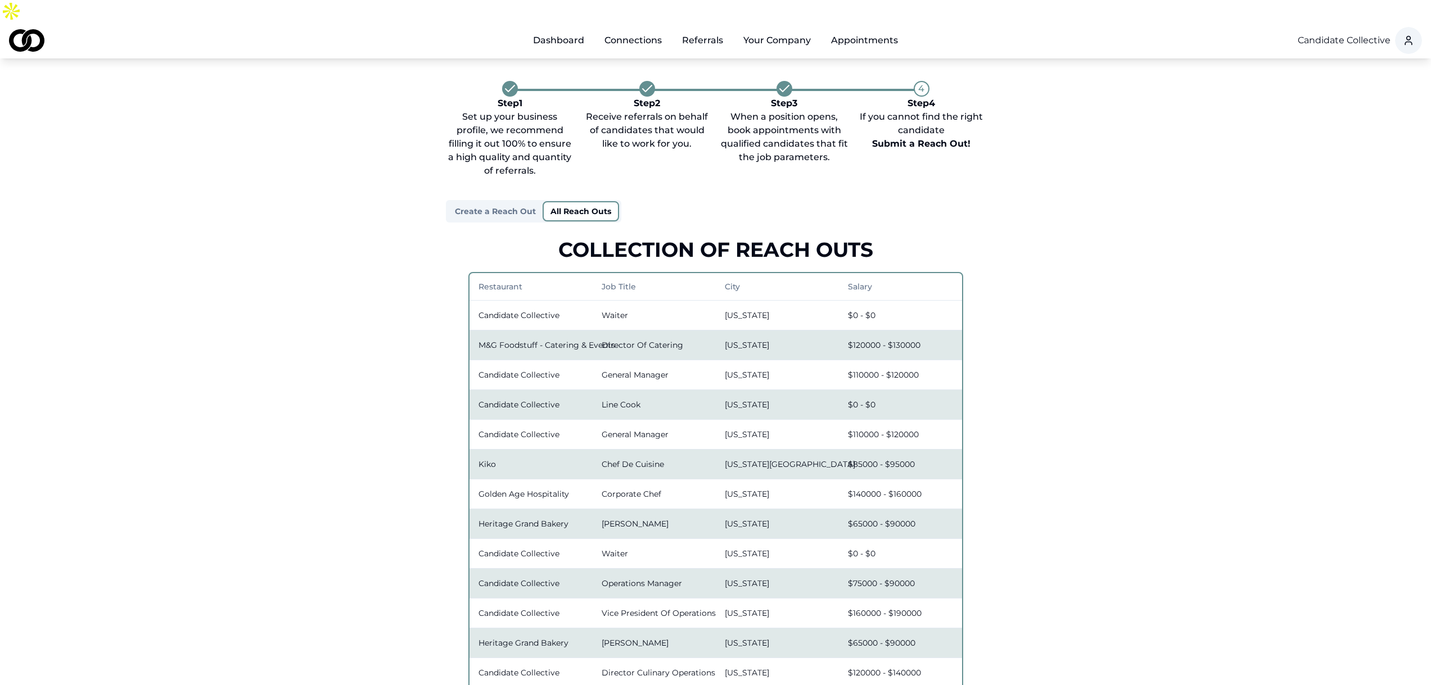
click at [486, 202] on button "Create a Reach Out" at bounding box center [495, 211] width 94 height 18
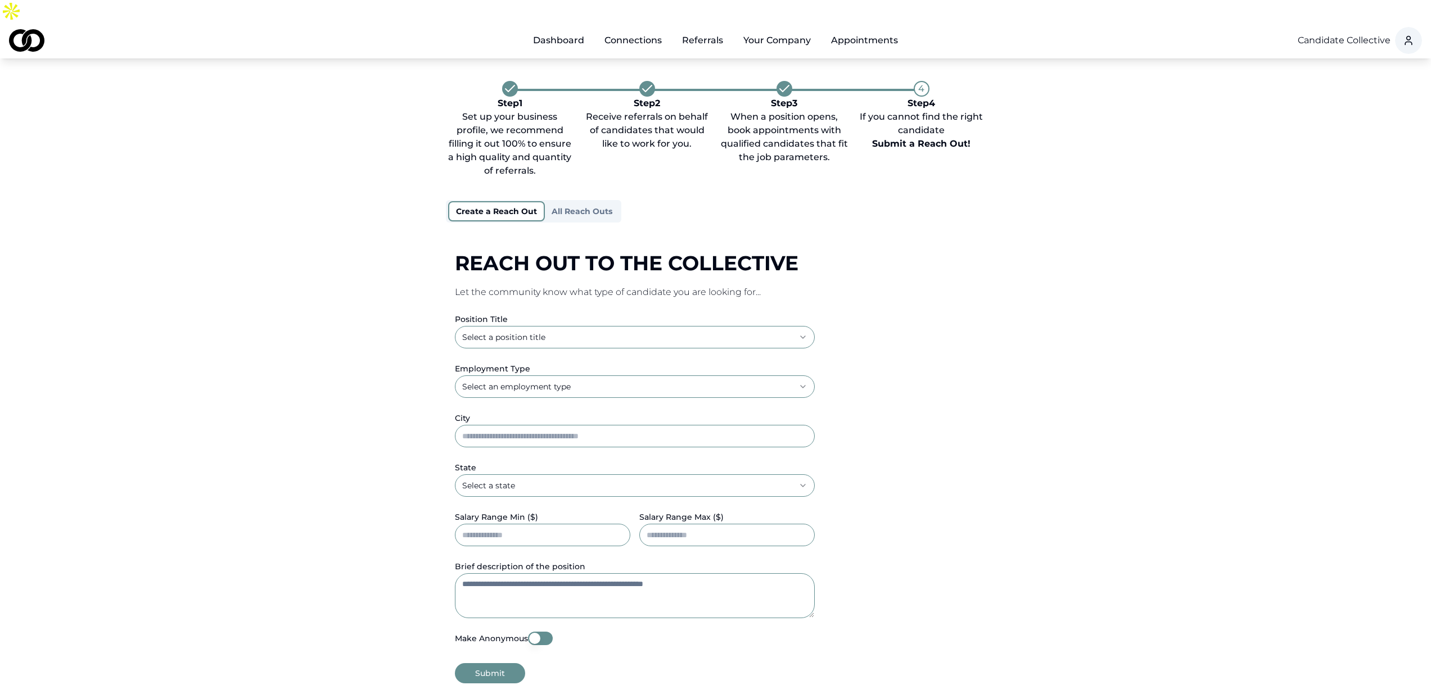
click at [866, 29] on link "Appointments" at bounding box center [864, 40] width 85 height 22
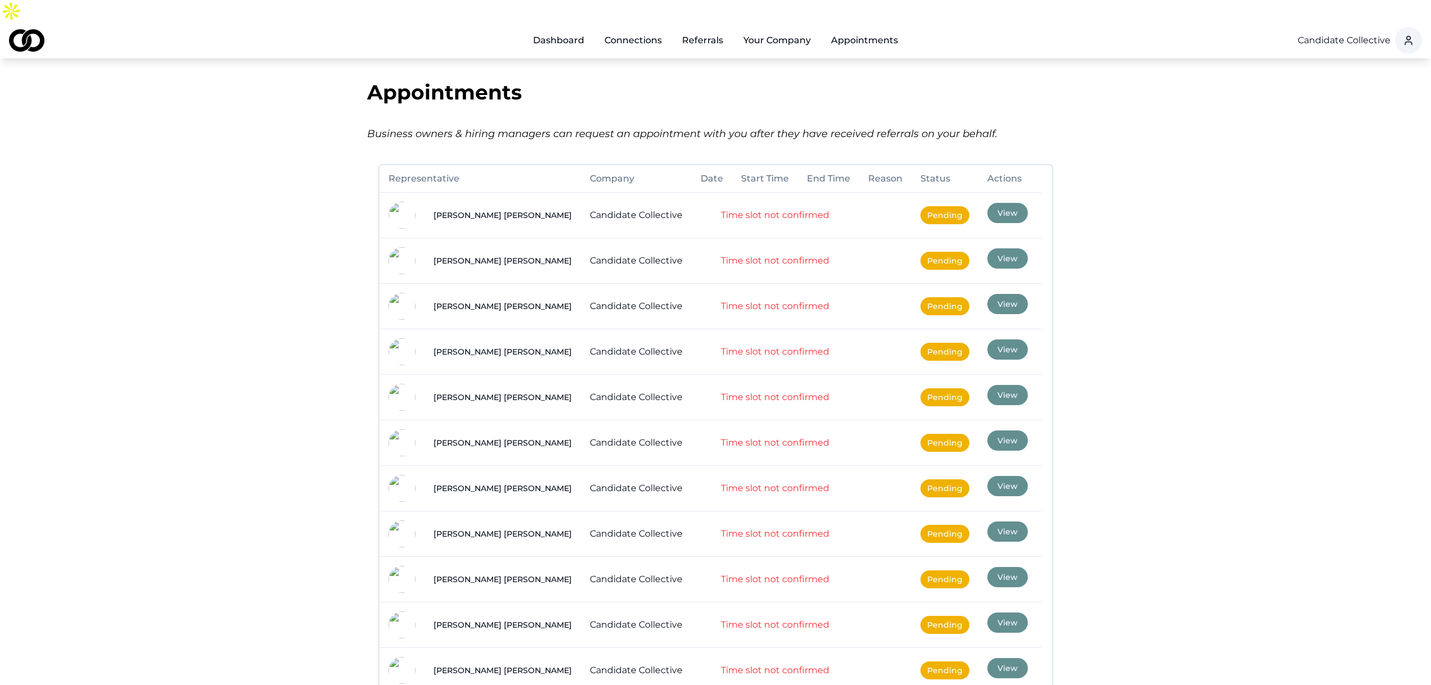
click at [987, 203] on button "View" at bounding box center [1007, 213] width 40 height 20
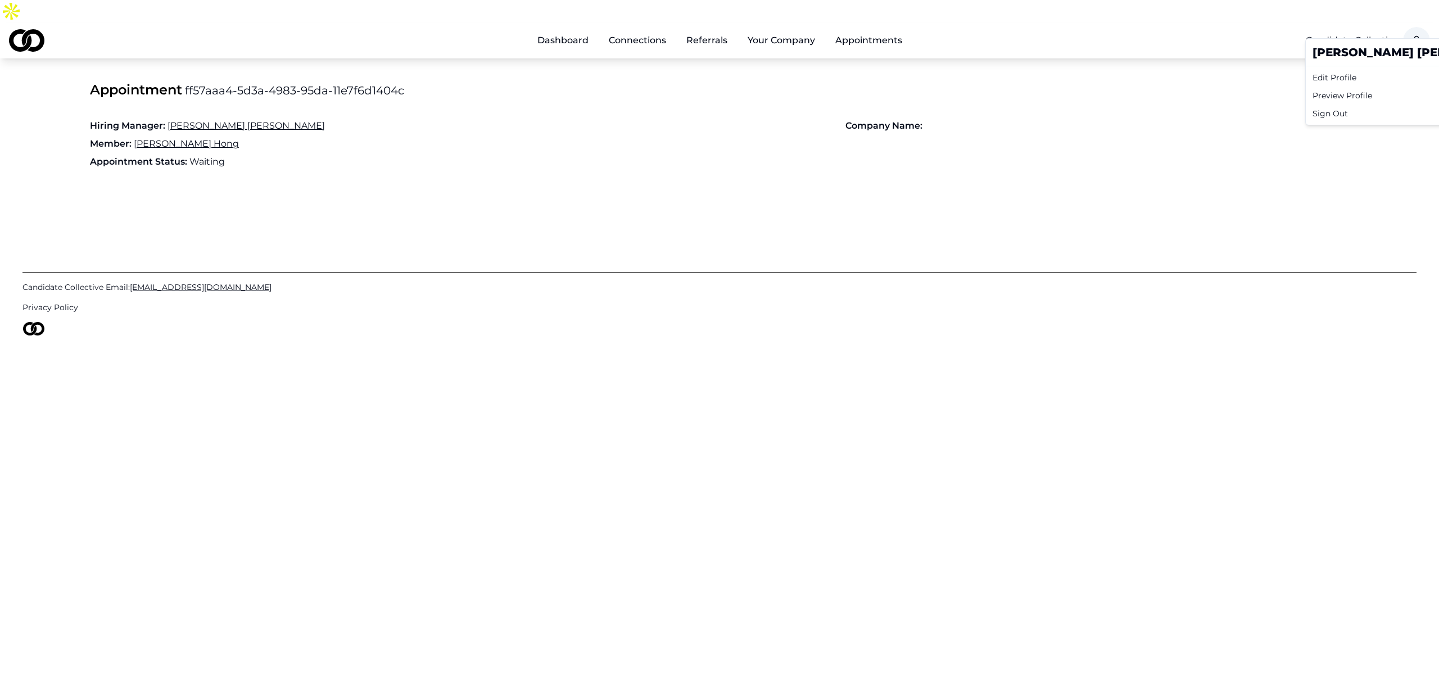
click at [1407, 16] on html "Dashboard Connections Referrals Your Company Appointments Candidate Collective …" at bounding box center [719, 342] width 1439 height 685
drag, startPoint x: 1336, startPoint y: 80, endPoint x: 1365, endPoint y: 51, distance: 41.3
click at [1365, 51] on div "Michael Sherman Edit Profile Preview Profile Sign Out" at bounding box center [1415, 81] width 220 height 87
click at [1355, 94] on div "Preview Profile" at bounding box center [1415, 96] width 215 height 18
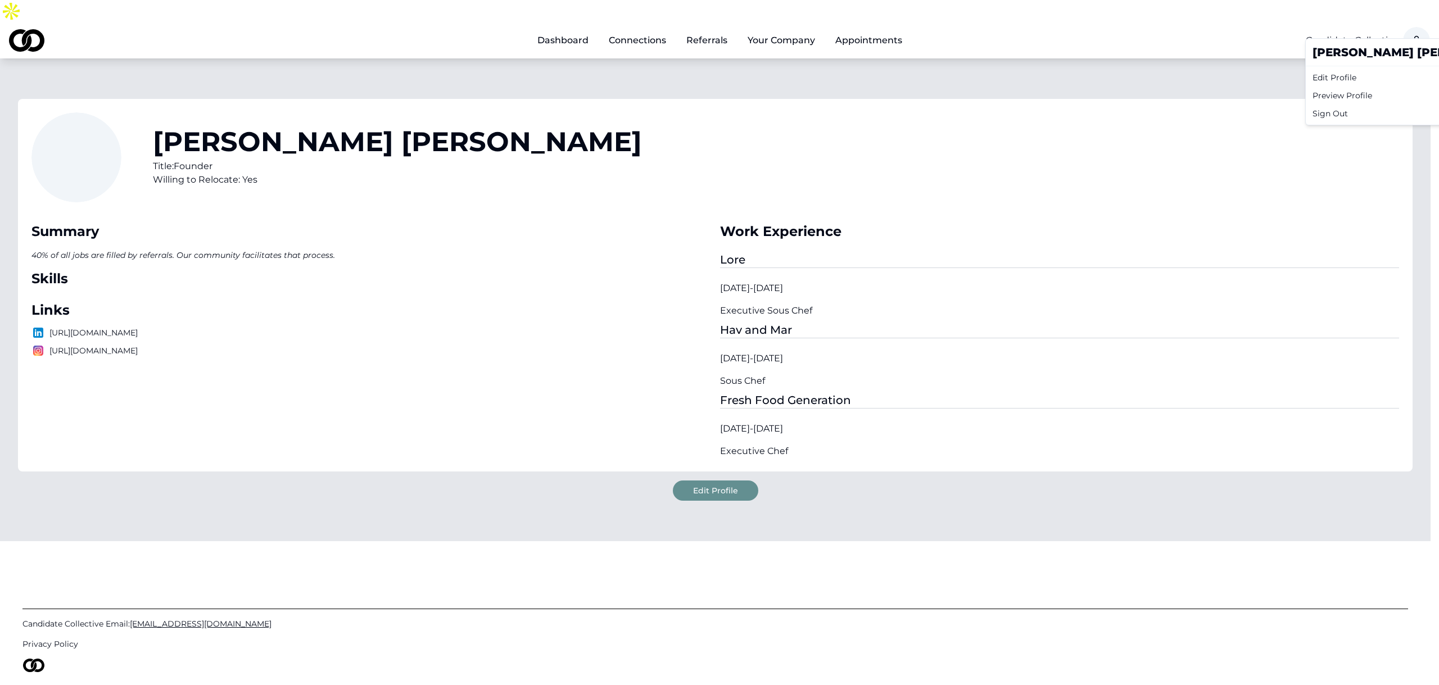
click at [1400, 17] on html "Dashboard Connections Referrals Your Company Appointments Candidate Collective …" at bounding box center [719, 342] width 1439 height 685
click at [1313, 76] on div "Edit Profile" at bounding box center [1415, 78] width 215 height 18
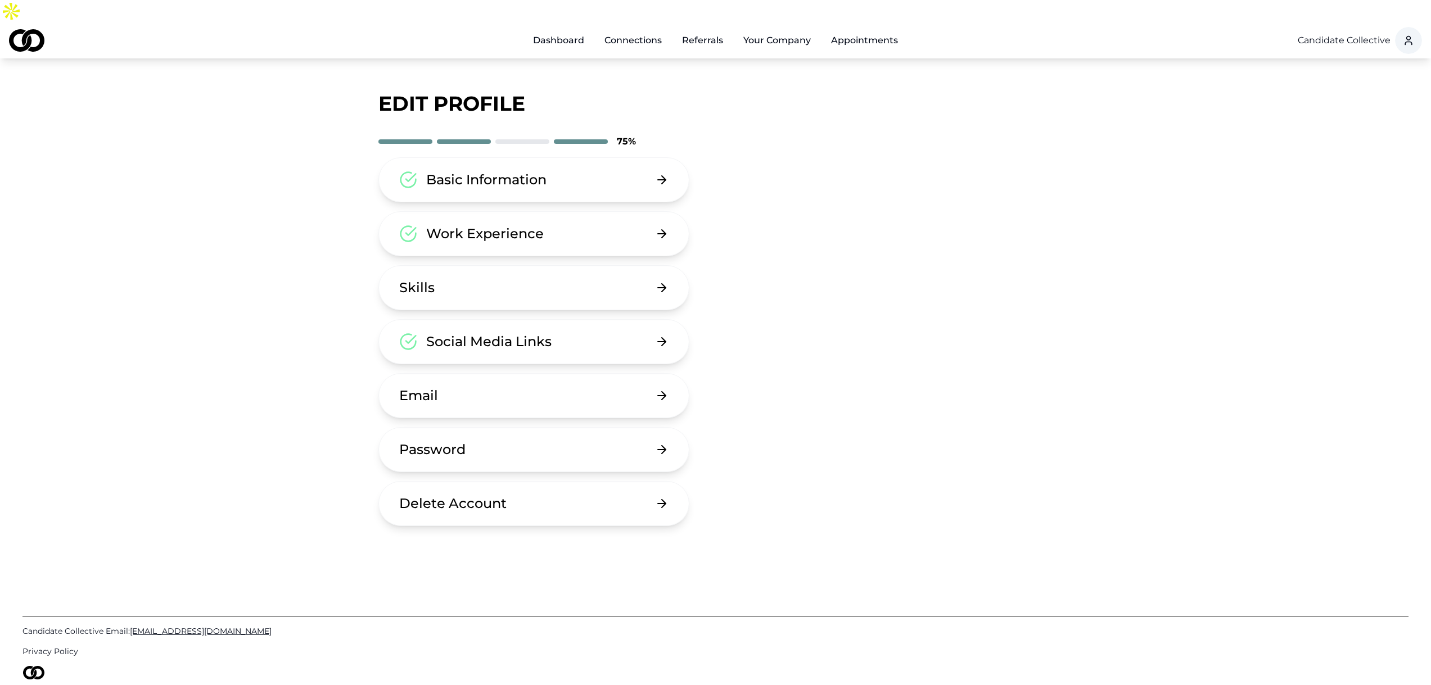
click at [562, 29] on link "Dashboard" at bounding box center [558, 40] width 69 height 22
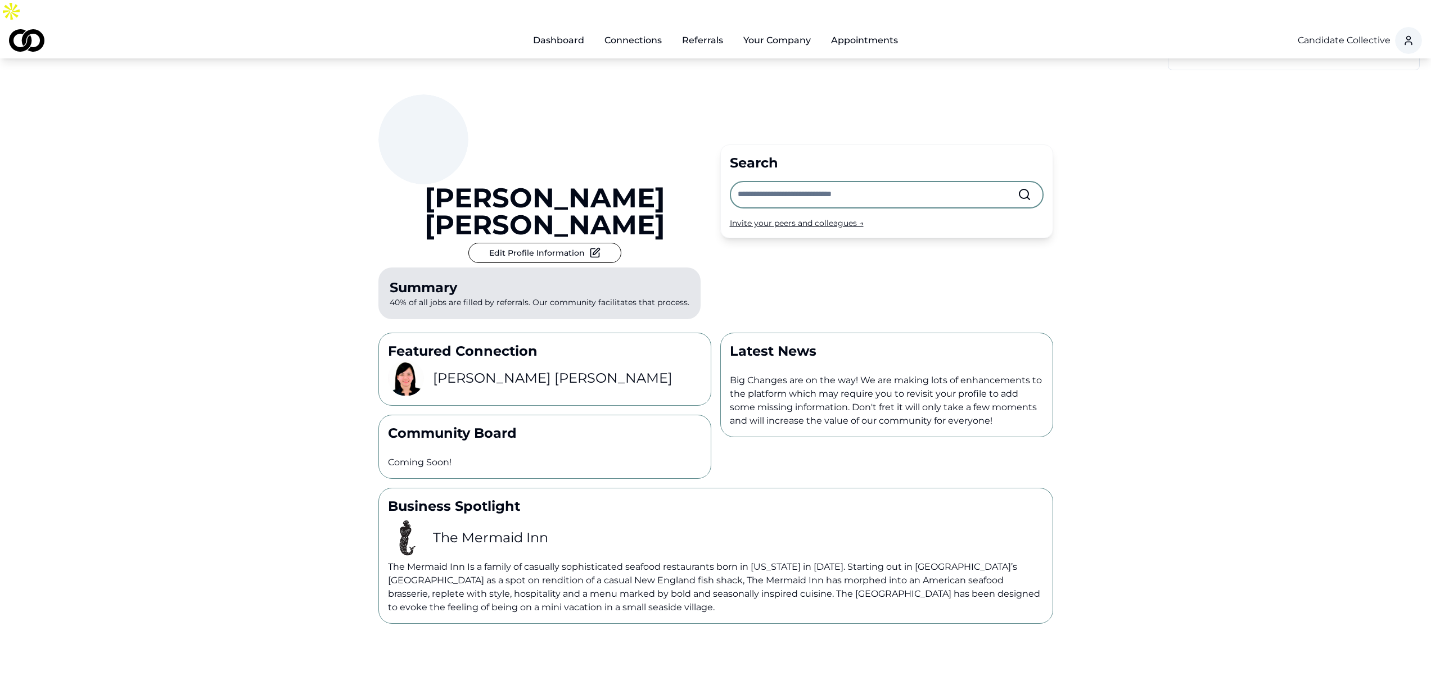
click at [640, 29] on link "Connections" at bounding box center [632, 40] width 75 height 22
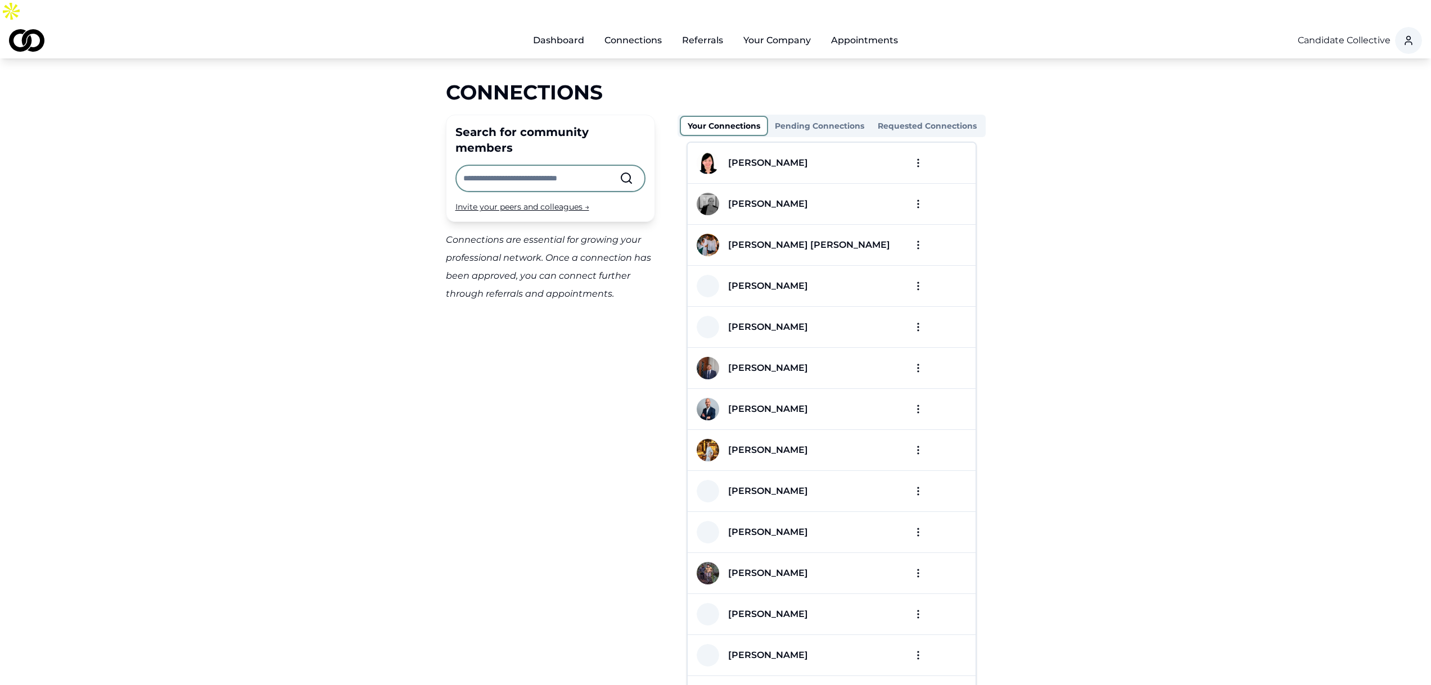
click at [563, 29] on link "Dashboard" at bounding box center [558, 40] width 69 height 22
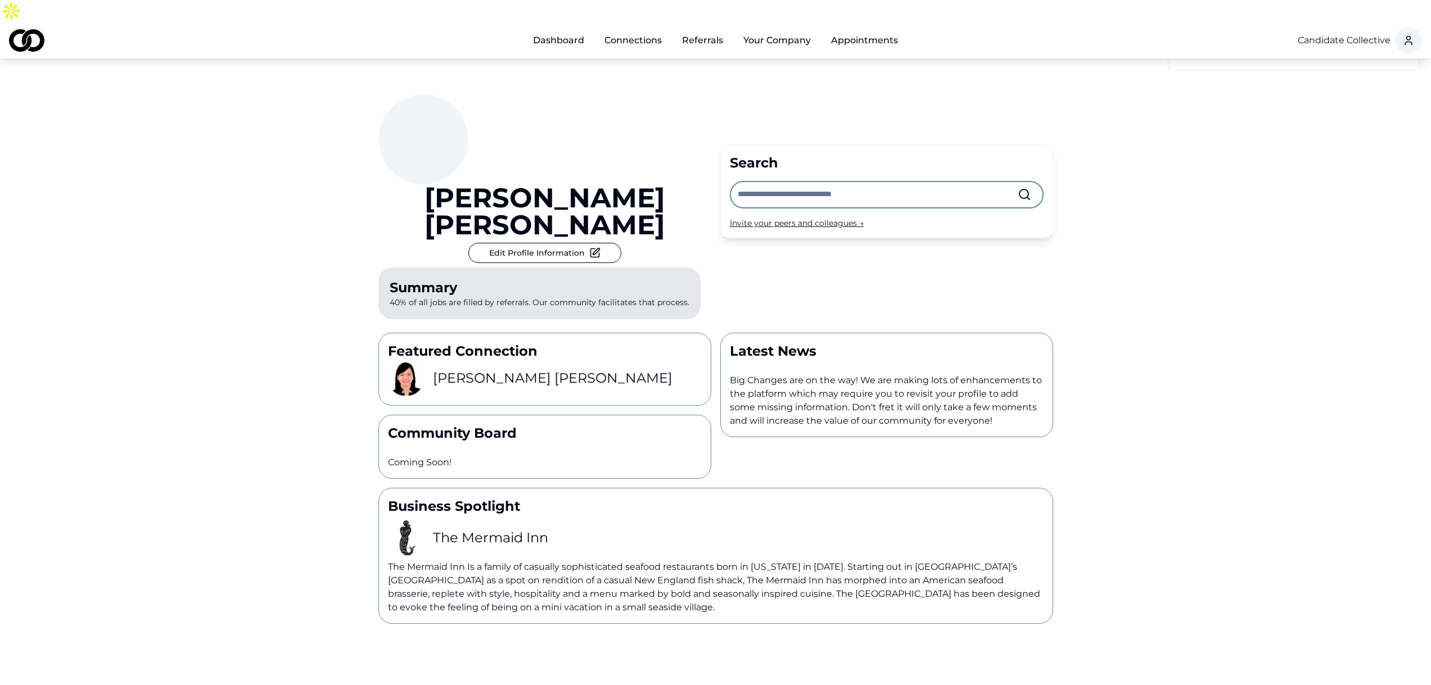
click at [789, 218] on div "Invite your peers and colleagues →" at bounding box center [887, 223] width 314 height 11
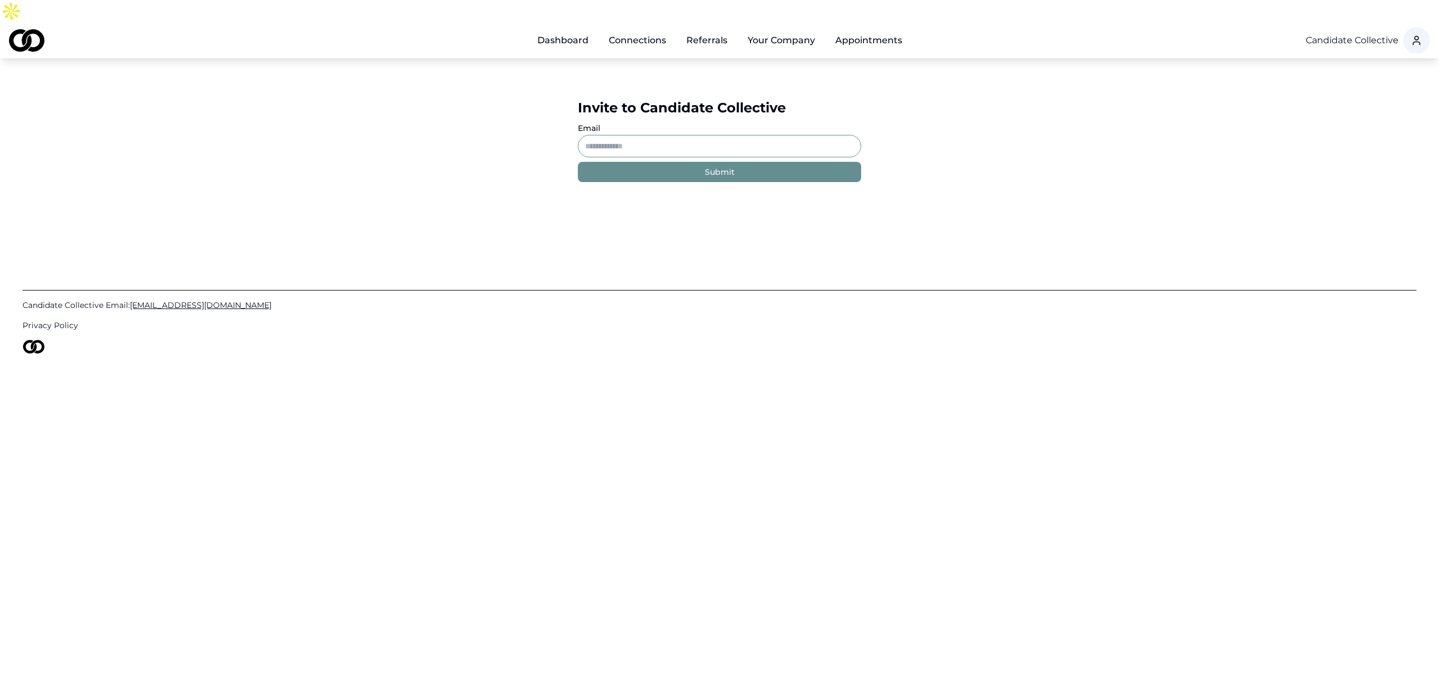
click at [607, 135] on input "Email" at bounding box center [719, 146] width 283 height 22
click at [488, 188] on div "Invite to Candidate Collective Email Submit" at bounding box center [719, 140] width 1439 height 164
click at [565, 29] on link "Dashboard" at bounding box center [562, 40] width 69 height 22
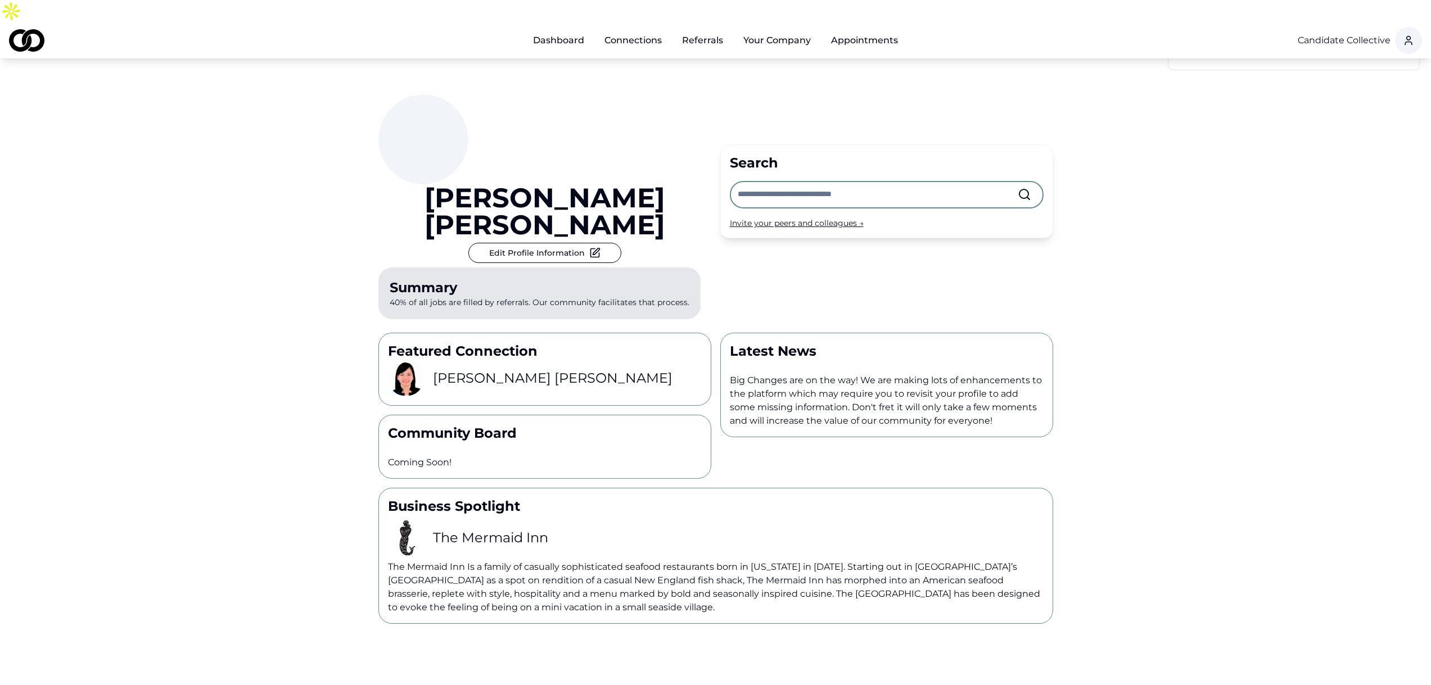
click at [798, 182] on input "text" at bounding box center [878, 194] width 280 height 25
type input "***"
click at [816, 220] on span "Mae de Leon" at bounding box center [855, 219] width 148 height 11
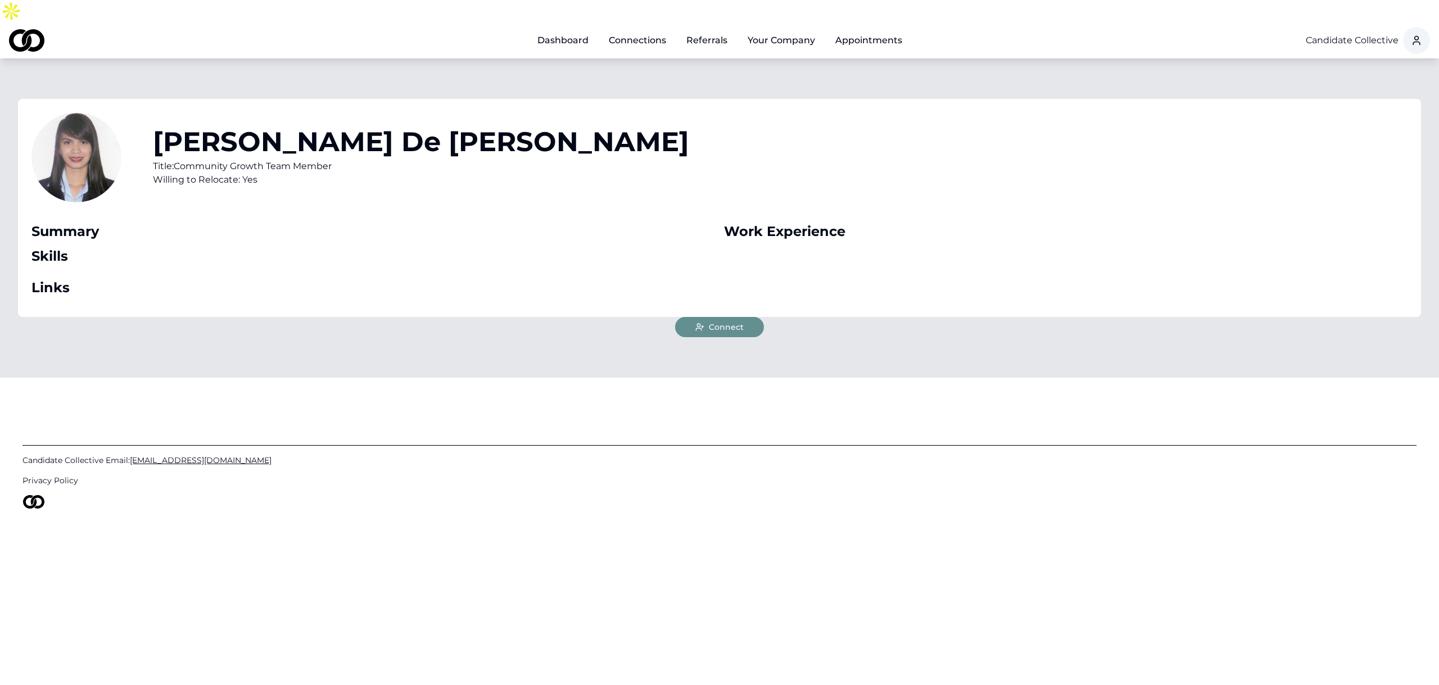
click at [716, 322] on span "Connect" at bounding box center [726, 327] width 35 height 11
click at [770, 93] on link "Preview Profile" at bounding box center [806, 102] width 134 height 18
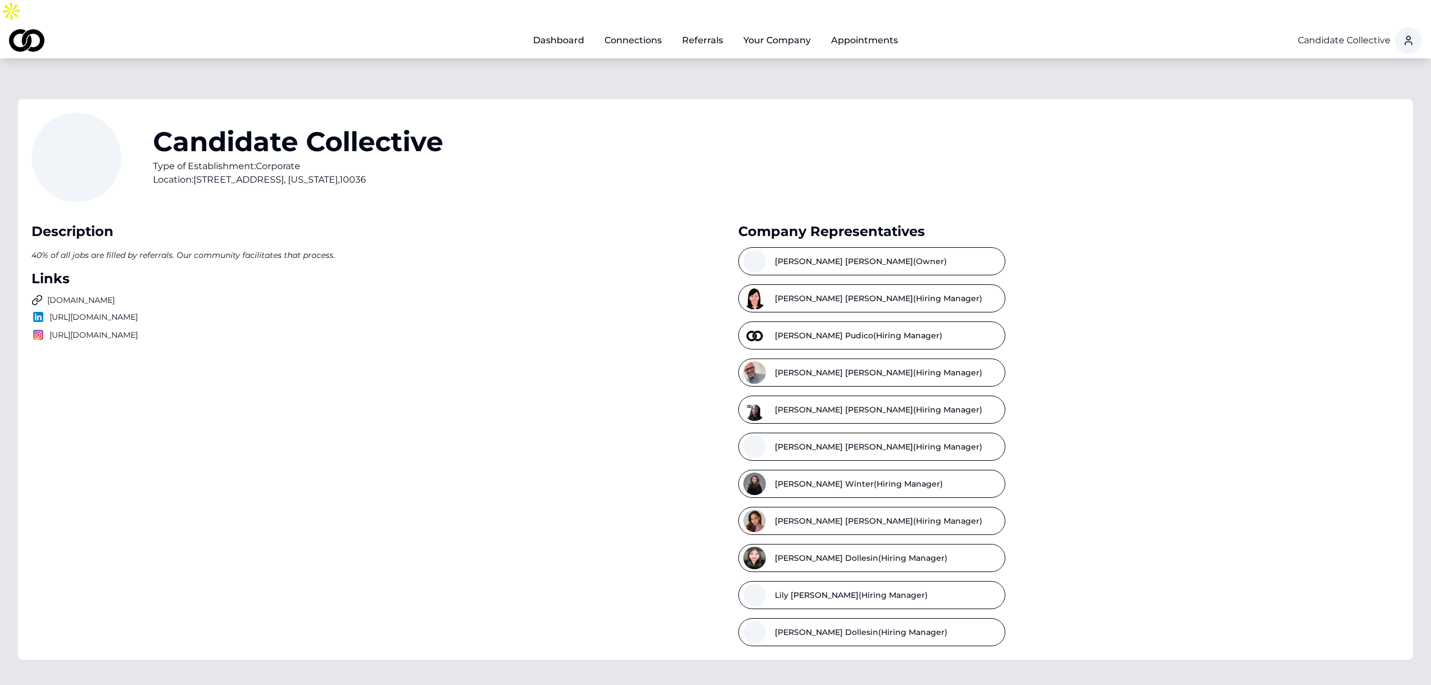
click at [1405, 18] on html "Dashboard Connections Referrals Your Company Appointments Candidate Collective …" at bounding box center [715, 342] width 1431 height 685
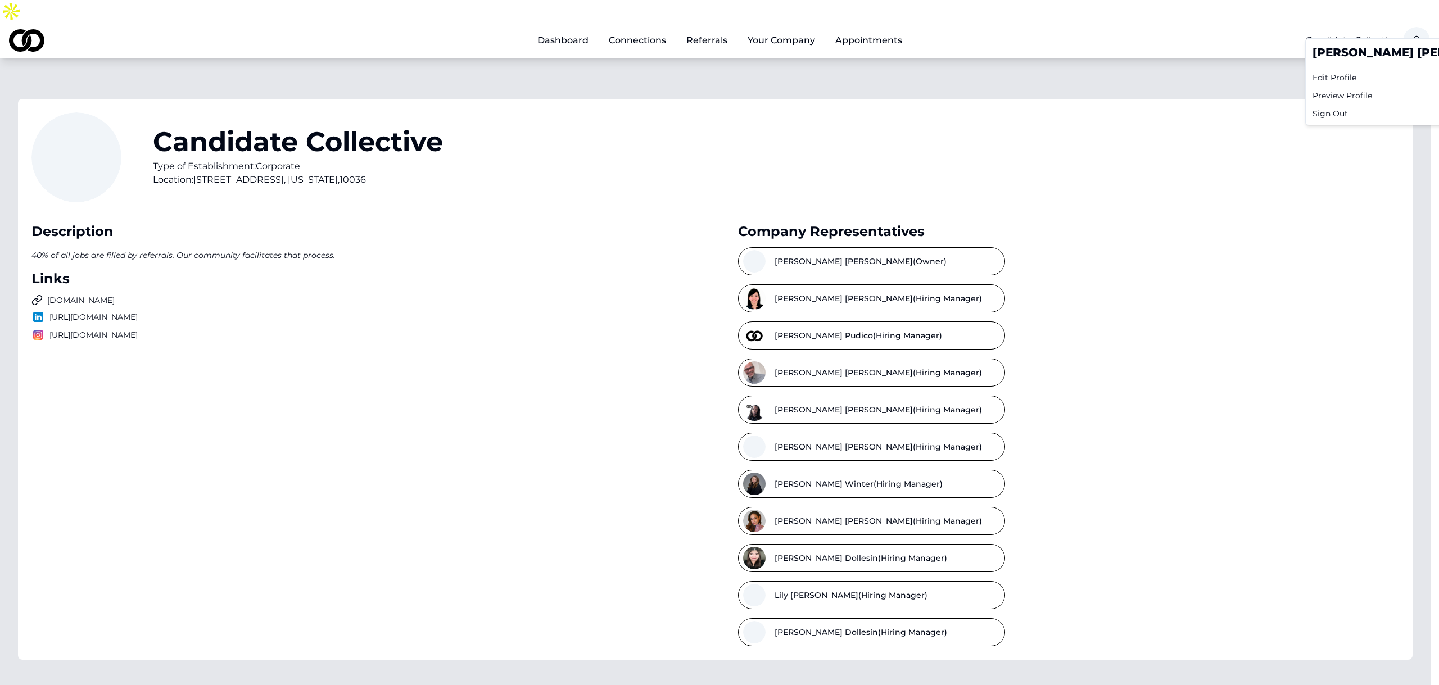
click at [1335, 79] on div "Edit Profile" at bounding box center [1415, 78] width 215 height 18
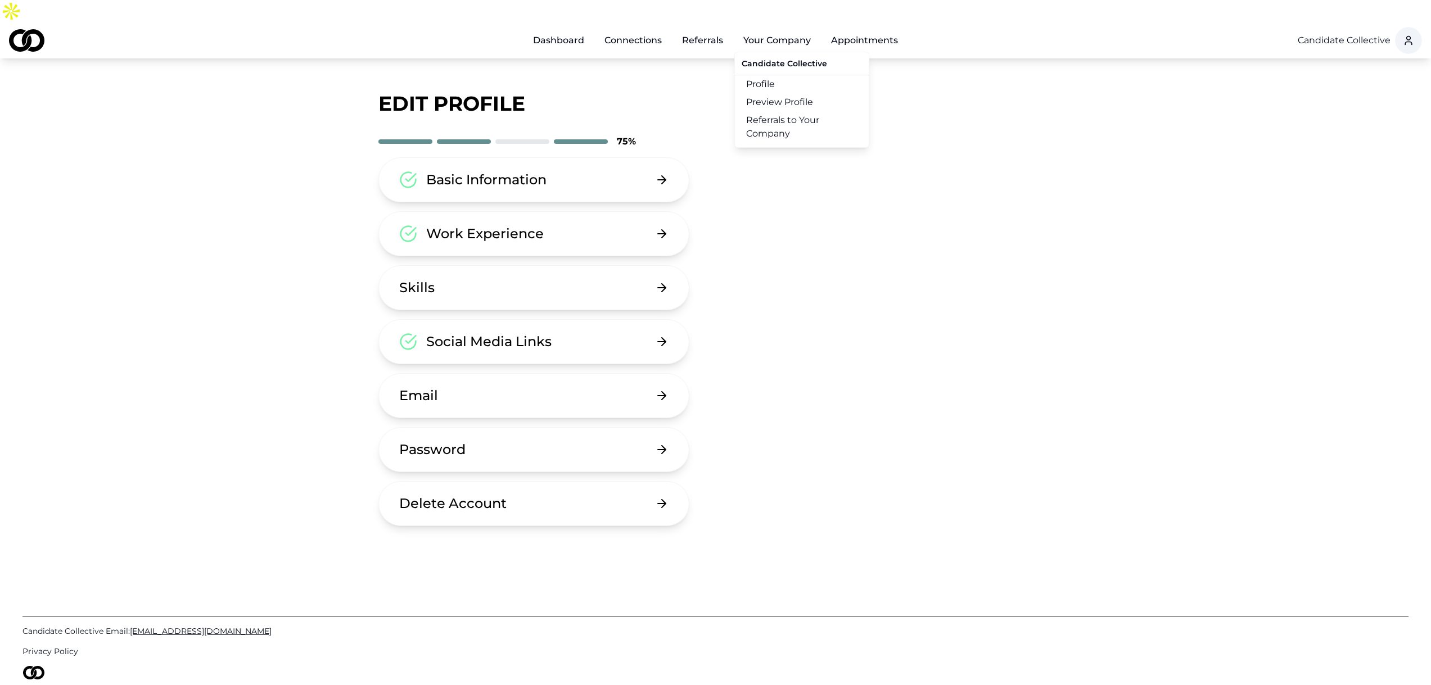
click at [774, 75] on link "Profile" at bounding box center [802, 84] width 134 height 18
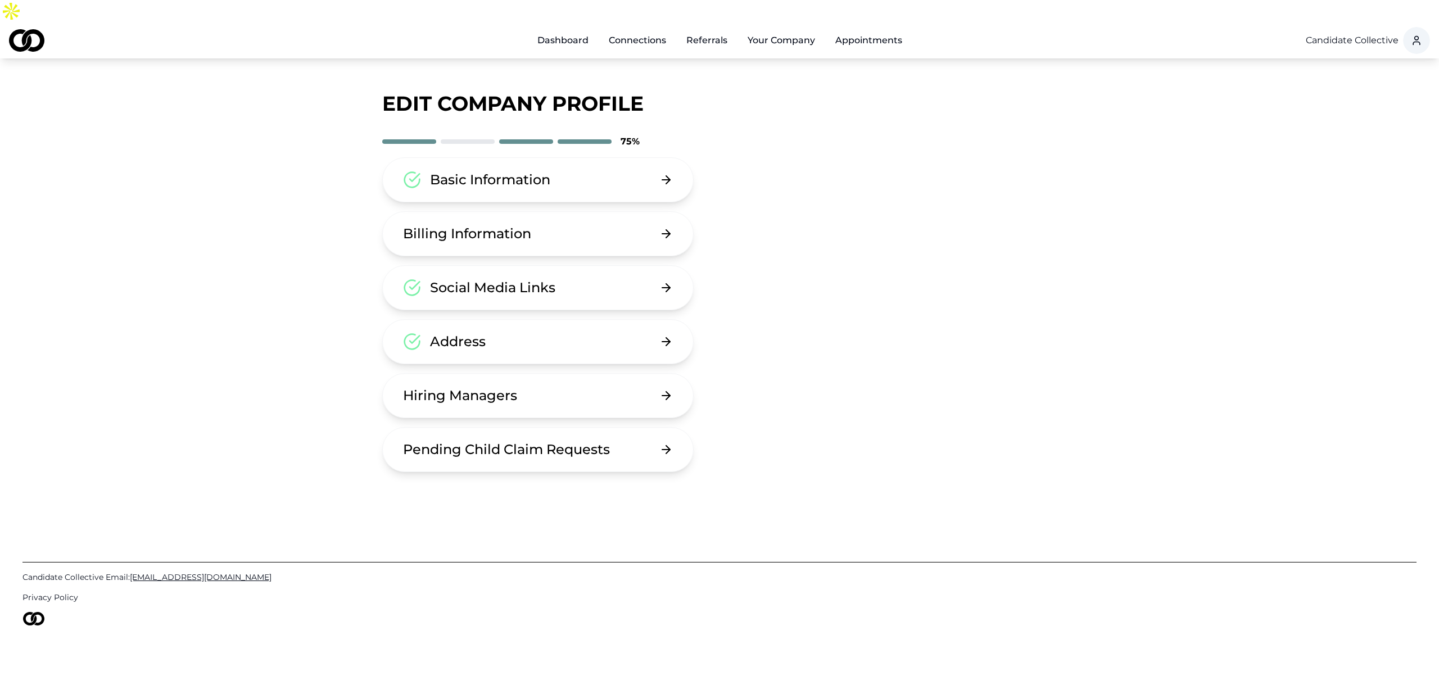
click at [558, 380] on button "Hiring Managers" at bounding box center [537, 395] width 311 height 45
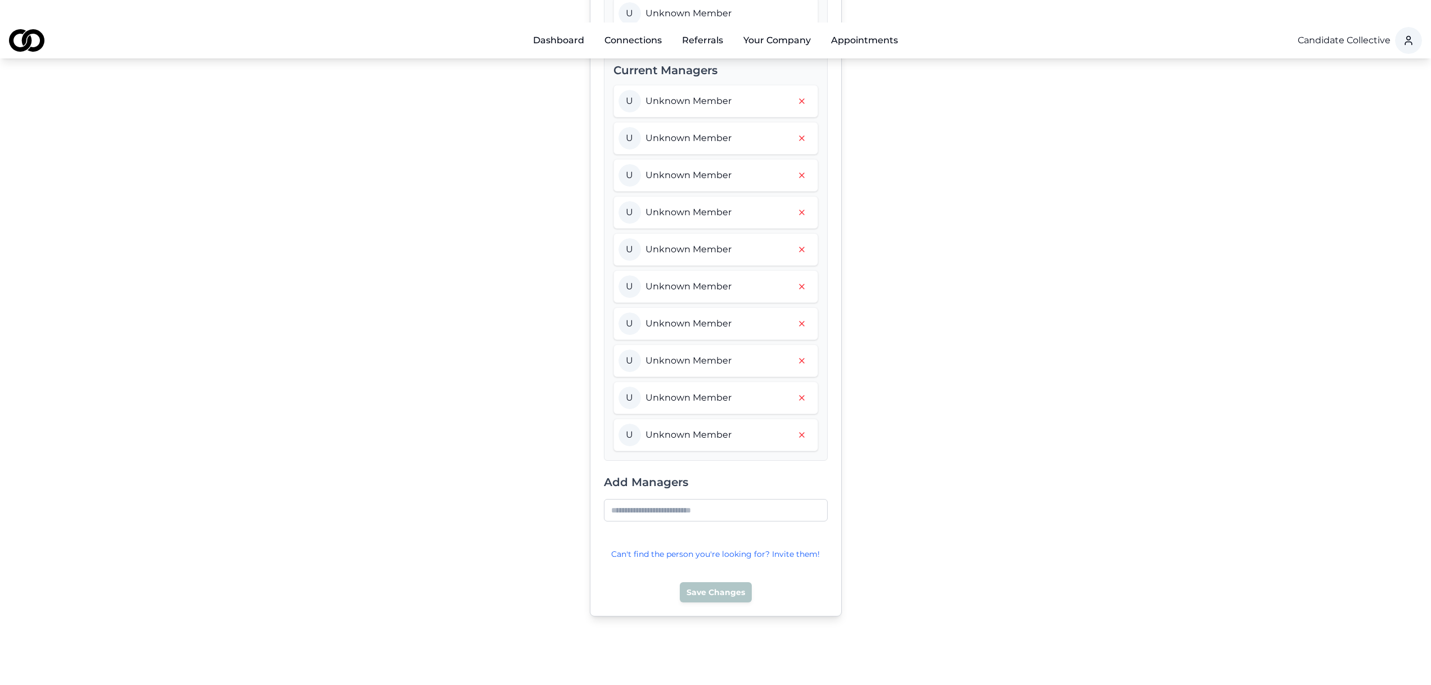
scroll to position [281, 0]
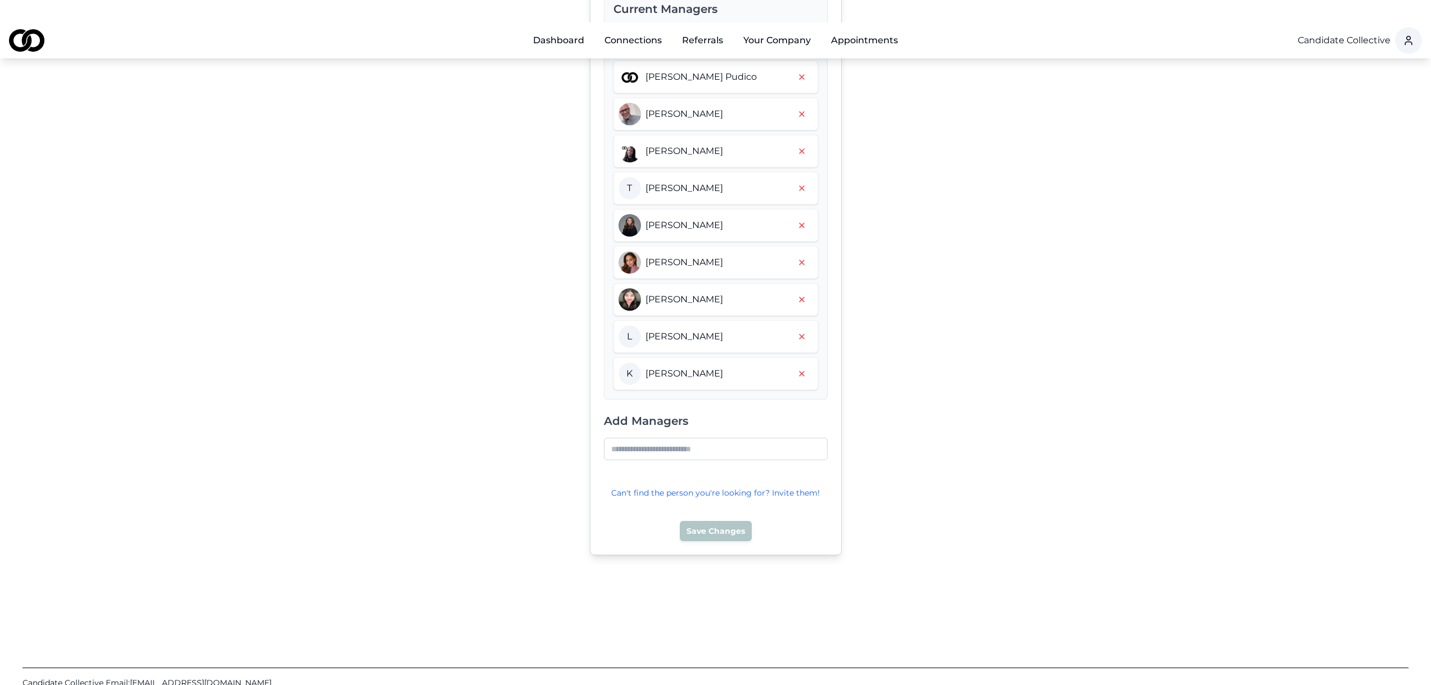
click at [631, 438] on input at bounding box center [716, 449] width 224 height 22
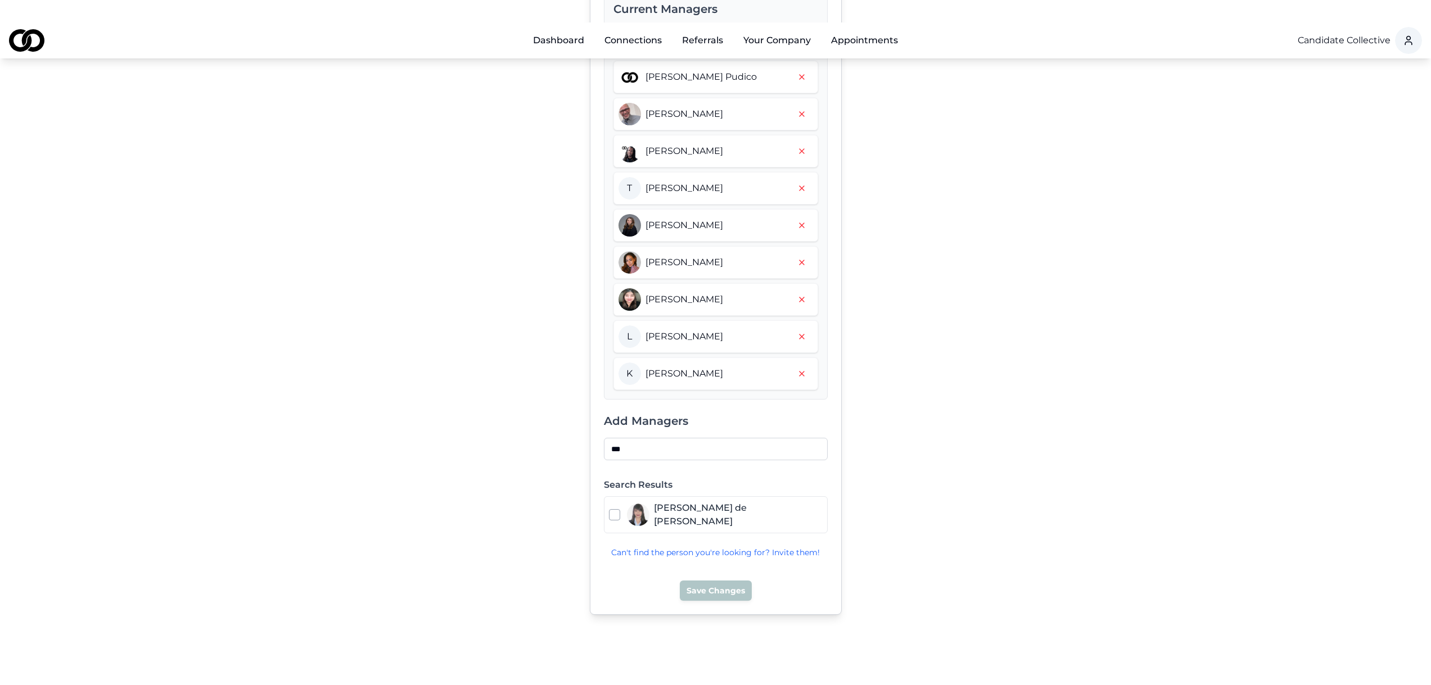
type input "***"
click at [613, 509] on button "button" at bounding box center [614, 514] width 11 height 11
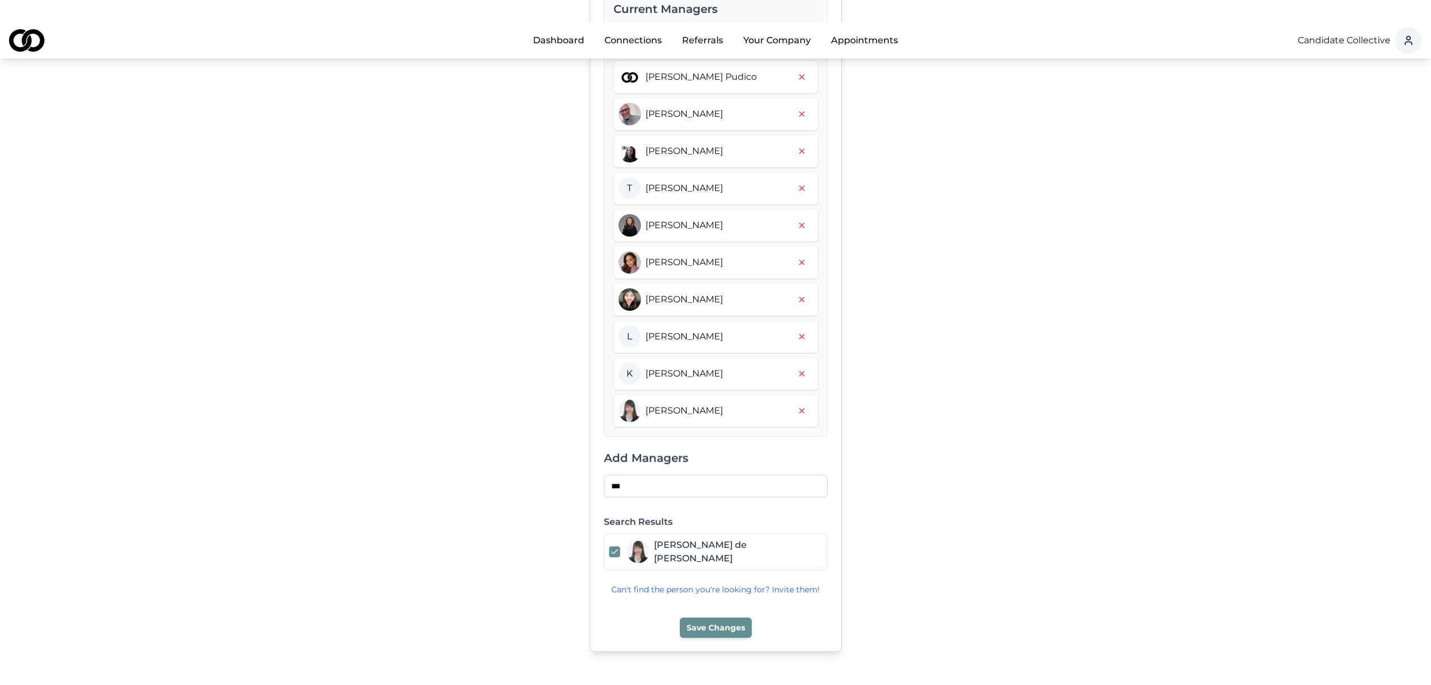
click at [723, 618] on button "Save Changes" at bounding box center [716, 628] width 72 height 20
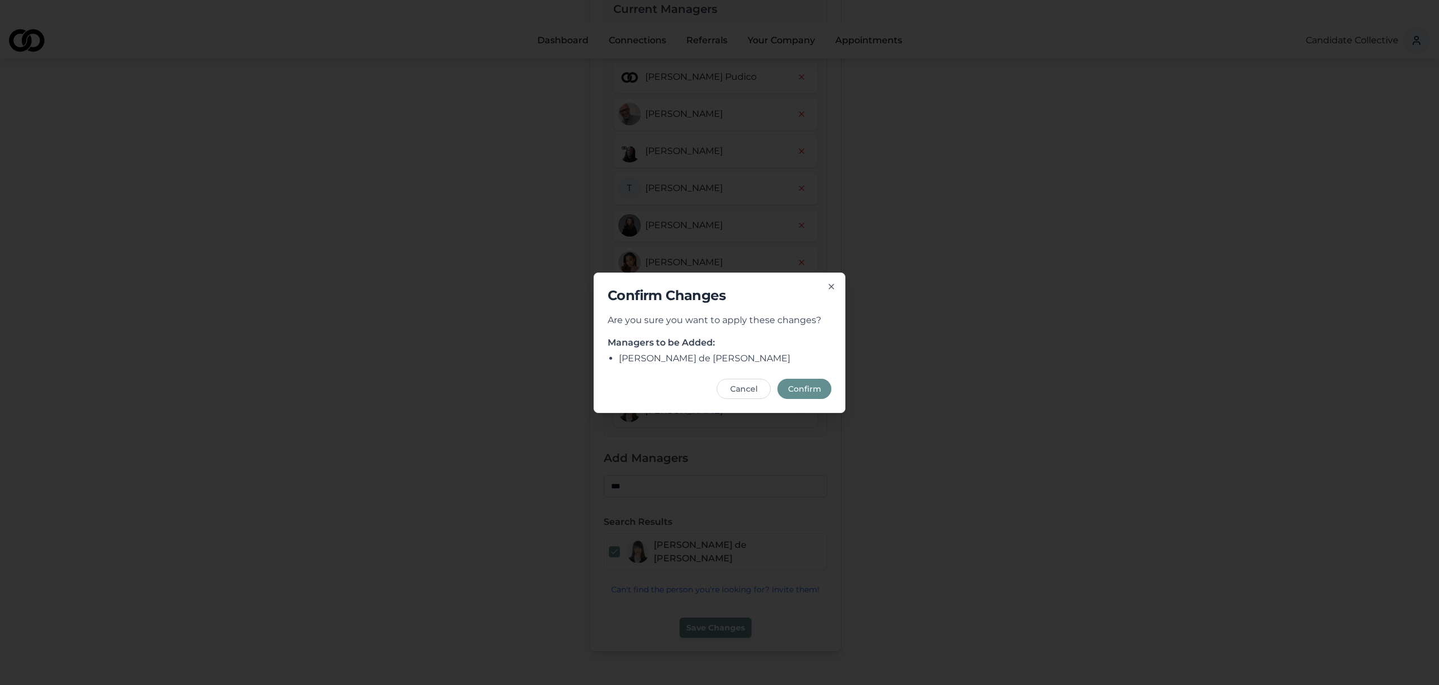
click at [816, 392] on button "Confirm" at bounding box center [804, 389] width 54 height 20
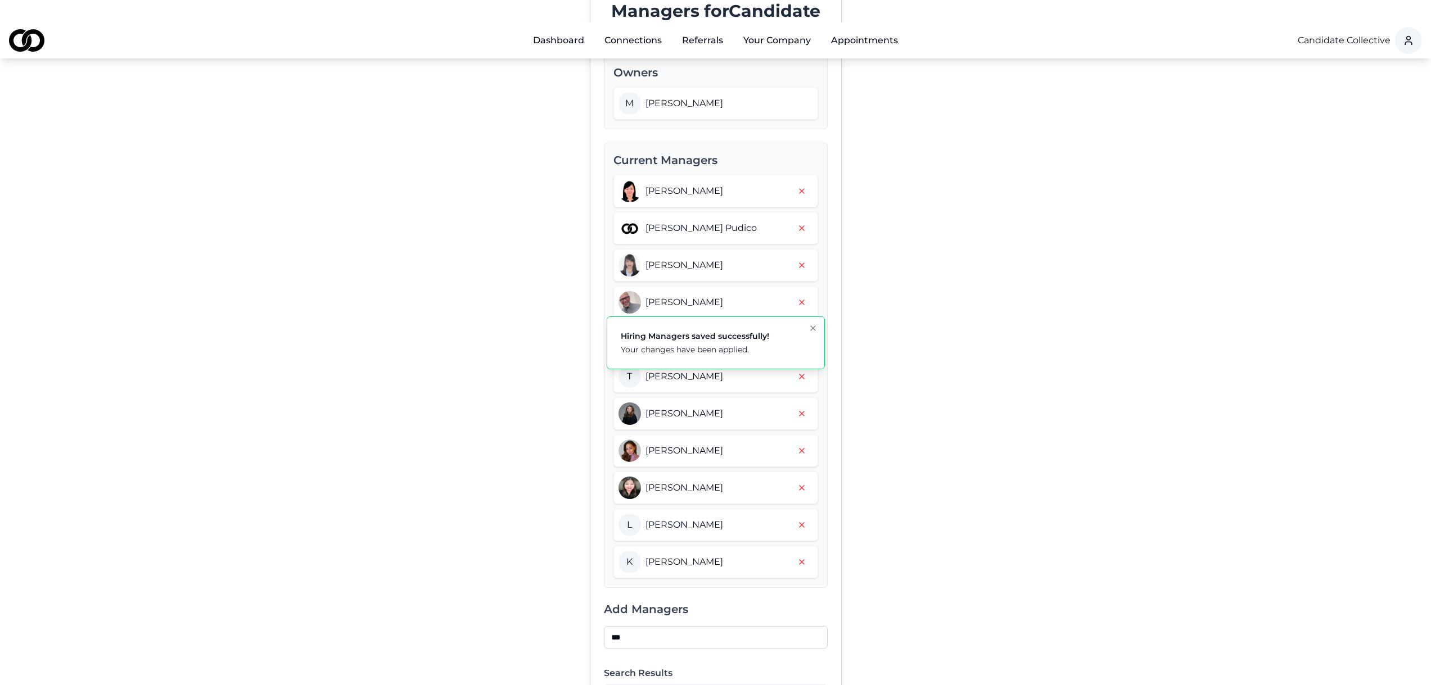
scroll to position [112, 0]
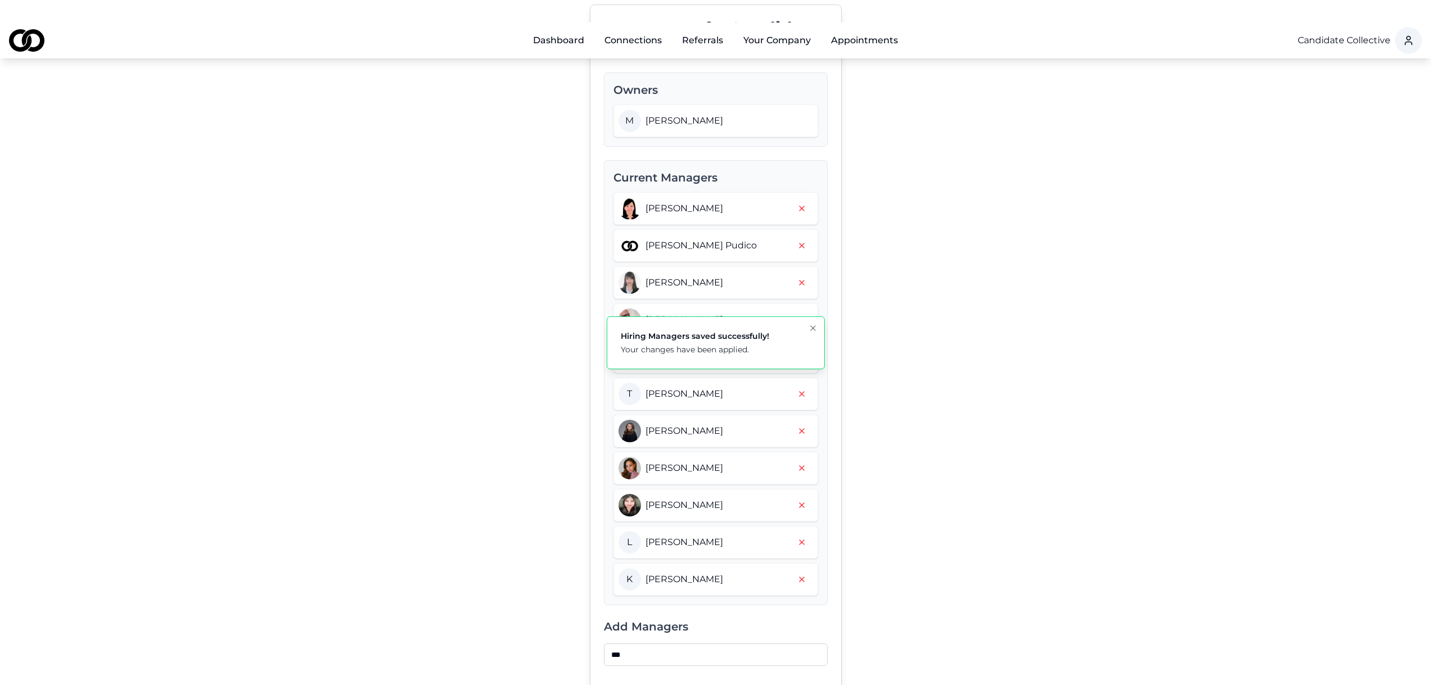
click at [1005, 364] on div "Managers for Candidate Collective Owners M Michael Sherman Current Managers Jay…" at bounding box center [715, 412] width 675 height 861
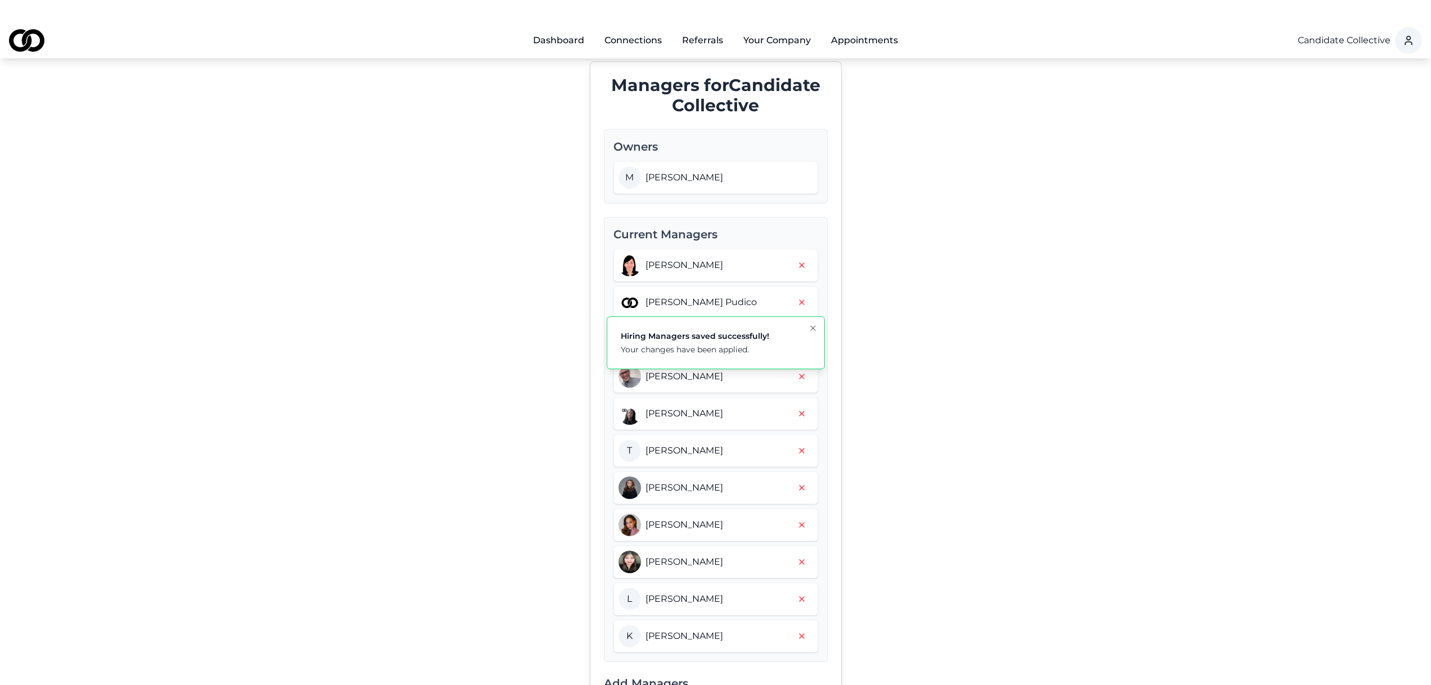
scroll to position [56, 0]
click at [612, 29] on link "Connections" at bounding box center [632, 40] width 75 height 22
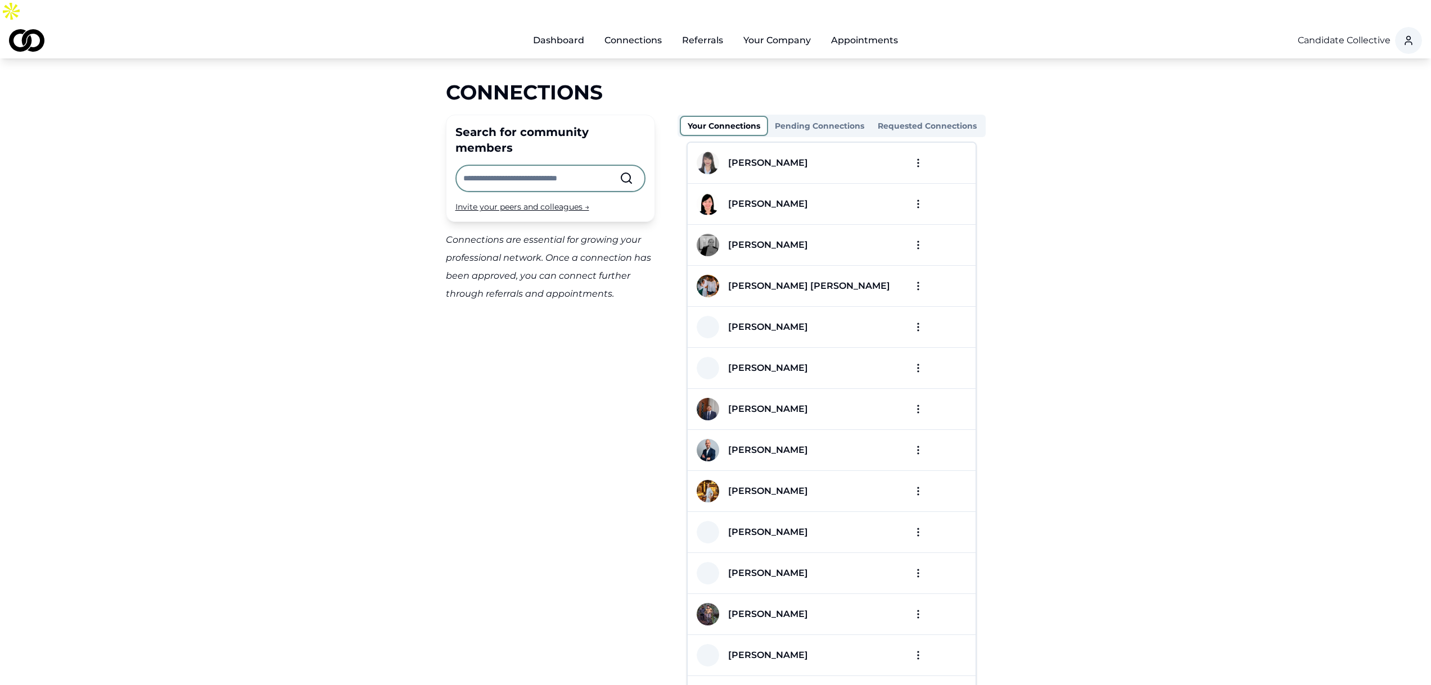
click at [757, 156] on div "[PERSON_NAME]" at bounding box center [768, 162] width 80 height 13
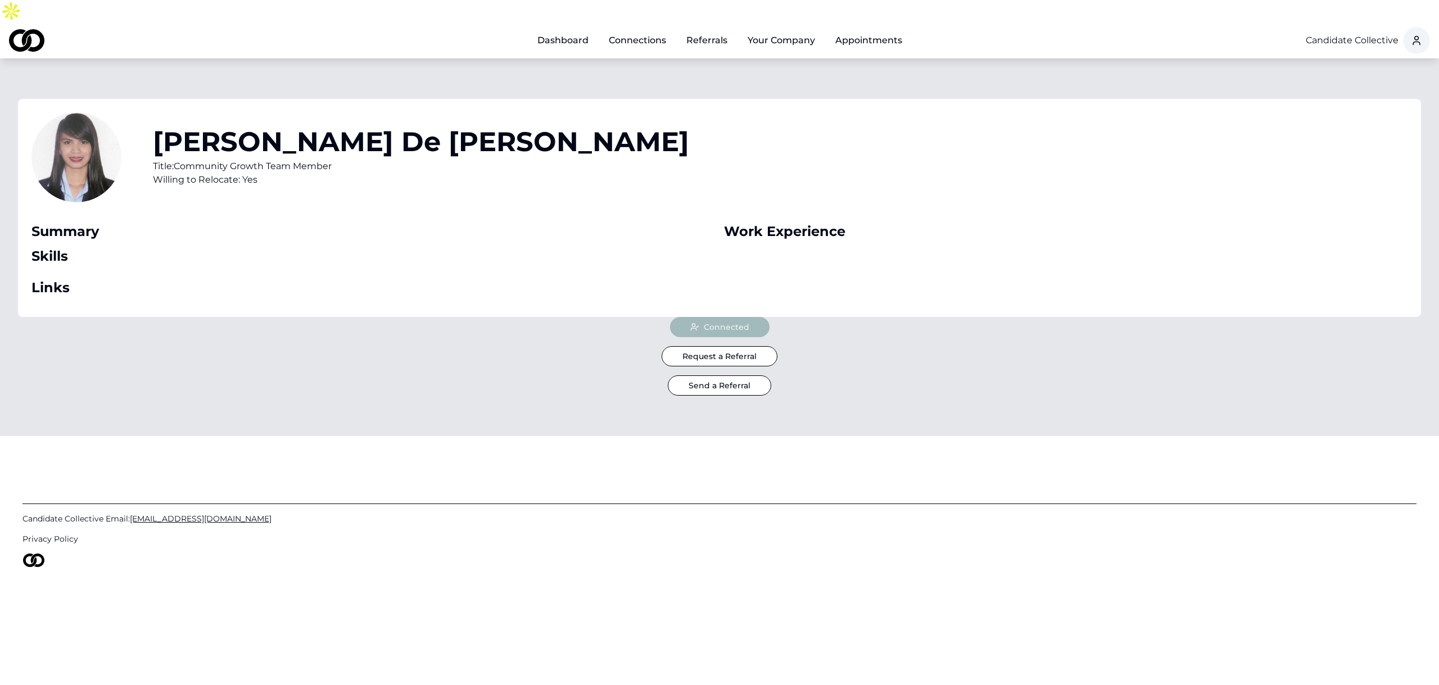
click at [860, 29] on link "Appointments" at bounding box center [868, 40] width 85 height 22
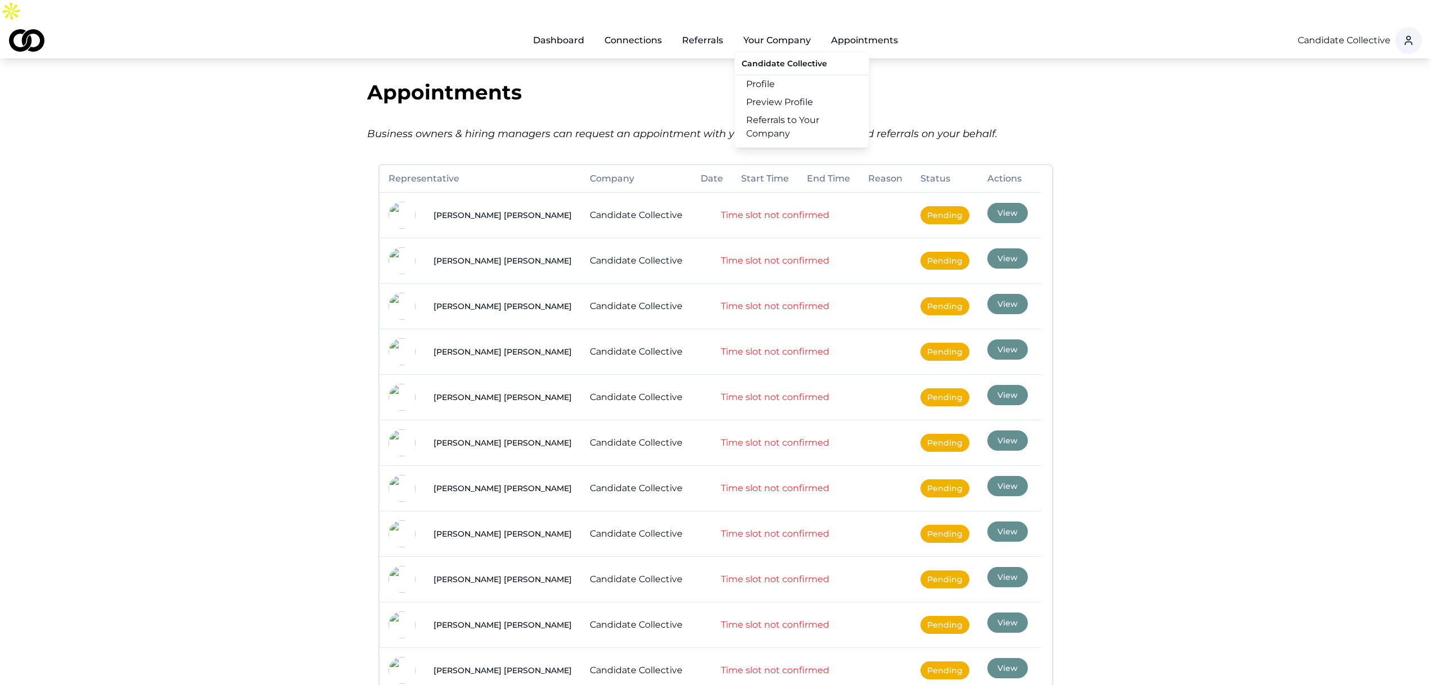
click at [760, 29] on button "Your Company" at bounding box center [776, 40] width 85 height 22
click at [772, 75] on link "Profile" at bounding box center [802, 84] width 134 height 18
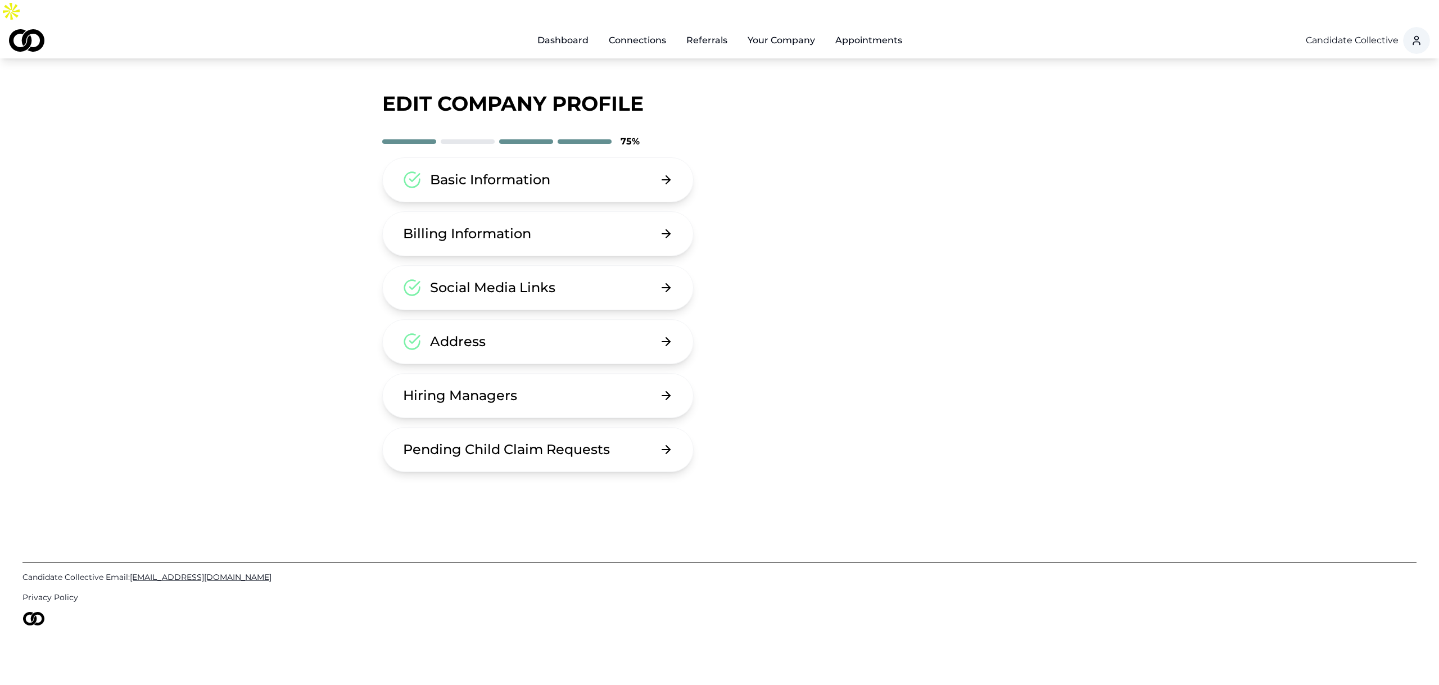
click at [702, 29] on link "Referrals" at bounding box center [706, 40] width 59 height 22
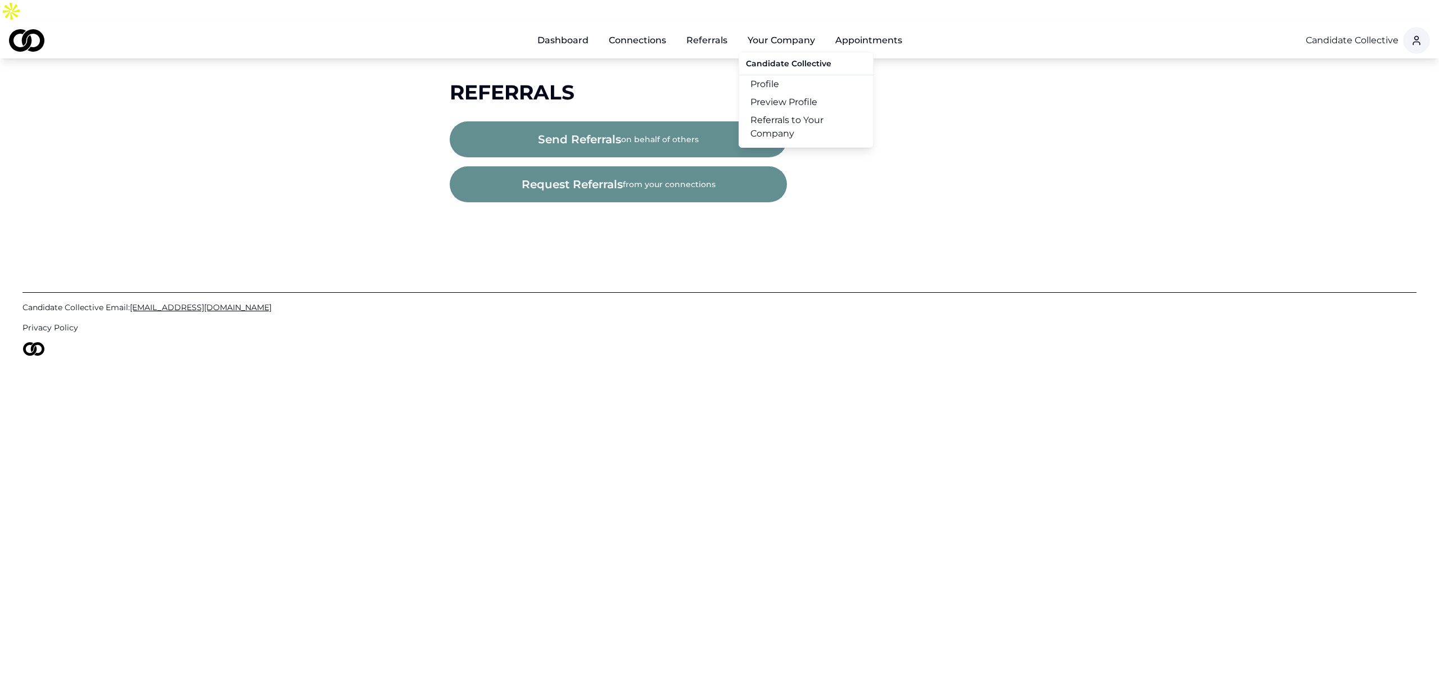
click at [794, 111] on link "Referrals to Your Company" at bounding box center [806, 126] width 134 height 31
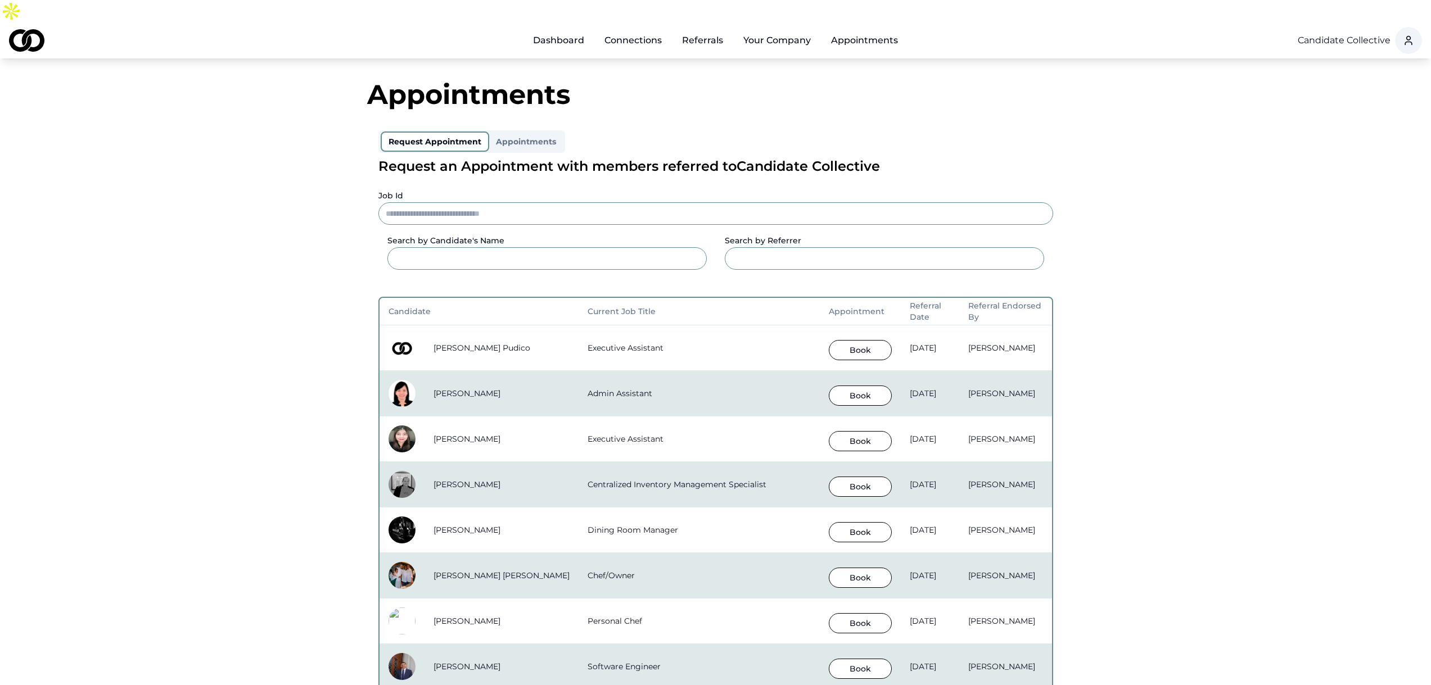
click at [714, 29] on link "Referrals" at bounding box center [702, 40] width 59 height 22
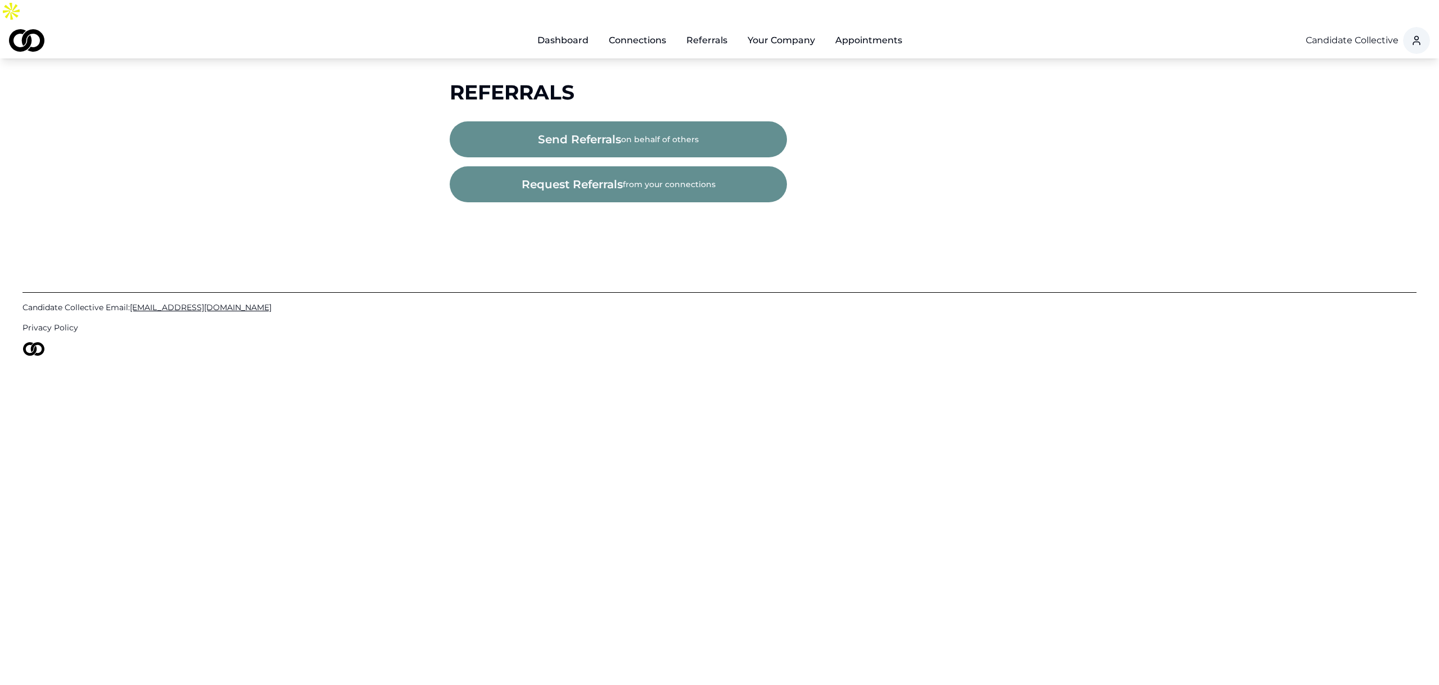
click at [578, 132] on span "send referrals" at bounding box center [579, 140] width 83 height 16
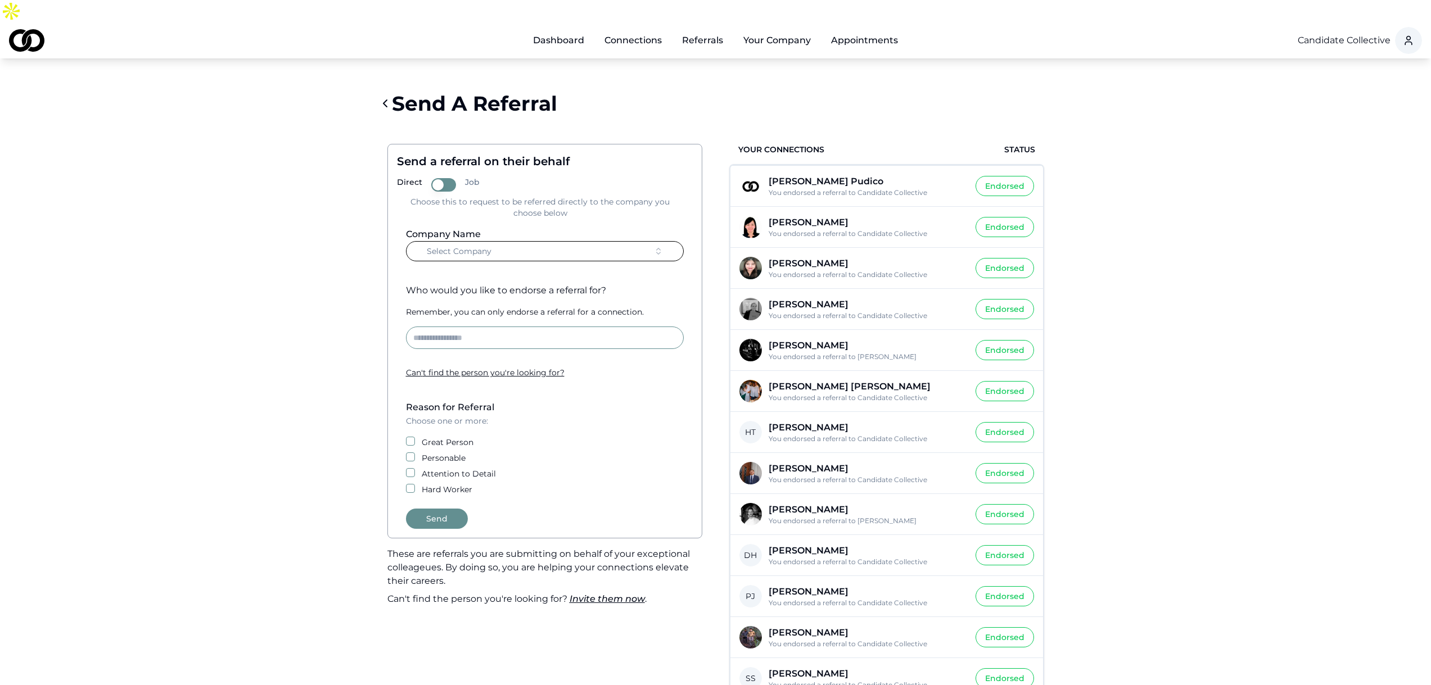
click at [524, 241] on button "Select Company" at bounding box center [545, 251] width 278 height 20
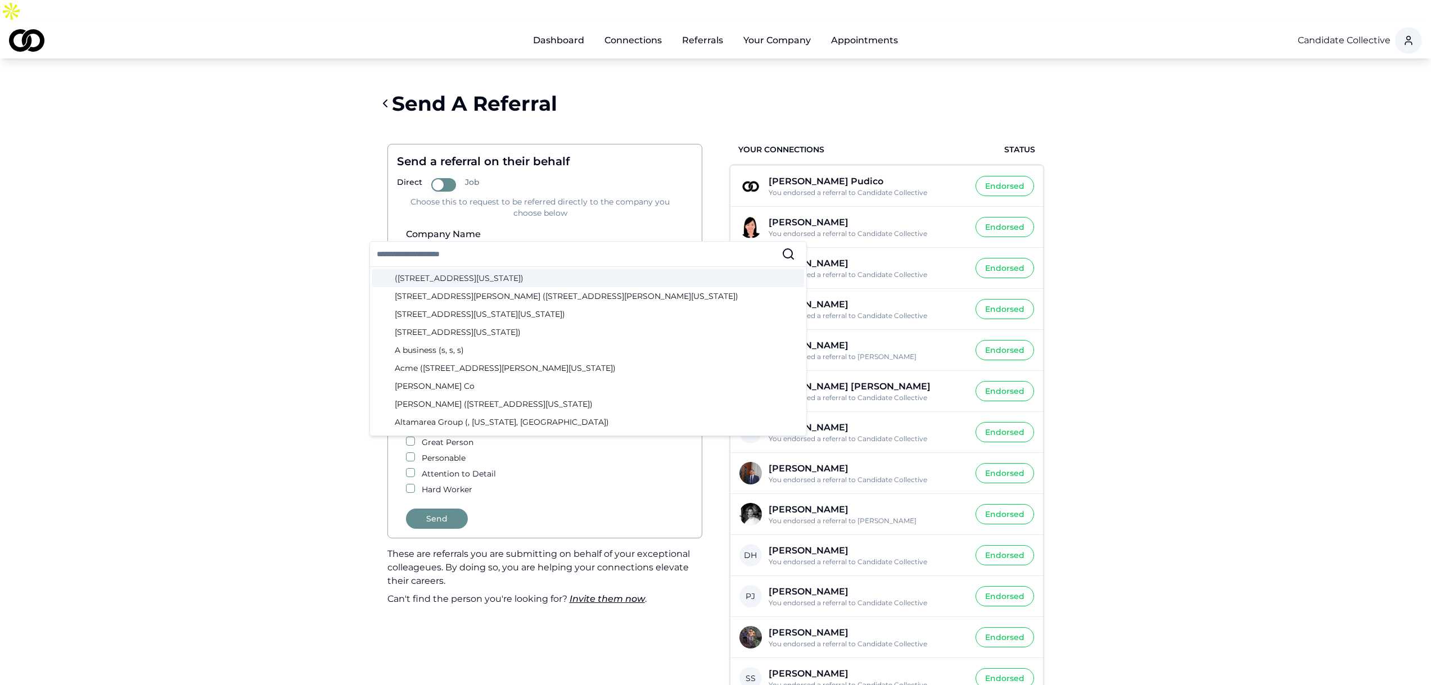
click at [470, 261] on input "text" at bounding box center [579, 254] width 405 height 25
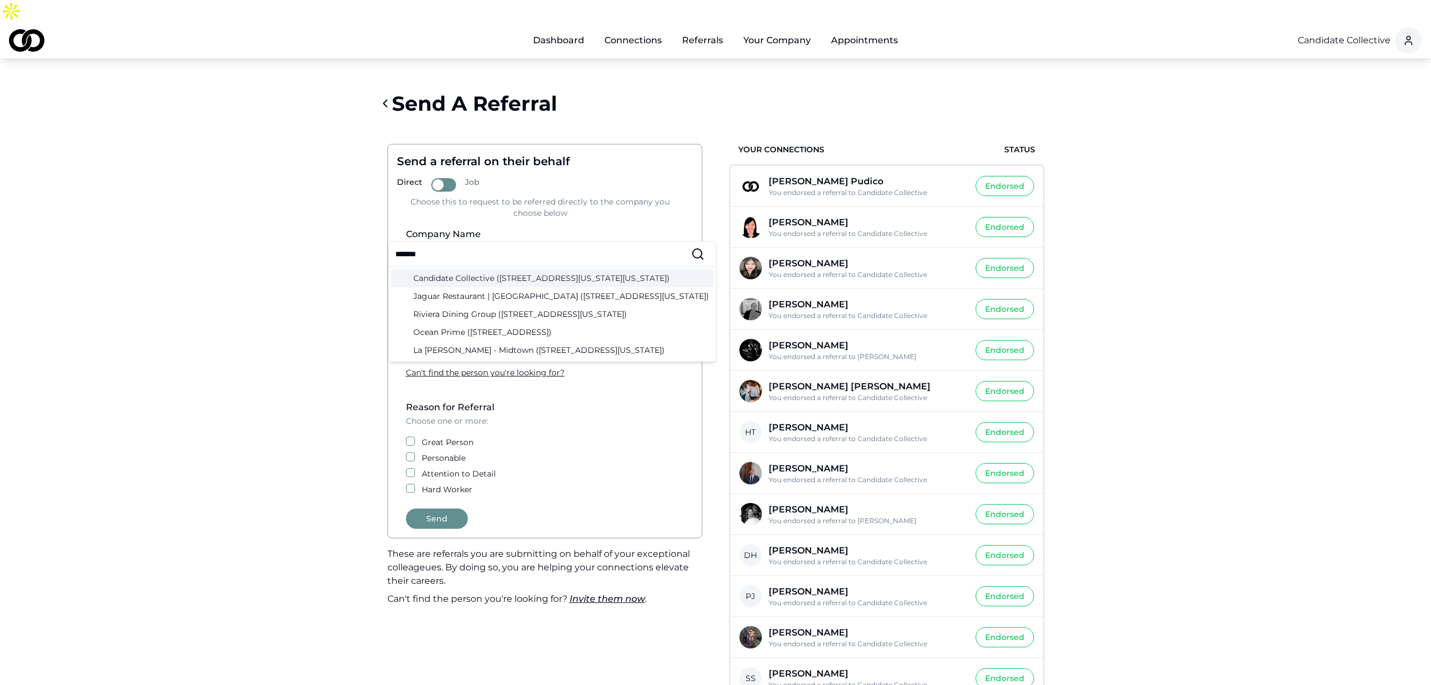
type input "*******"
click at [469, 277] on div "Candidate Collective (12 West 44th Street, New York, New York)" at bounding box center [552, 278] width 323 height 18
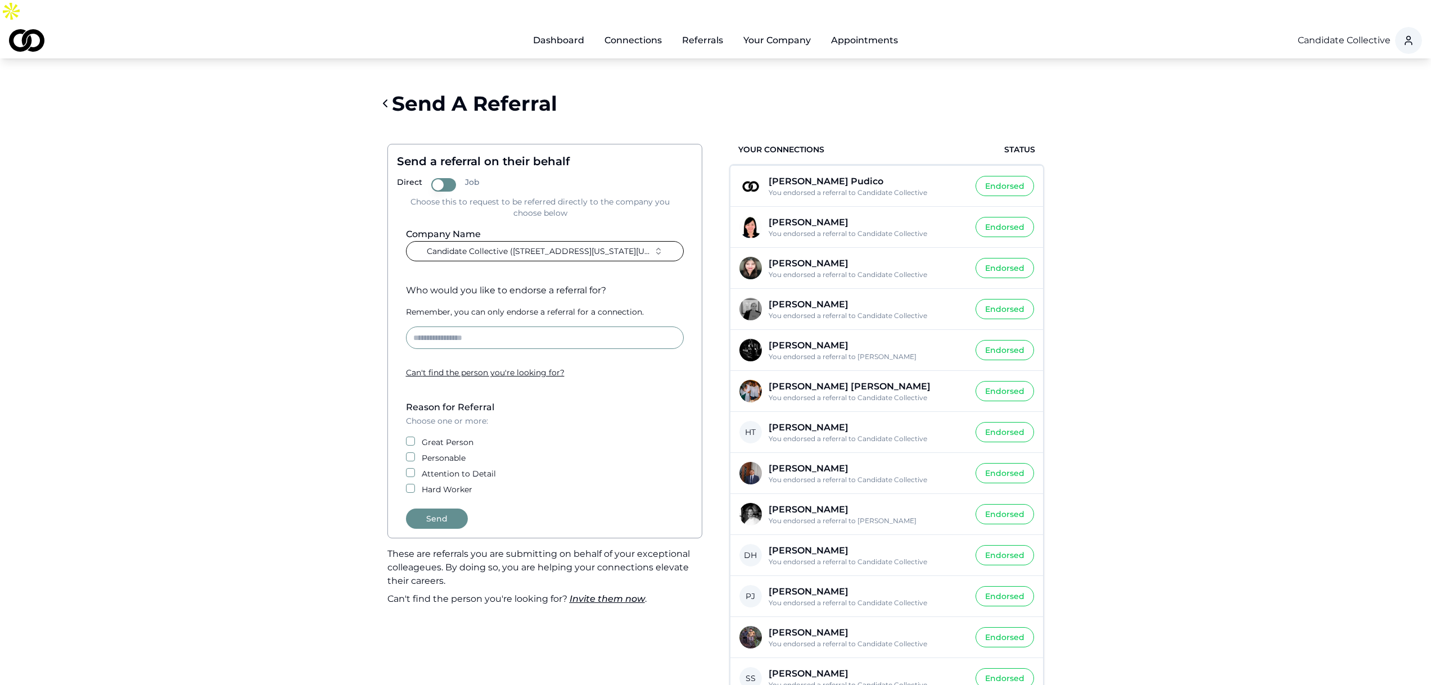
click at [460, 327] on input at bounding box center [545, 338] width 278 height 22
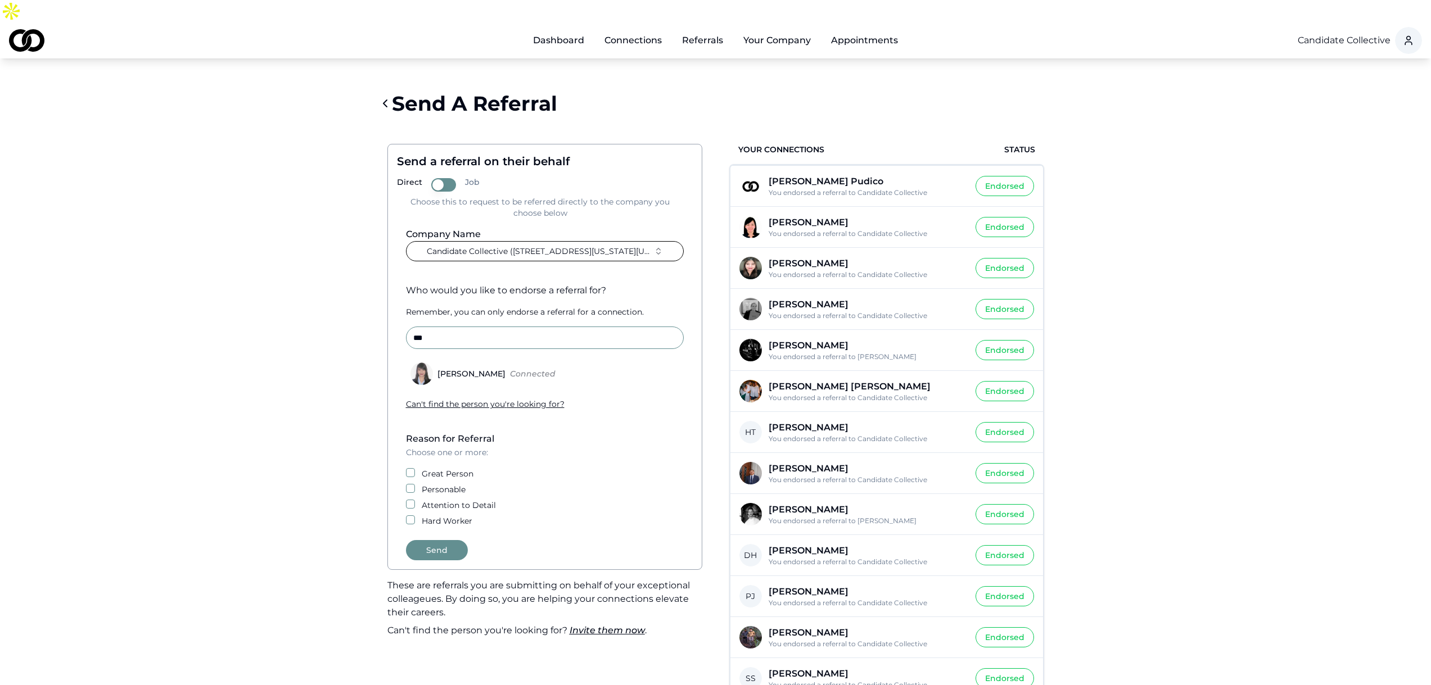
type input "***"
click at [450, 370] on div "[PERSON_NAME]" at bounding box center [471, 374] width 77 height 8
click at [414, 369] on button "Mae de Leon Connected" at bounding box center [409, 373] width 9 height 9
click at [411, 468] on button "Great Person" at bounding box center [410, 472] width 9 height 9
click at [413, 484] on button "Personable" at bounding box center [410, 488] width 9 height 9
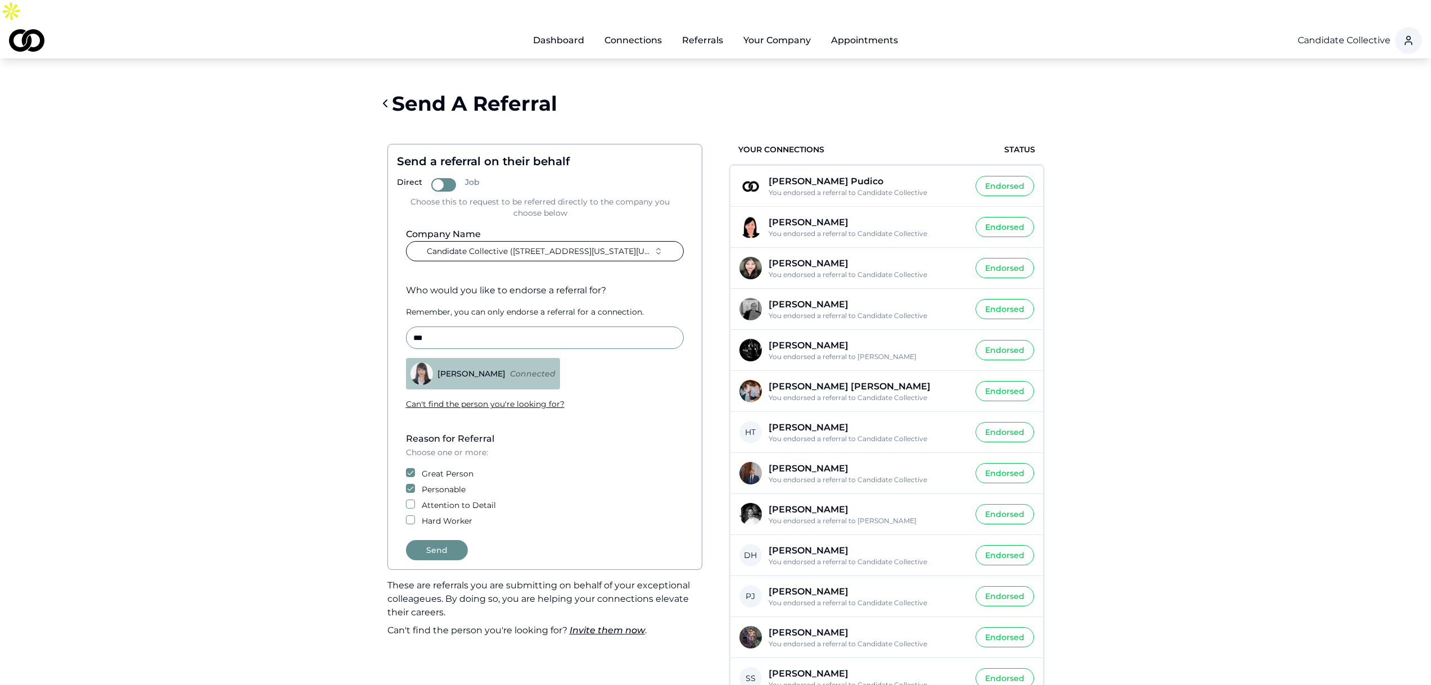
click at [410, 500] on button "Attention to Detail" at bounding box center [410, 504] width 9 height 9
click at [407, 515] on button "Hard Worker" at bounding box center [410, 519] width 9 height 9
click at [430, 540] on button "Send" at bounding box center [437, 550] width 62 height 20
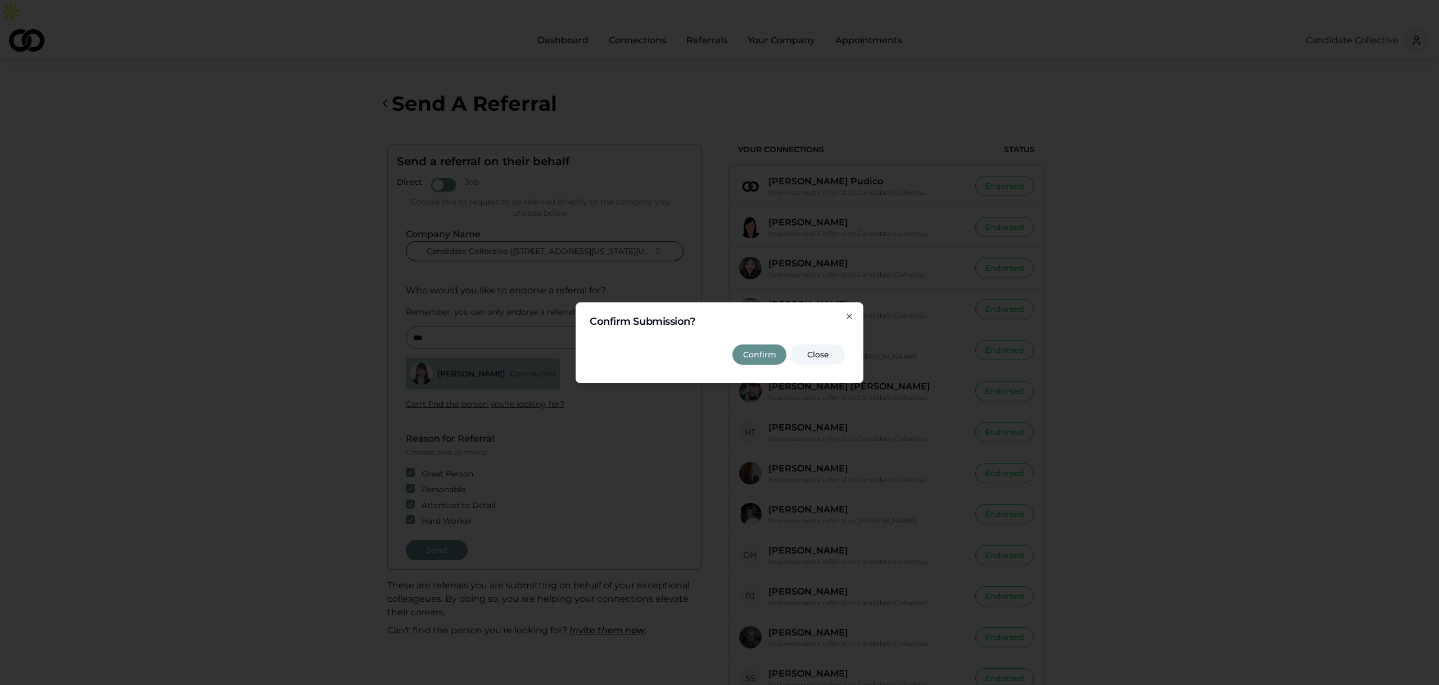
click at [758, 352] on button "Confirm" at bounding box center [759, 355] width 54 height 20
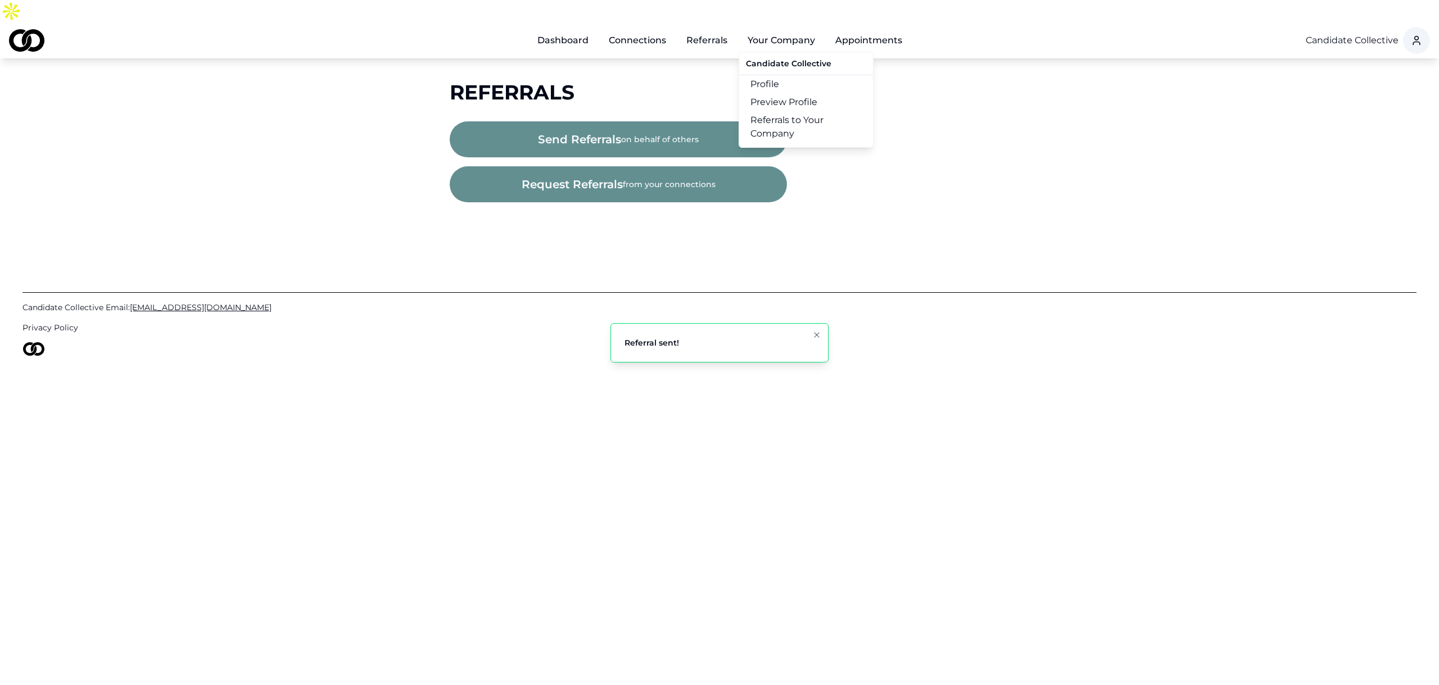
click at [768, 111] on link "Referrals to Your Company" at bounding box center [806, 126] width 134 height 31
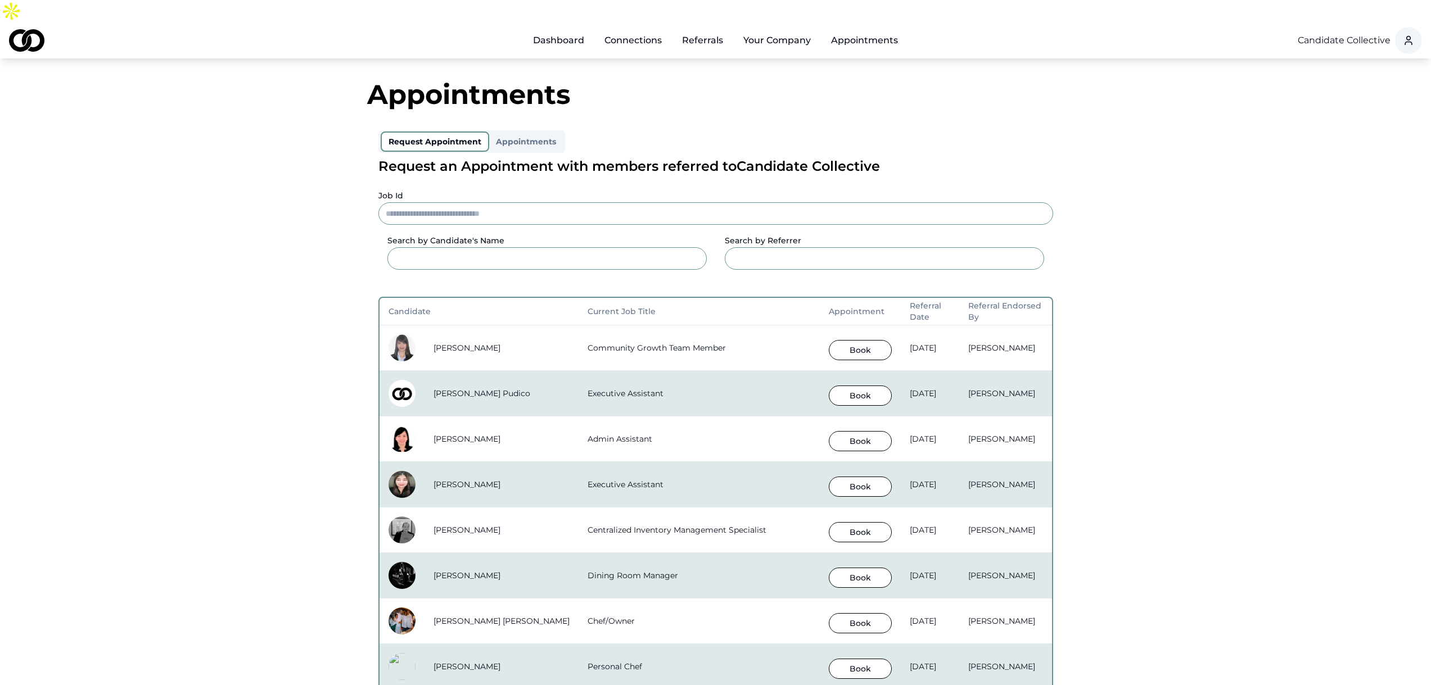
click at [829, 340] on button "Book" at bounding box center [860, 350] width 63 height 20
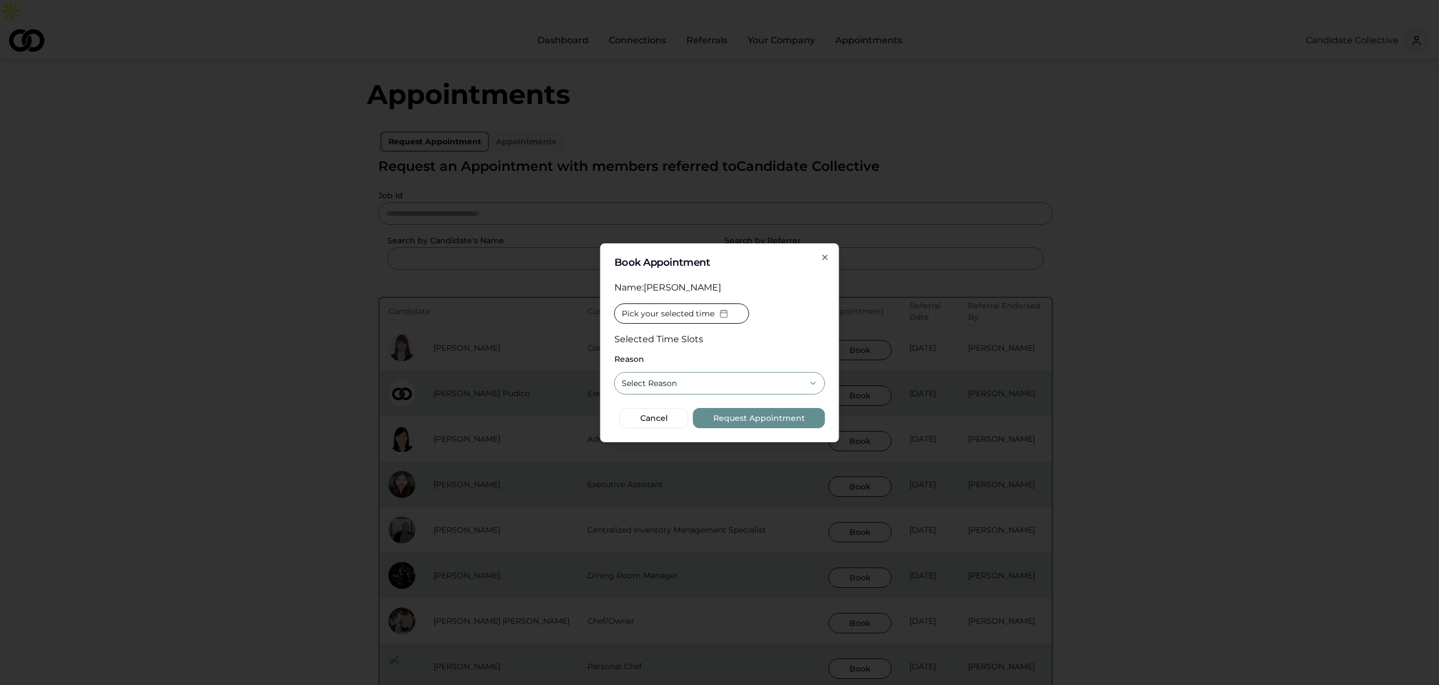
click at [676, 308] on span "Pick your selected time" at bounding box center [668, 313] width 93 height 11
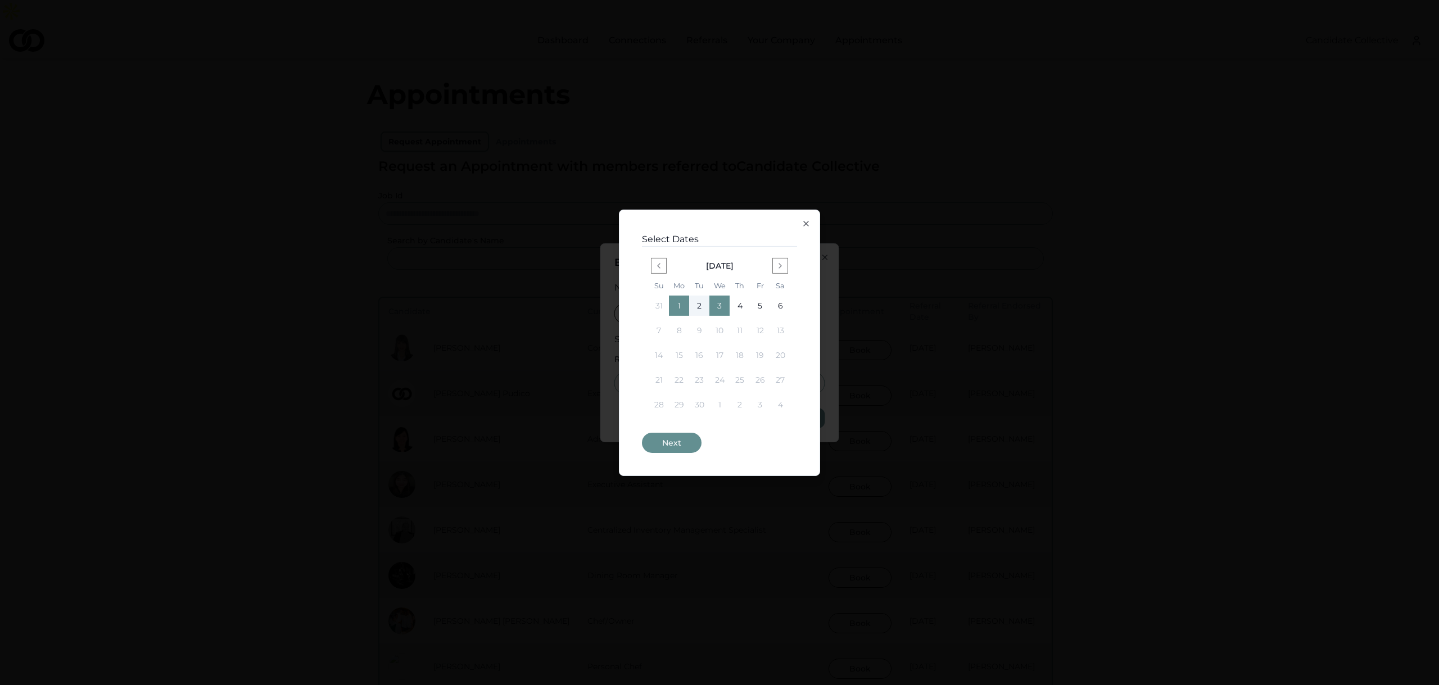
click at [677, 308] on button "1" at bounding box center [679, 306] width 20 height 20
click at [705, 302] on button "2" at bounding box center [699, 306] width 20 height 20
click at [662, 441] on button "Next" at bounding box center [672, 443] width 60 height 20
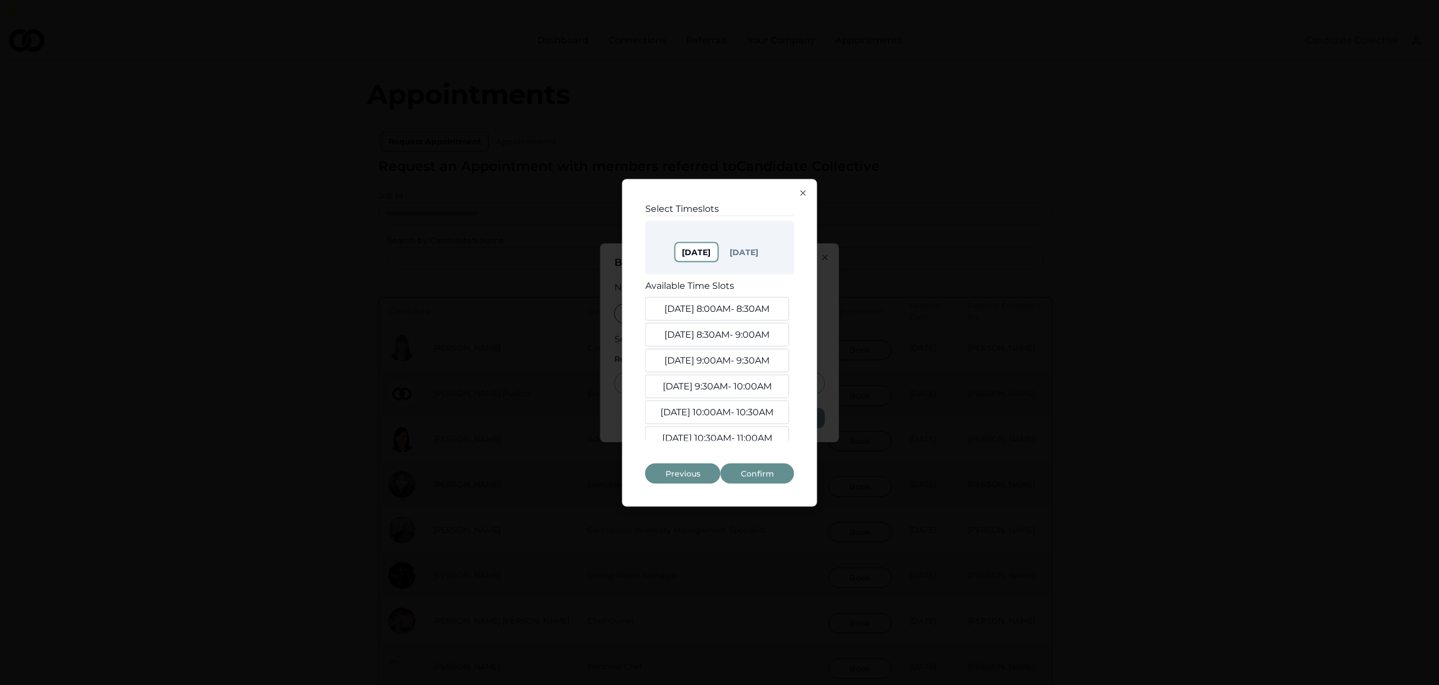
click at [715, 313] on button "Sep. 2, 8:00AM - 8:30AM" at bounding box center [717, 309] width 144 height 24
click at [712, 337] on button "Sep. 2, 8:30AM - 9:00AM" at bounding box center [717, 335] width 144 height 24
click at [708, 359] on button "Sep. 2, 9:00AM - 9:30AM" at bounding box center [717, 361] width 144 height 24
click at [737, 250] on button "Sep 4" at bounding box center [743, 252] width 44 height 20
click at [718, 305] on button "Sep. 3, 8:00AM - 8:30AM" at bounding box center [717, 309] width 144 height 24
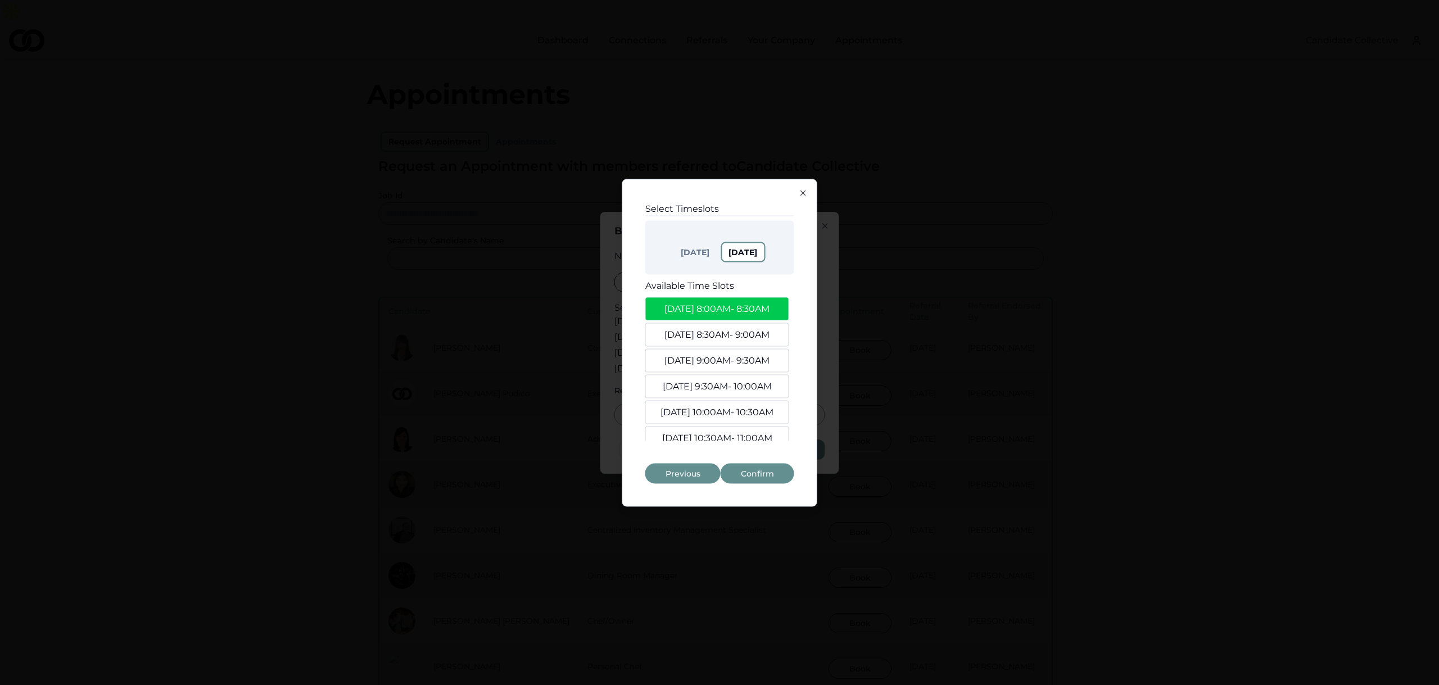
click at [714, 332] on button "Sep. 3, 8:30AM - 9:00AM" at bounding box center [717, 335] width 144 height 24
click at [713, 360] on button "Sep. 3, 9:00AM - 9:30AM" at bounding box center [717, 361] width 144 height 24
click at [753, 476] on button "Confirm" at bounding box center [758, 473] width 74 height 20
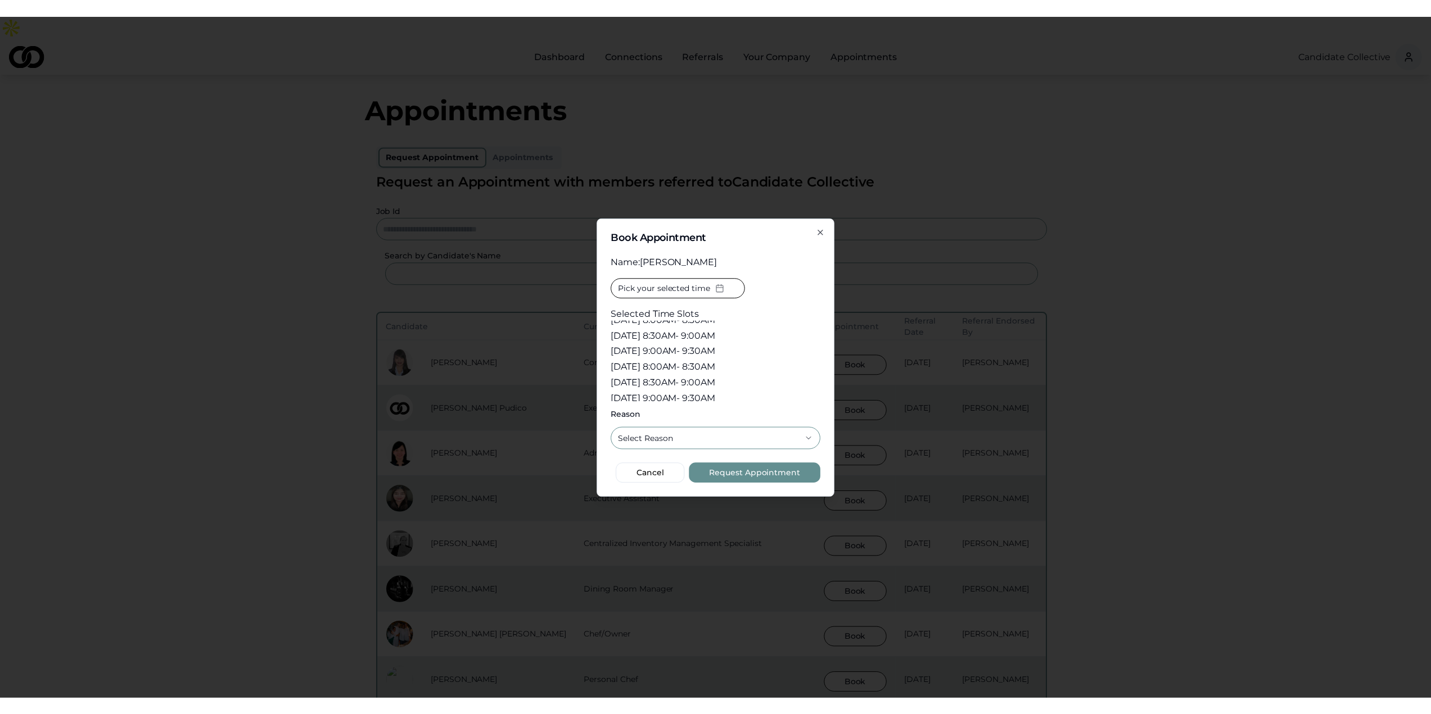
scroll to position [13, 0]
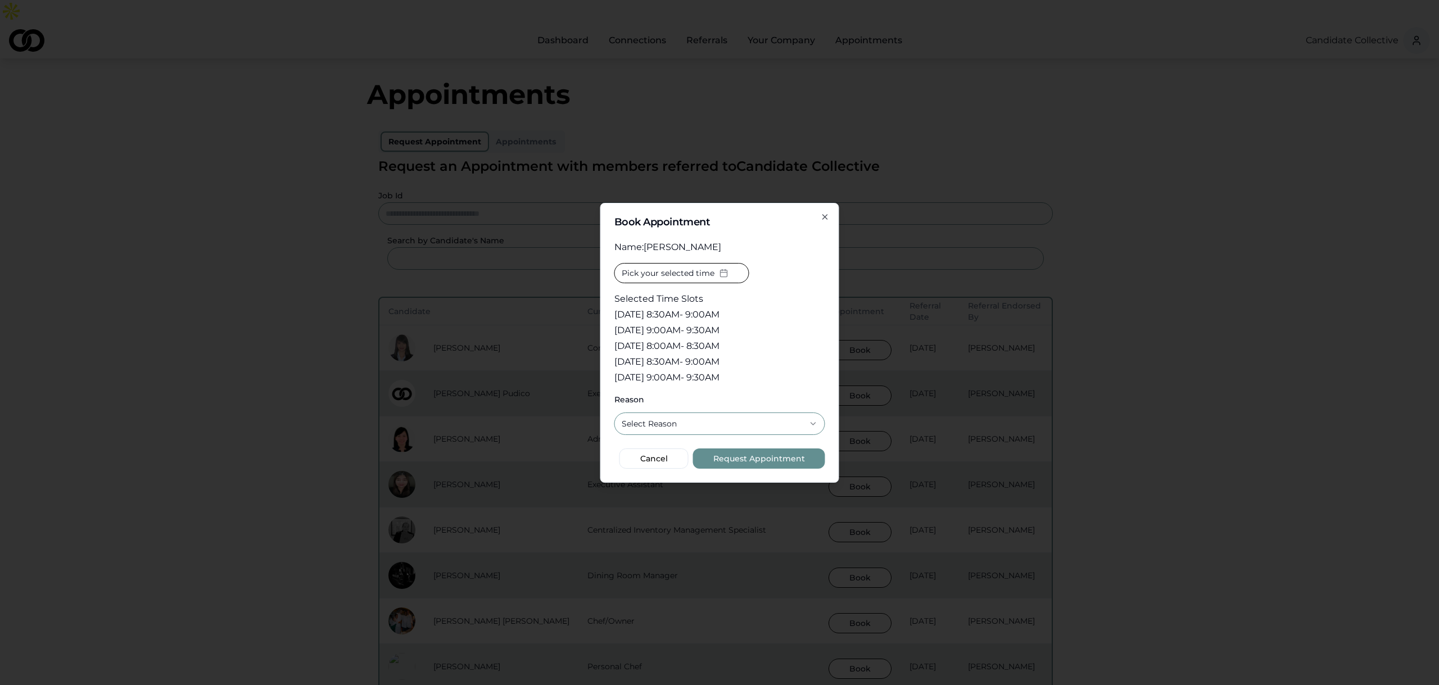
click at [714, 418] on button "Select Reason" at bounding box center [719, 424] width 211 height 22
click at [786, 363] on div "Pick your selected time Selected Time Slots Sep. 2, 8:00AM - 8:30AM Sep. 2, 8:3…" at bounding box center [719, 325] width 211 height 124
click at [754, 460] on button "Request Appointment" at bounding box center [759, 459] width 132 height 20
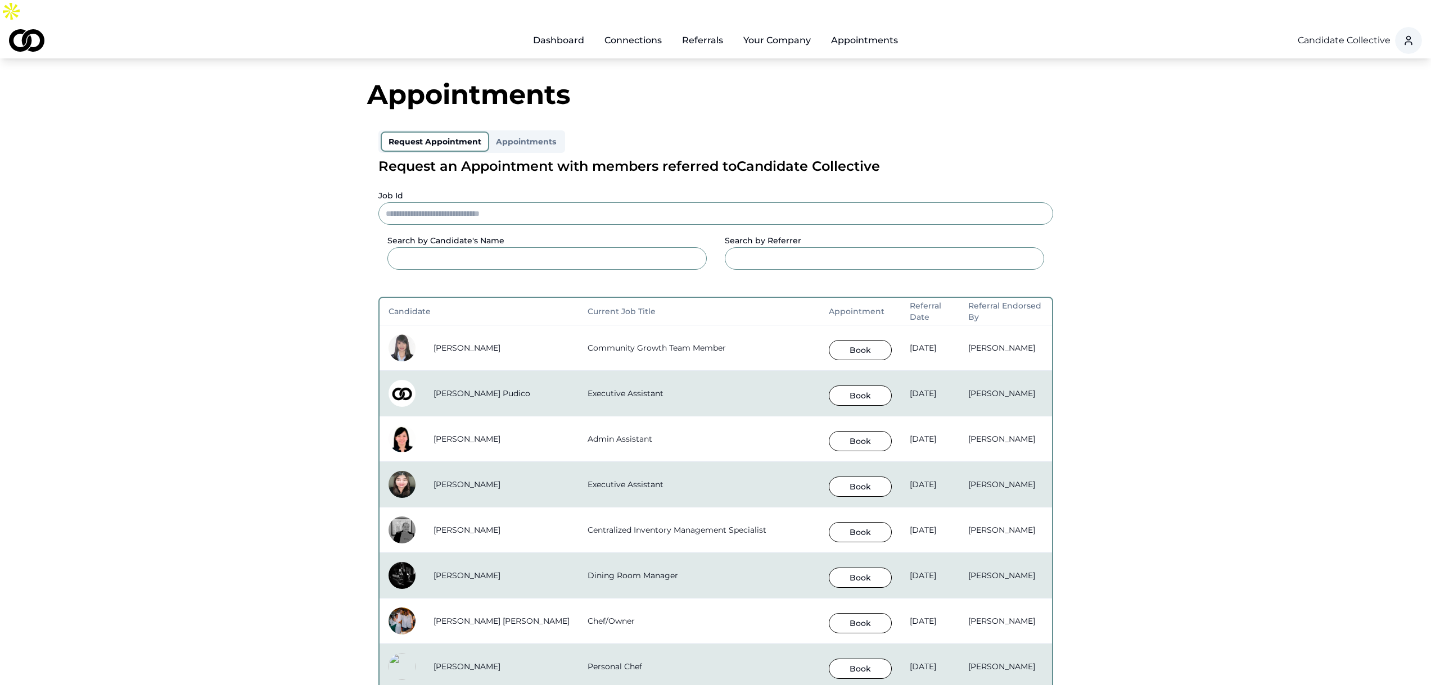
click at [854, 29] on link "Appointments" at bounding box center [864, 40] width 85 height 22
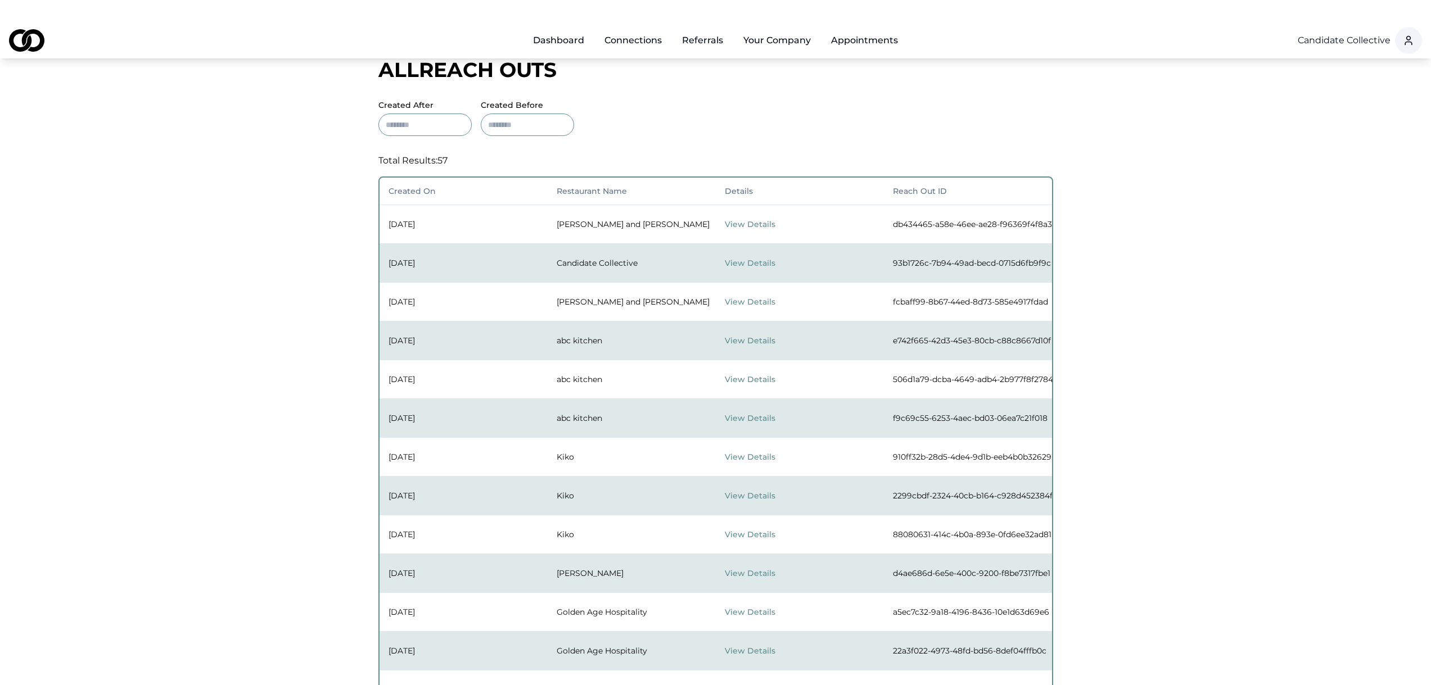
scroll to position [112, 0]
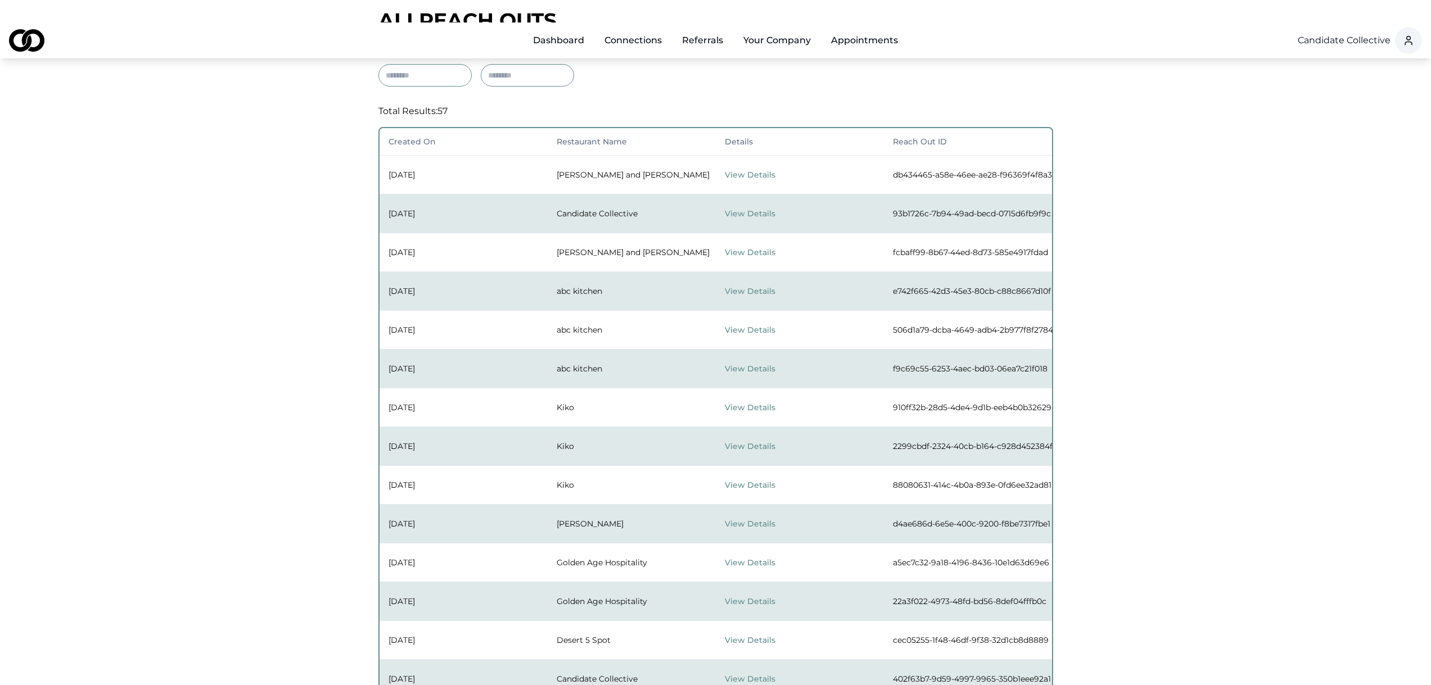
click at [732, 165] on button "View Details" at bounding box center [760, 175] width 71 height 20
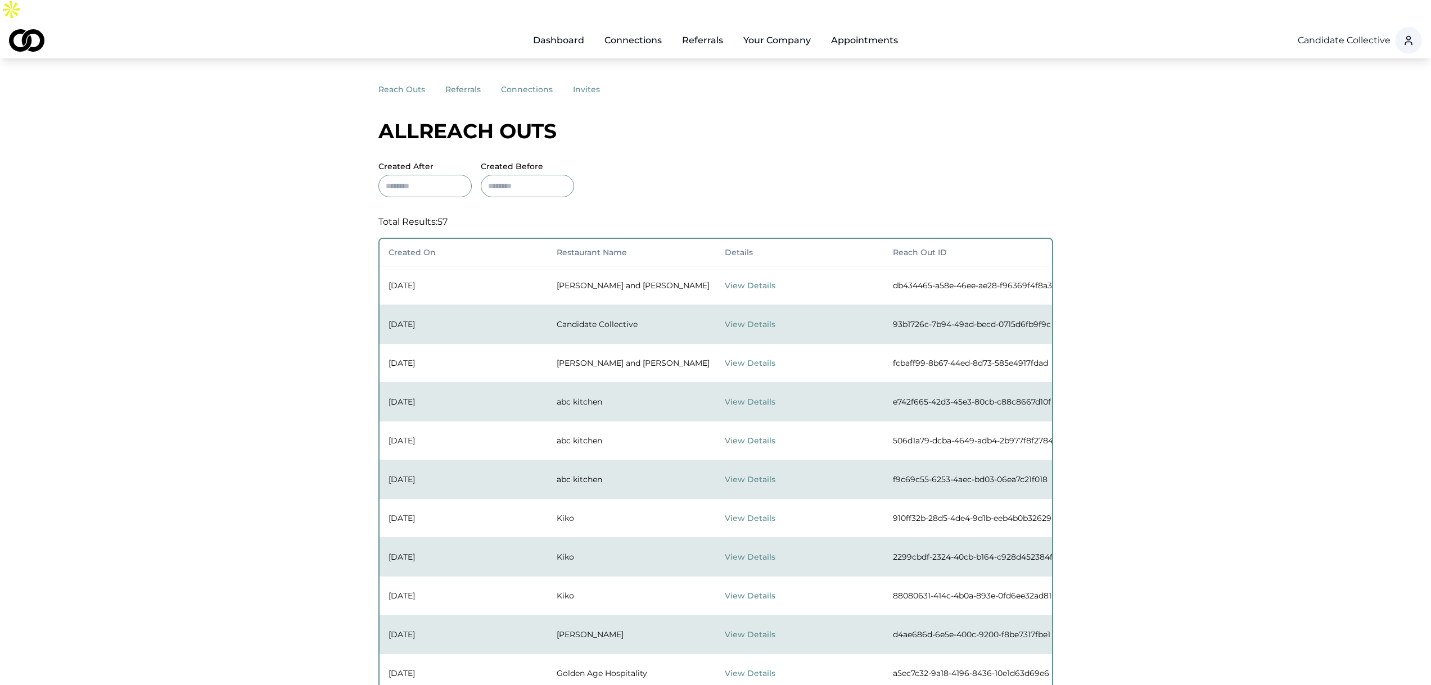
scroll to position [0, 0]
click at [458, 81] on button "referrals" at bounding box center [473, 91] width 56 height 20
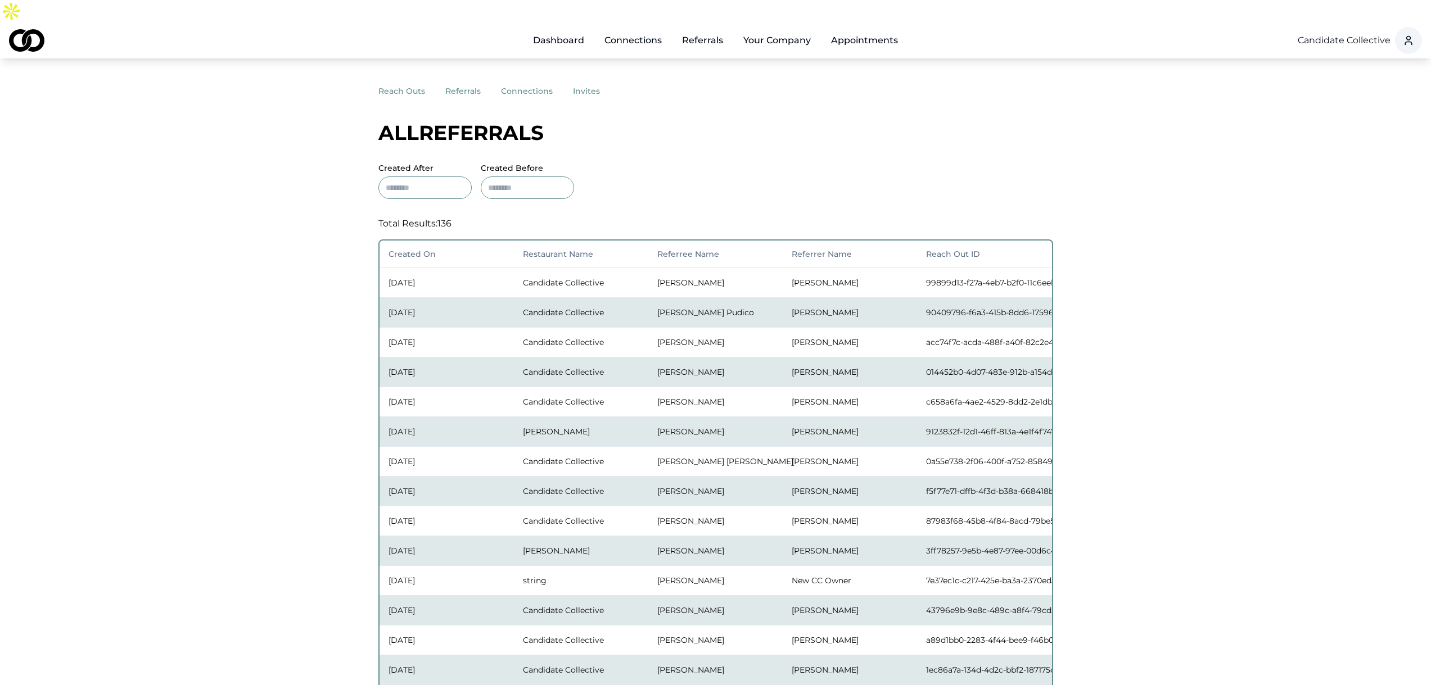
click at [523, 81] on button "connections" at bounding box center [537, 91] width 72 height 20
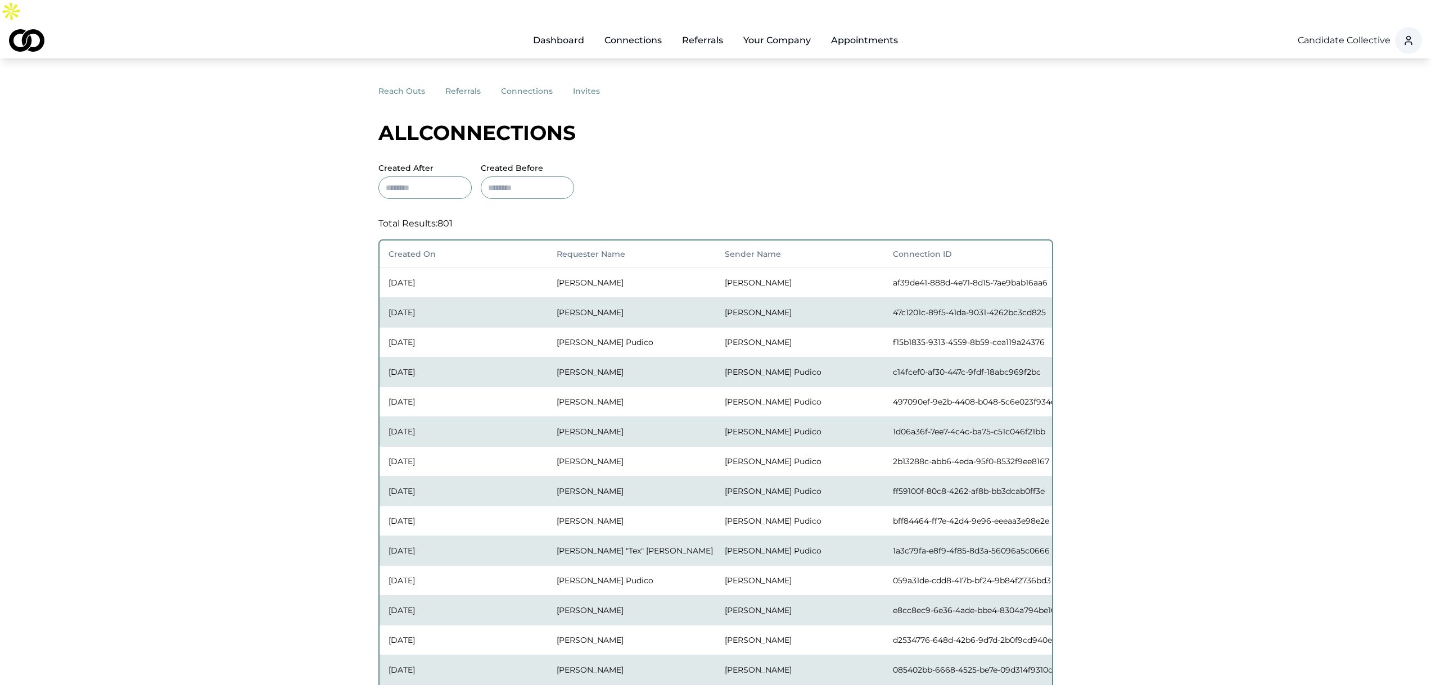
click at [577, 81] on button "invites" at bounding box center [596, 91] width 47 height 20
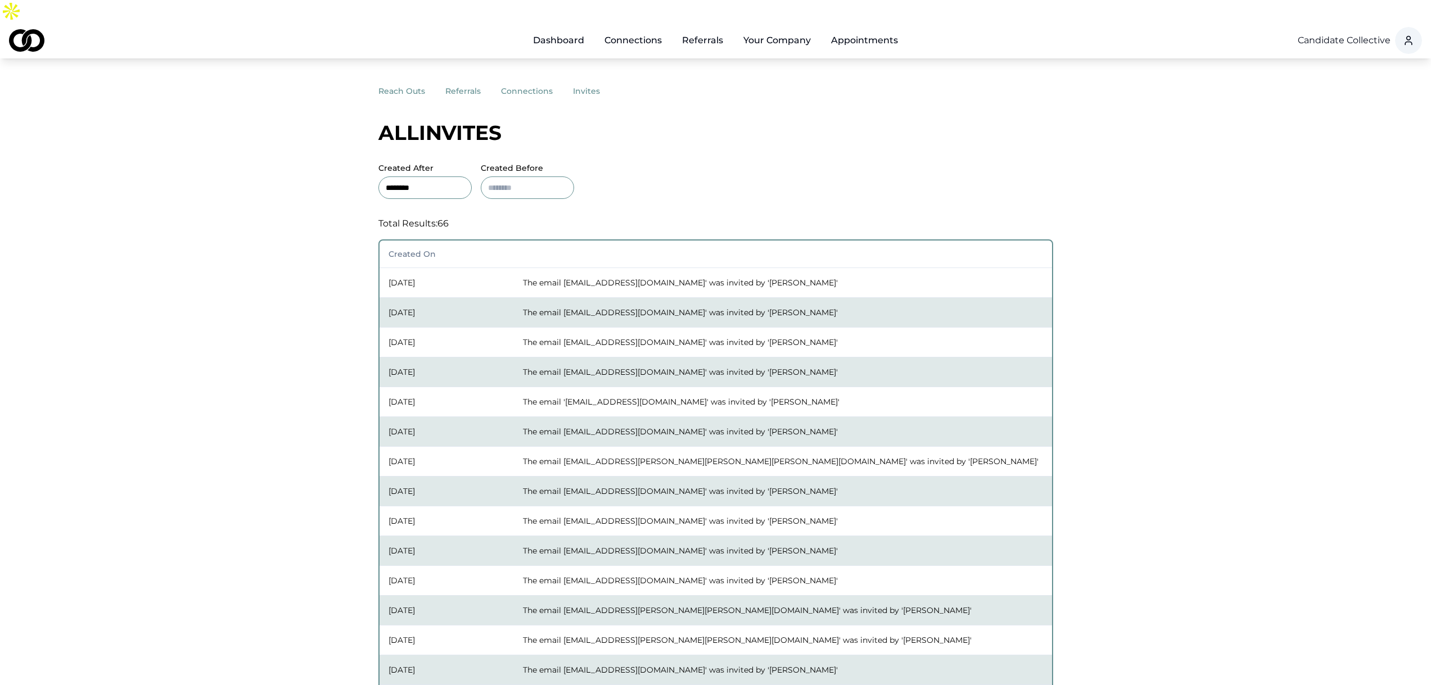
click at [459, 81] on button "referrals" at bounding box center [473, 91] width 56 height 20
